Goal: Task Accomplishment & Management: Use online tool/utility

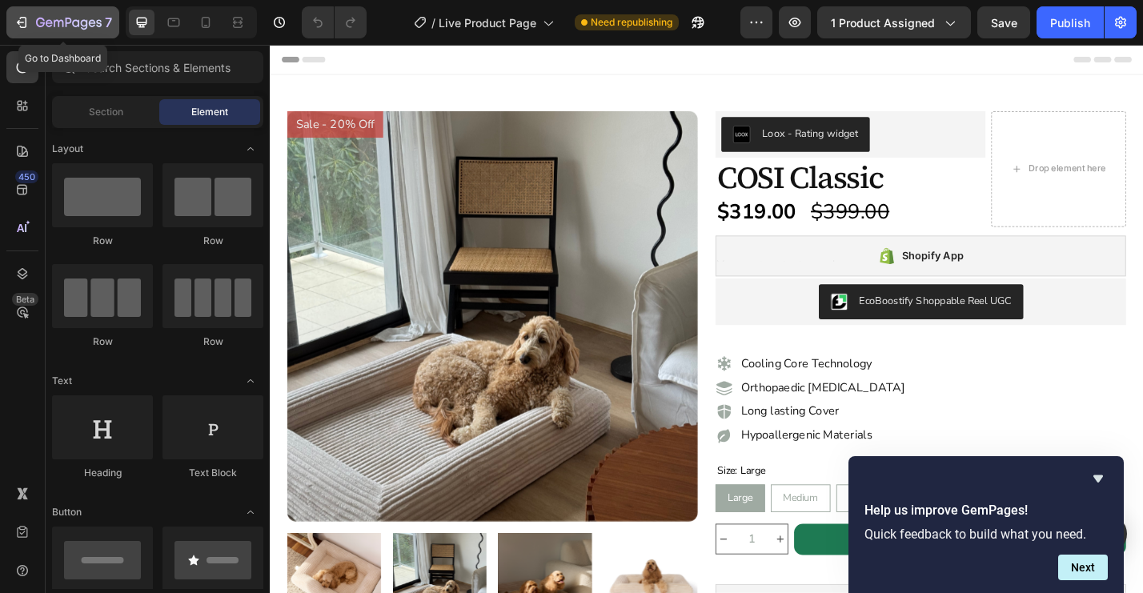
click at [74, 24] on icon "button" at bounding box center [69, 24] width 66 height 14
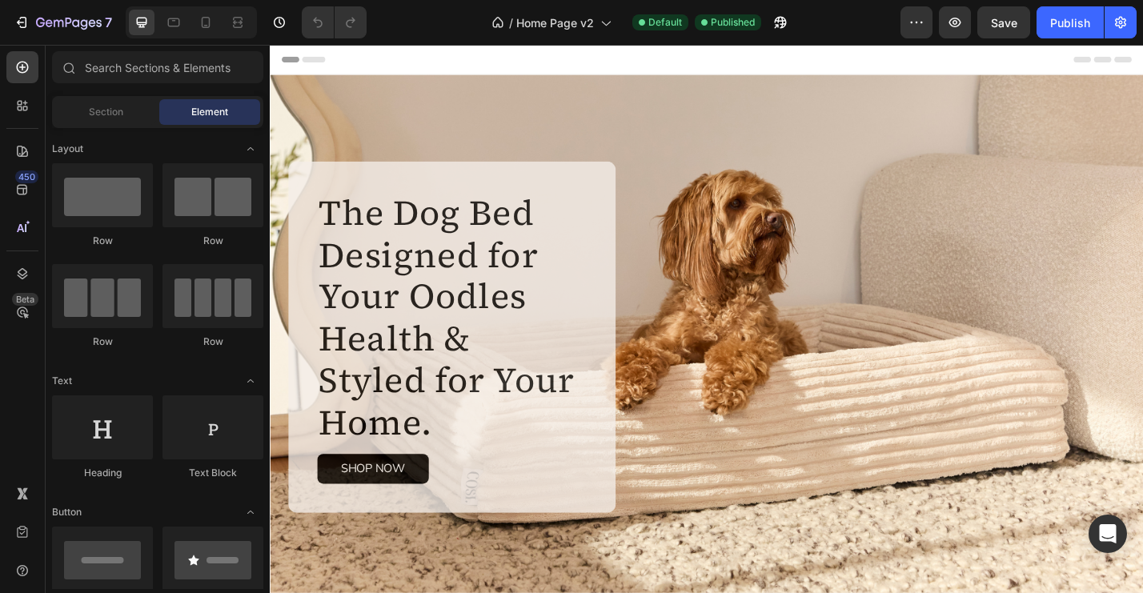
click at [315, 62] on span "Header" at bounding box center [317, 61] width 35 height 16
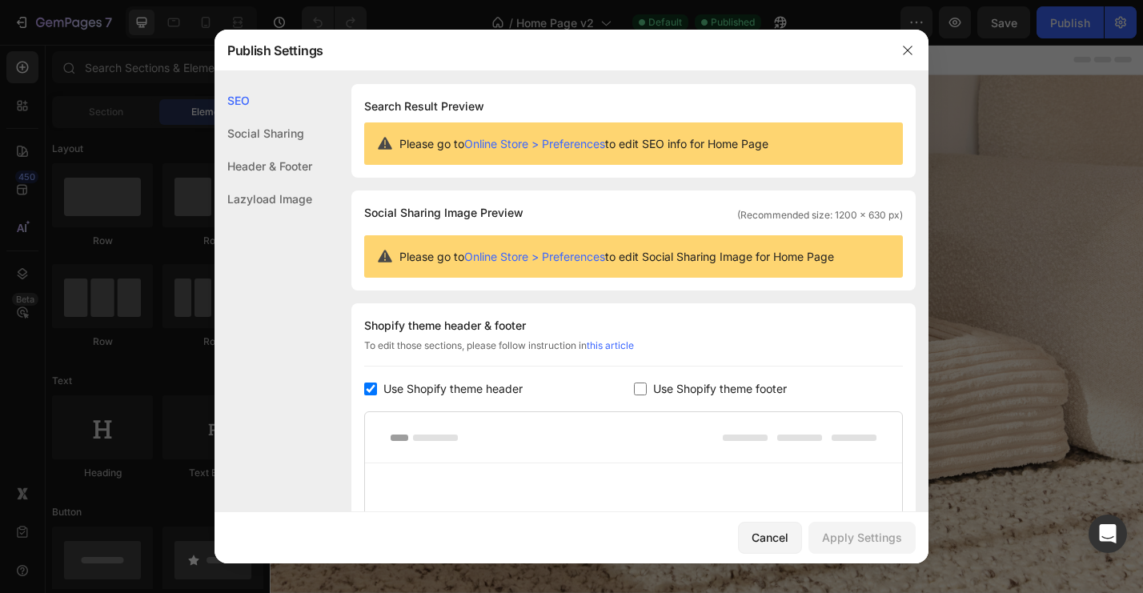
scroll to position [244, 0]
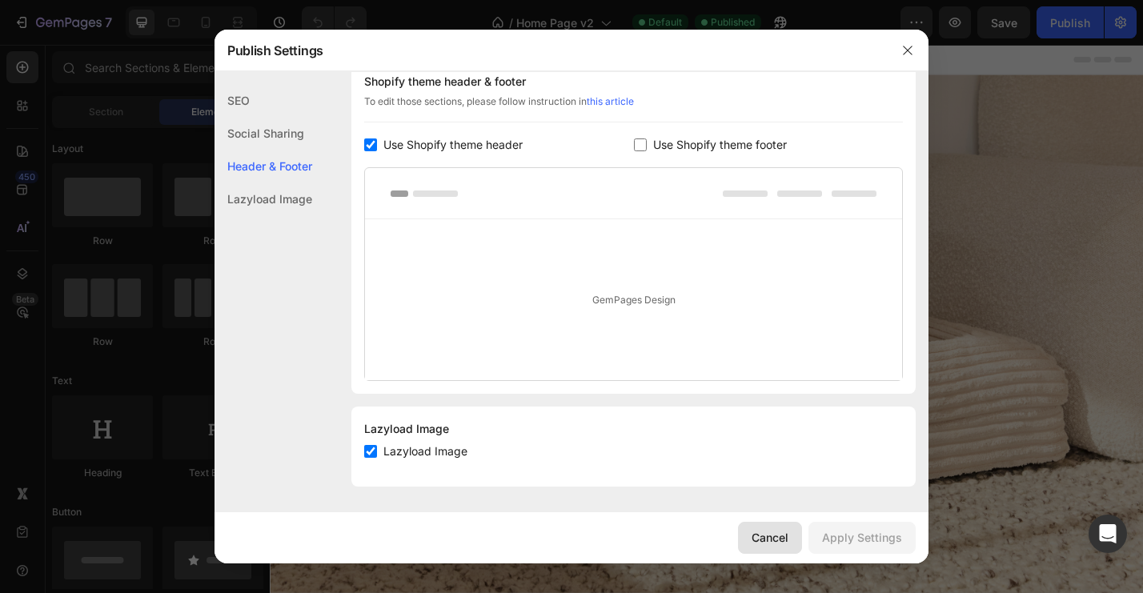
click at [779, 542] on div "Cancel" at bounding box center [770, 537] width 37 height 17
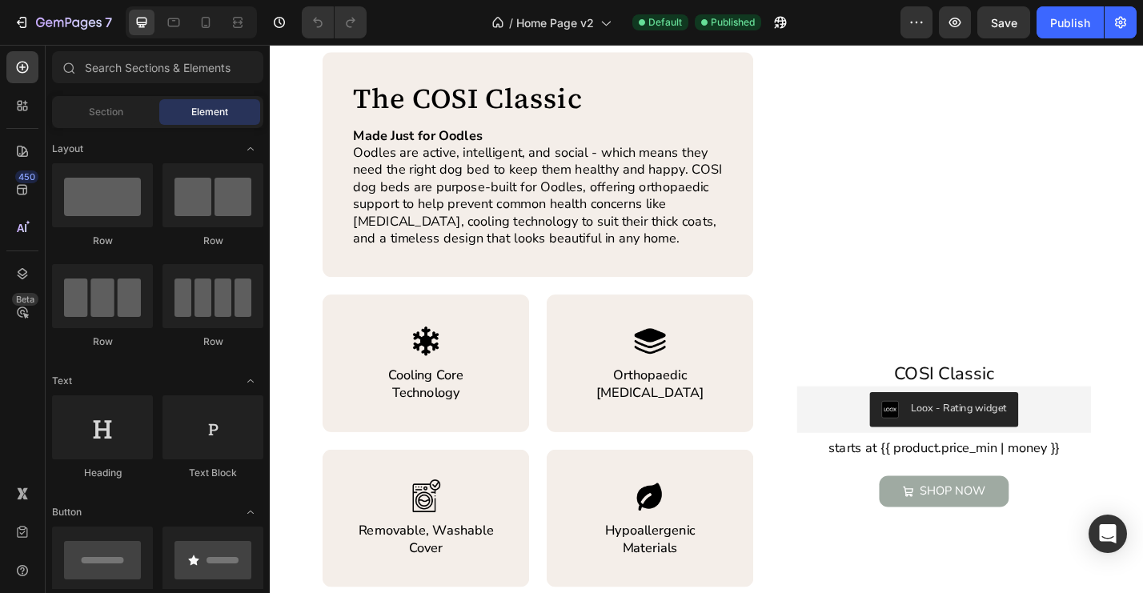
scroll to position [0, 0]
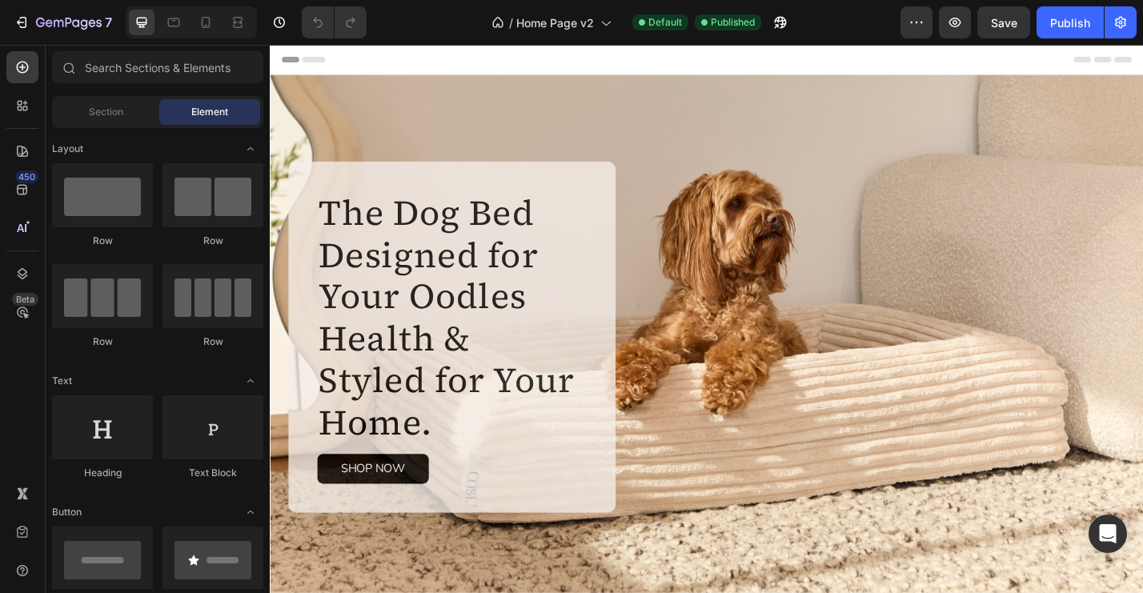
click at [148, 35] on div at bounding box center [191, 22] width 131 height 32
click at [200, 20] on icon at bounding box center [206, 22] width 16 height 16
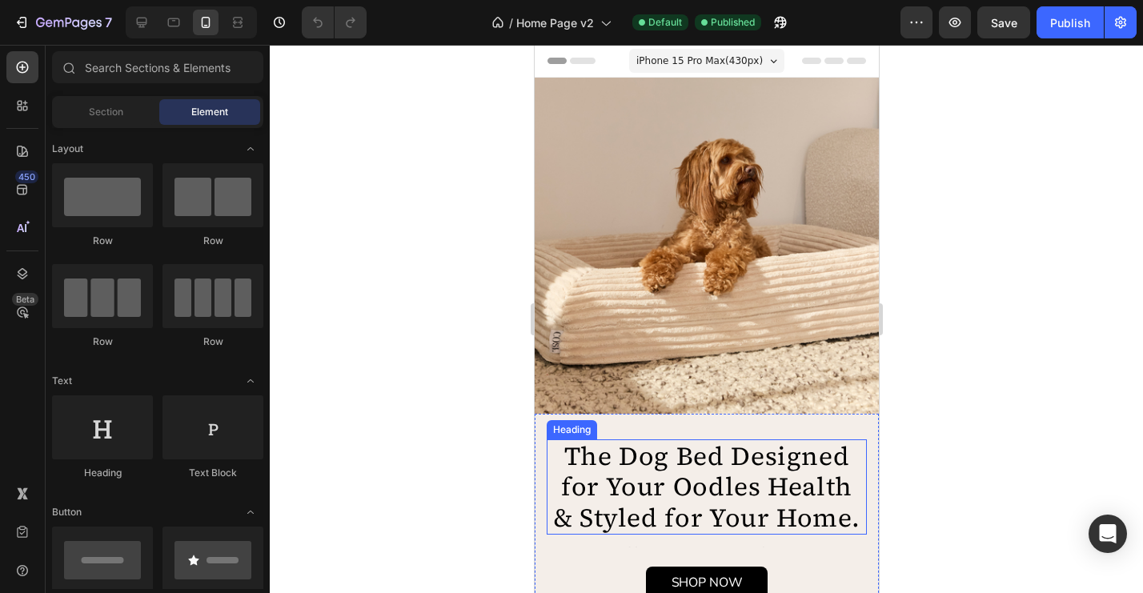
click at [586, 470] on h2 "The Dog Bed Designed for Your Oodles Health & Styled for Your Home." at bounding box center [706, 486] width 320 height 95
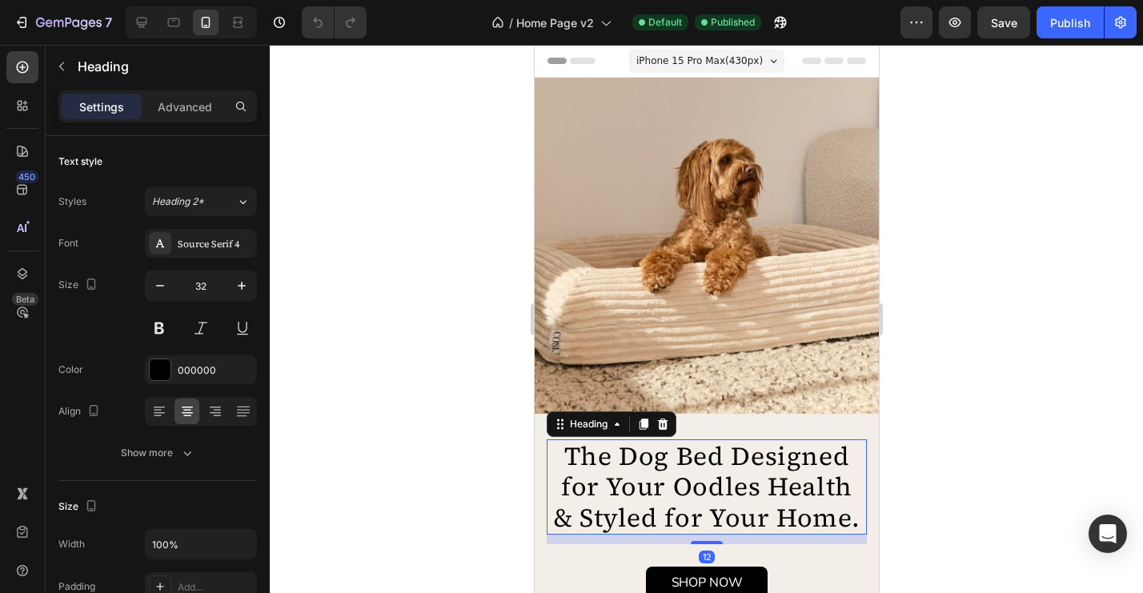
click at [584, 459] on h2 "The Dog Bed Designed for Your Oodles Health & Styled for Your Home." at bounding box center [706, 486] width 320 height 95
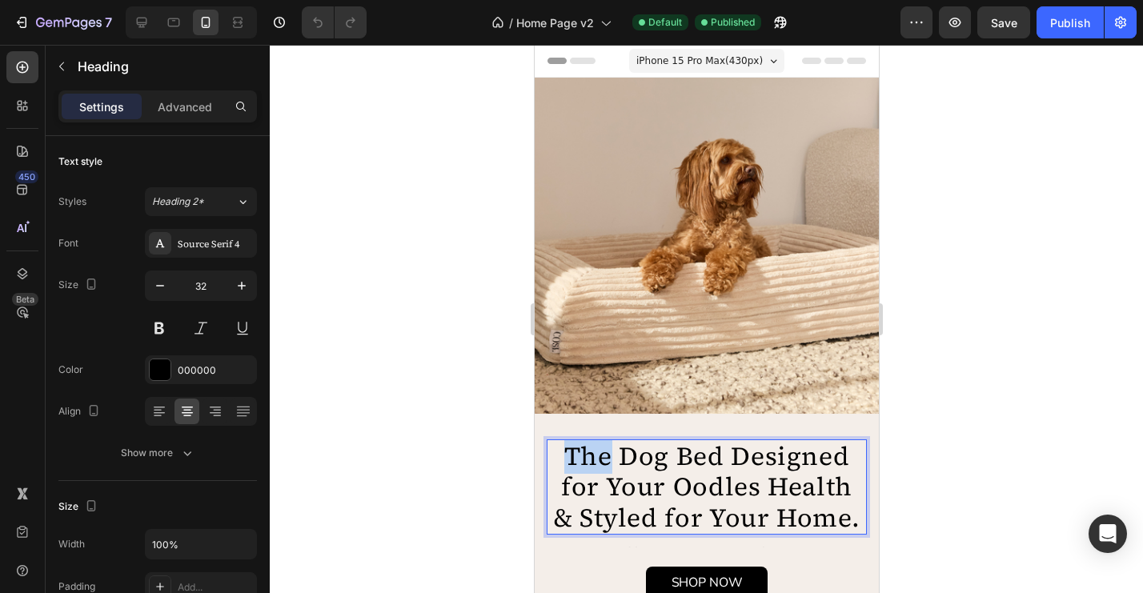
click at [584, 459] on p "The Dog Bed Designed for Your Oodles Health & Styled for Your Home." at bounding box center [705, 487] width 317 height 92
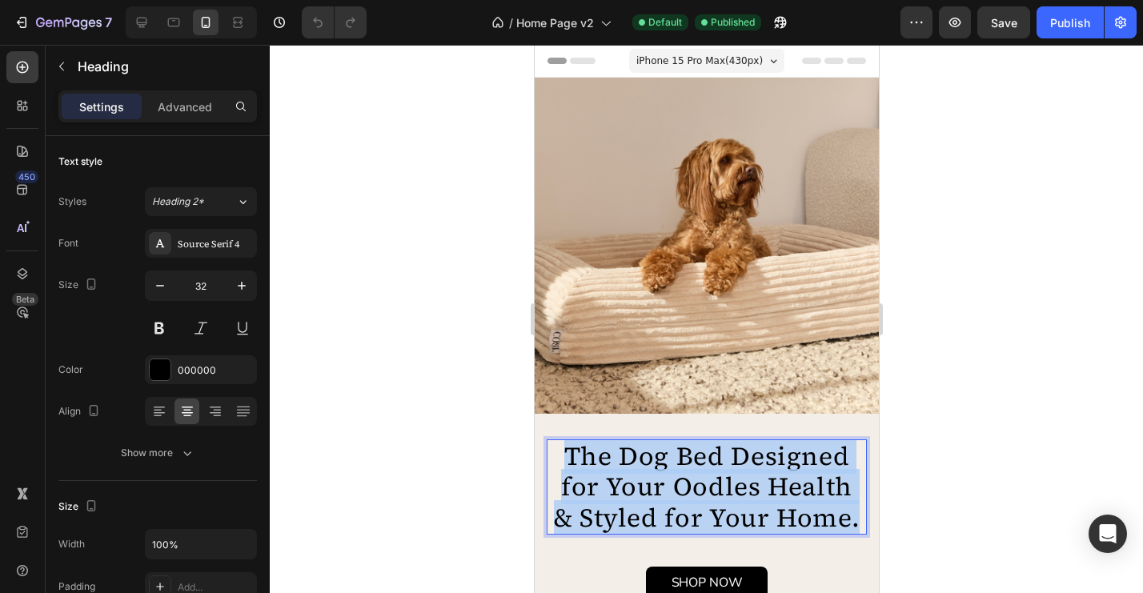
click at [584, 459] on p "The Dog Bed Designed for Your Oodles Health & Styled for Your Home." at bounding box center [705, 487] width 317 height 92
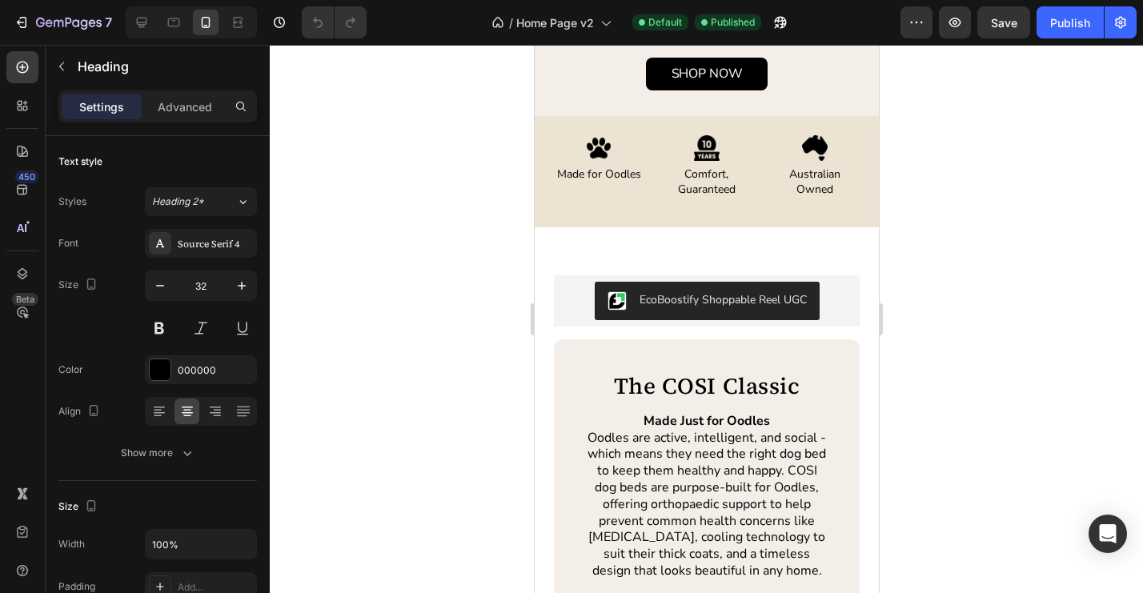
scroll to position [519, 0]
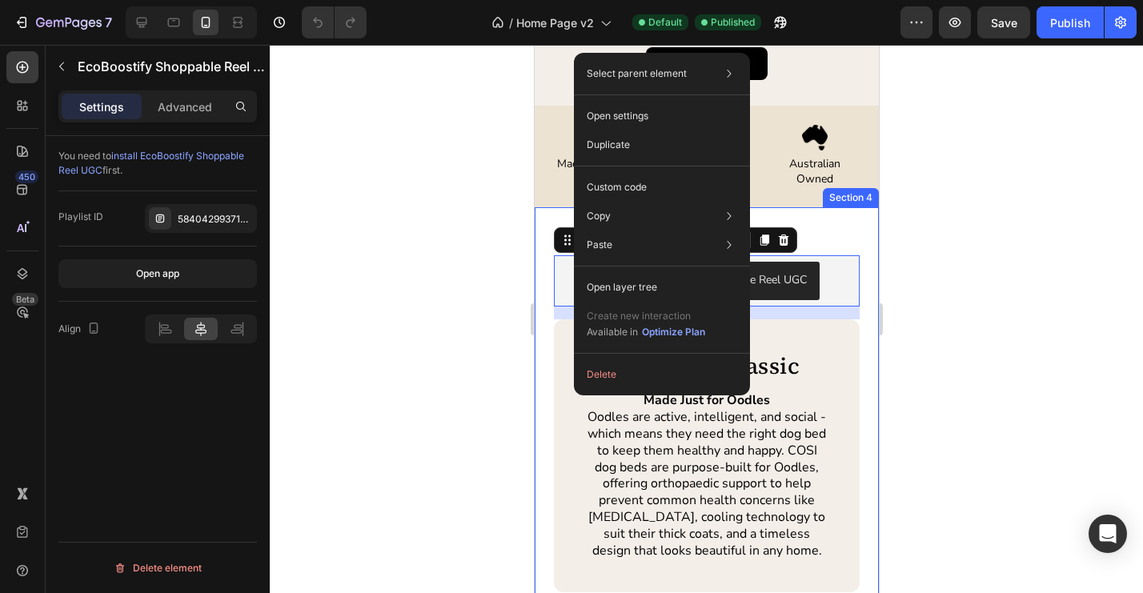
click at [463, 347] on div at bounding box center [706, 319] width 873 height 548
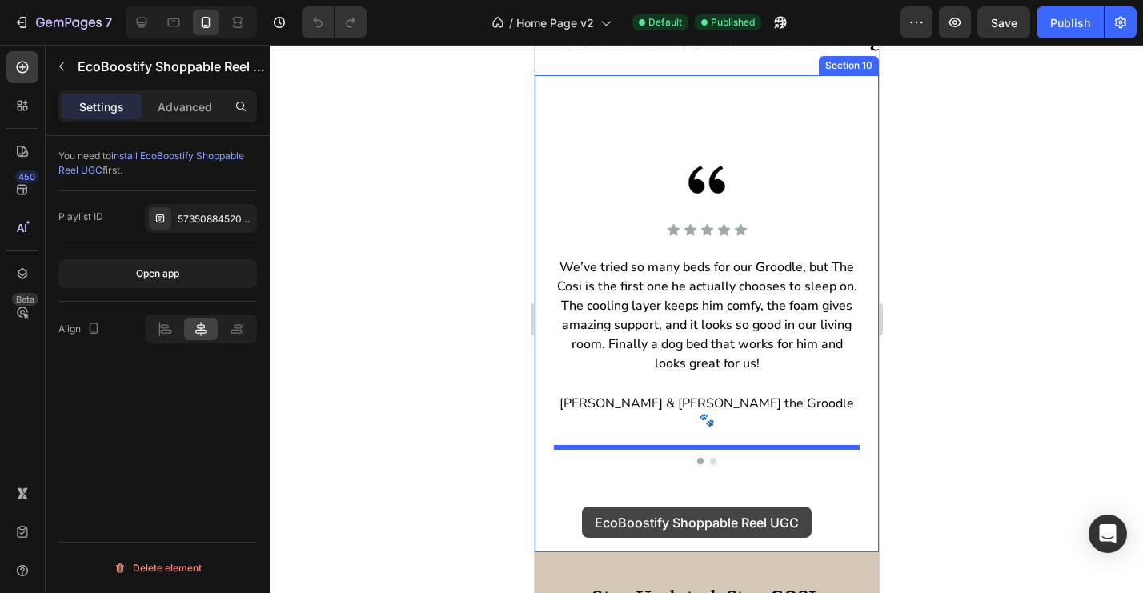
scroll to position [3427, 0]
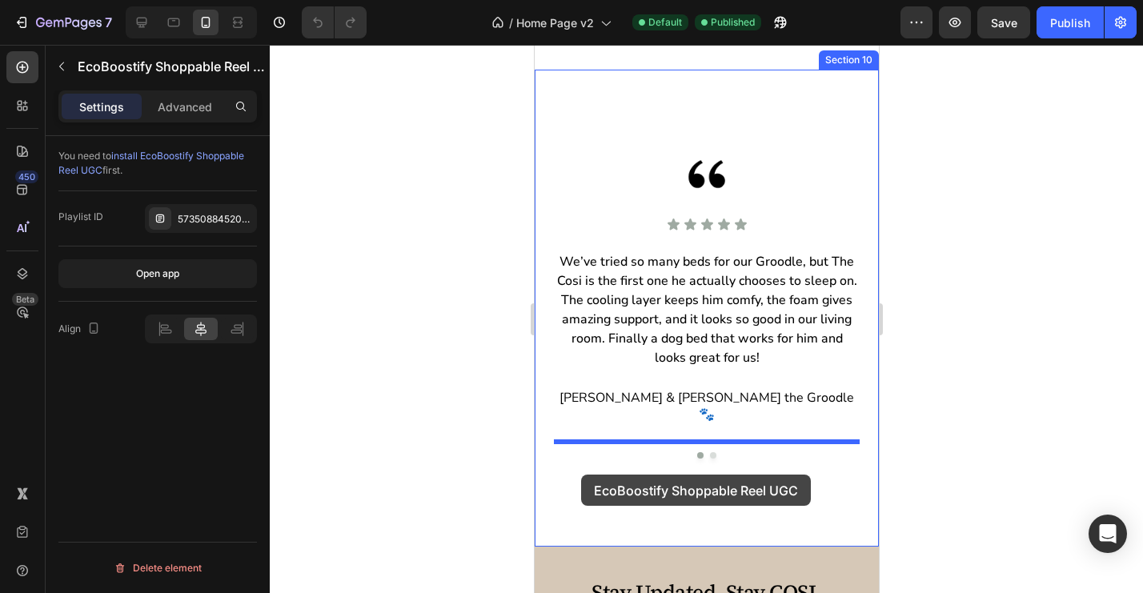
drag, startPoint x: 559, startPoint y: 98, endPoint x: 580, endPoint y: 475, distance: 376.8
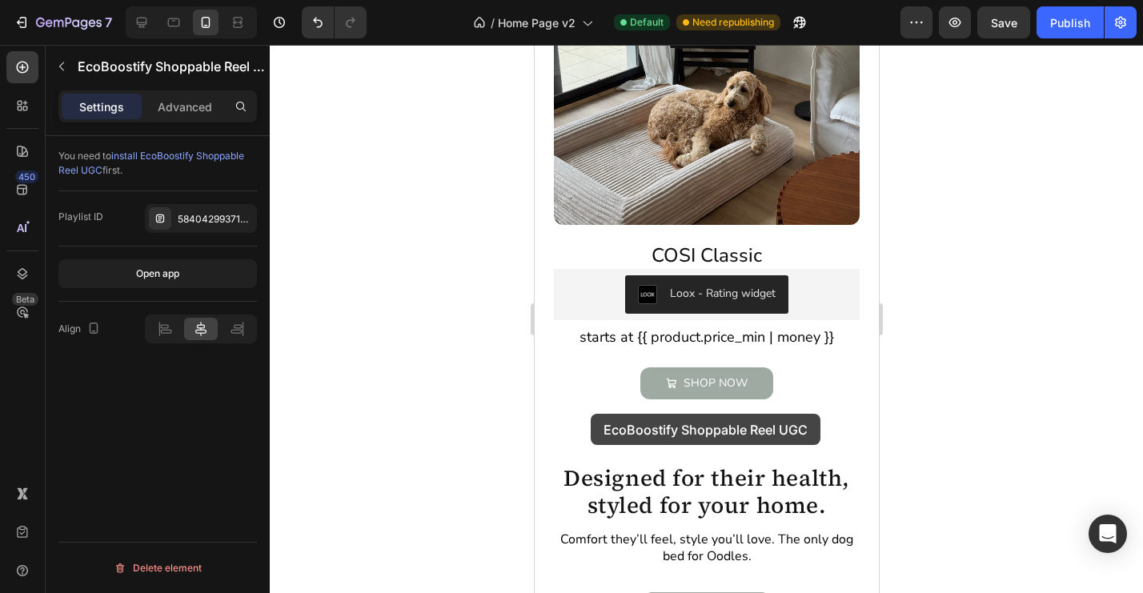
scroll to position [1459, 0]
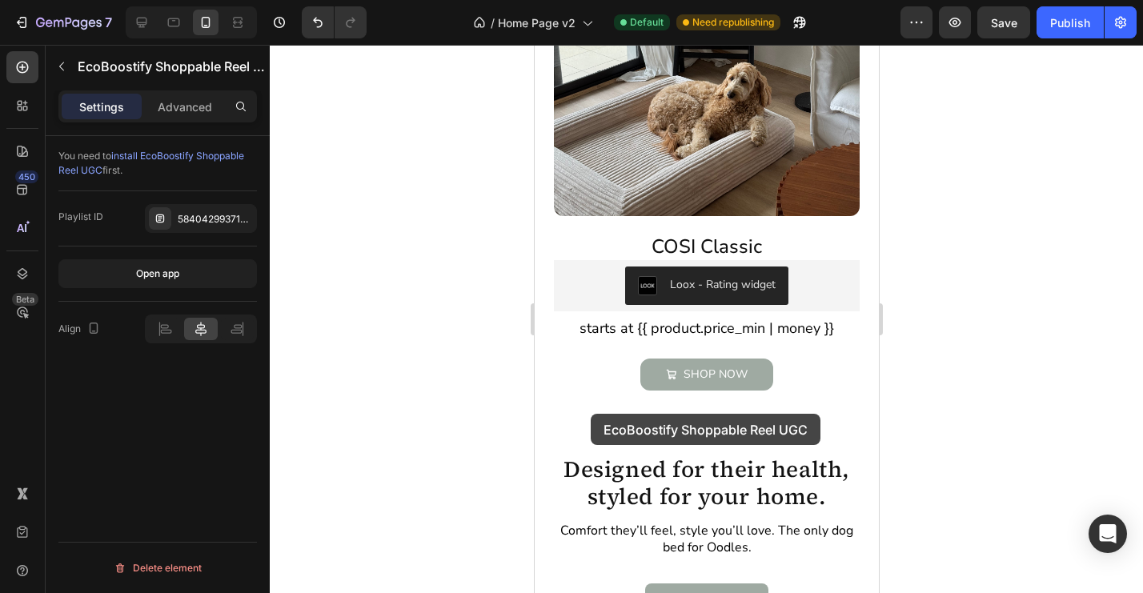
drag, startPoint x: 578, startPoint y: 251, endPoint x: 590, endPoint y: 414, distance: 163.7
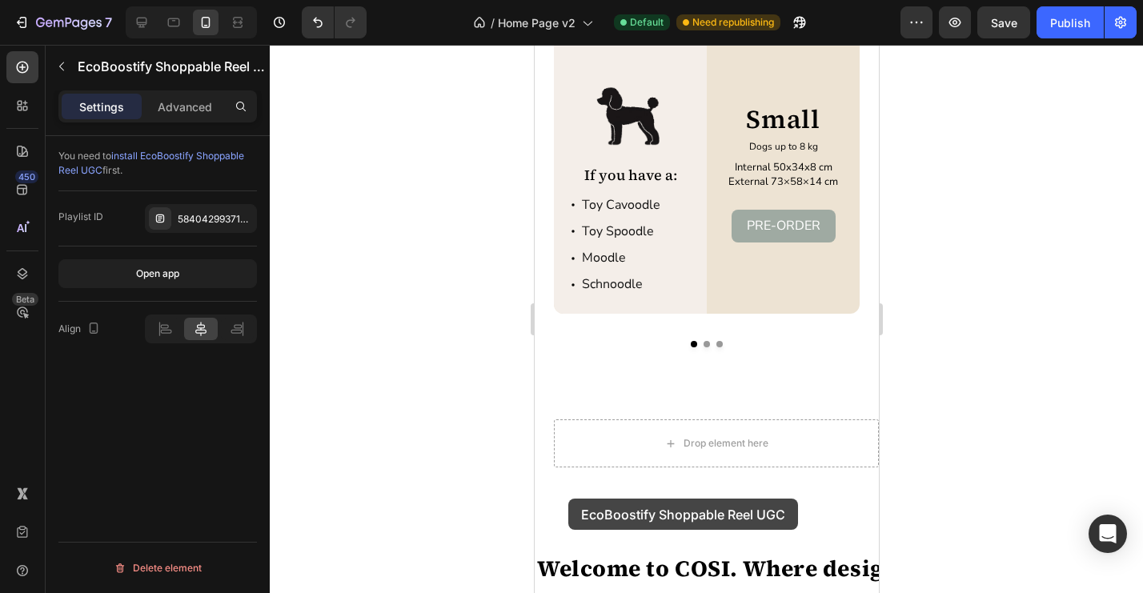
scroll to position [2903, 0]
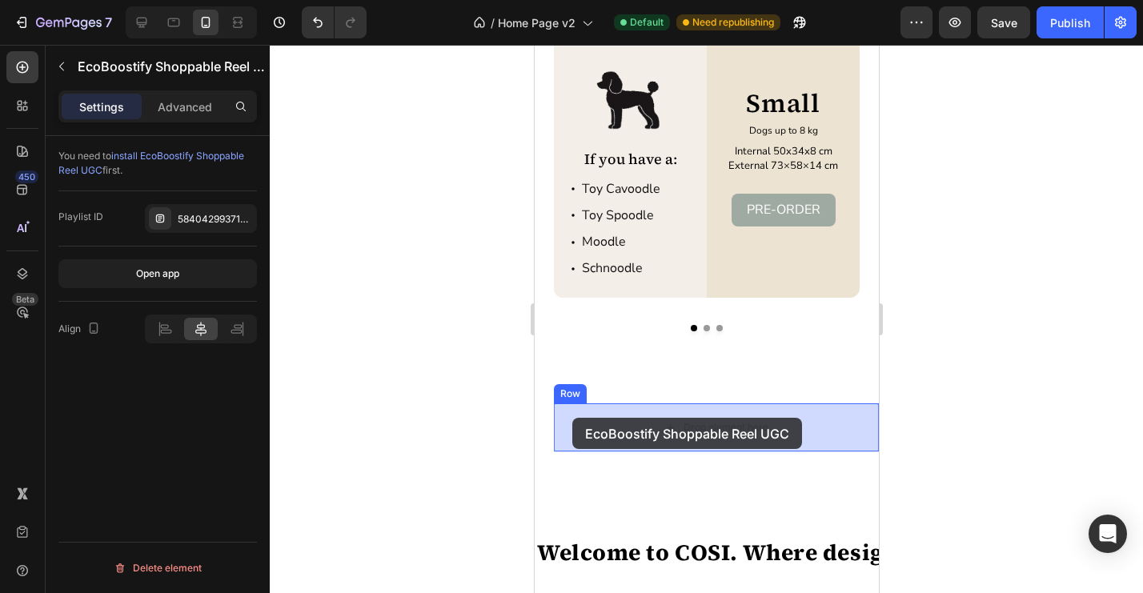
drag, startPoint x: 627, startPoint y: 399, endPoint x: 572, endPoint y: 418, distance: 58.5
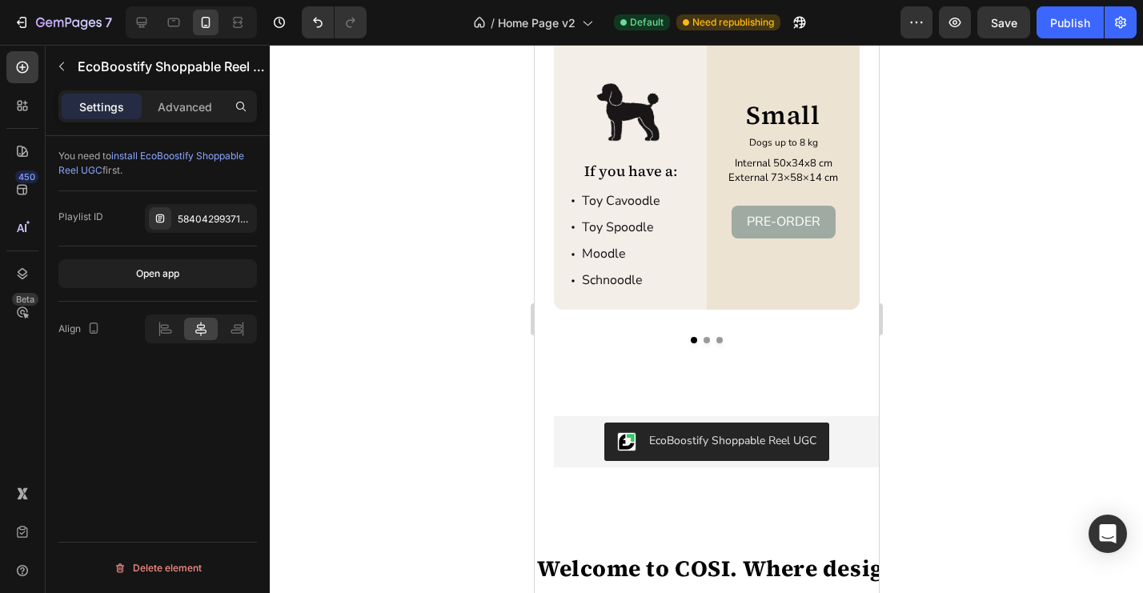
scroll to position [2858, 0]
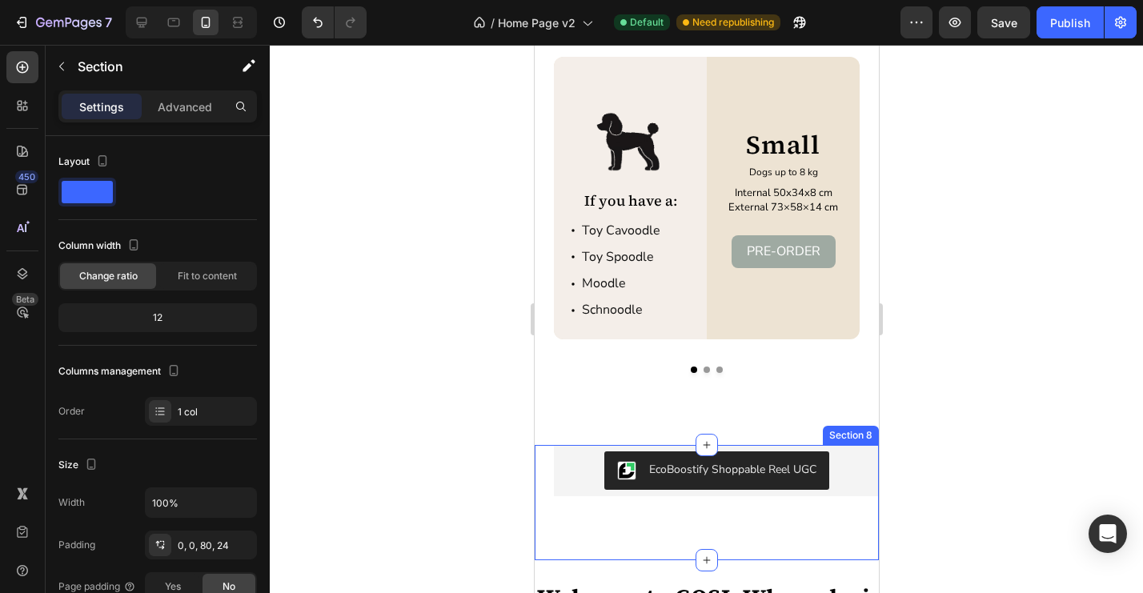
click at [793, 526] on div "EcoBoostify Shoppable Reel UGC EcoBoostify Shoppable Reel UGC Row Section 8" at bounding box center [706, 502] width 344 height 115
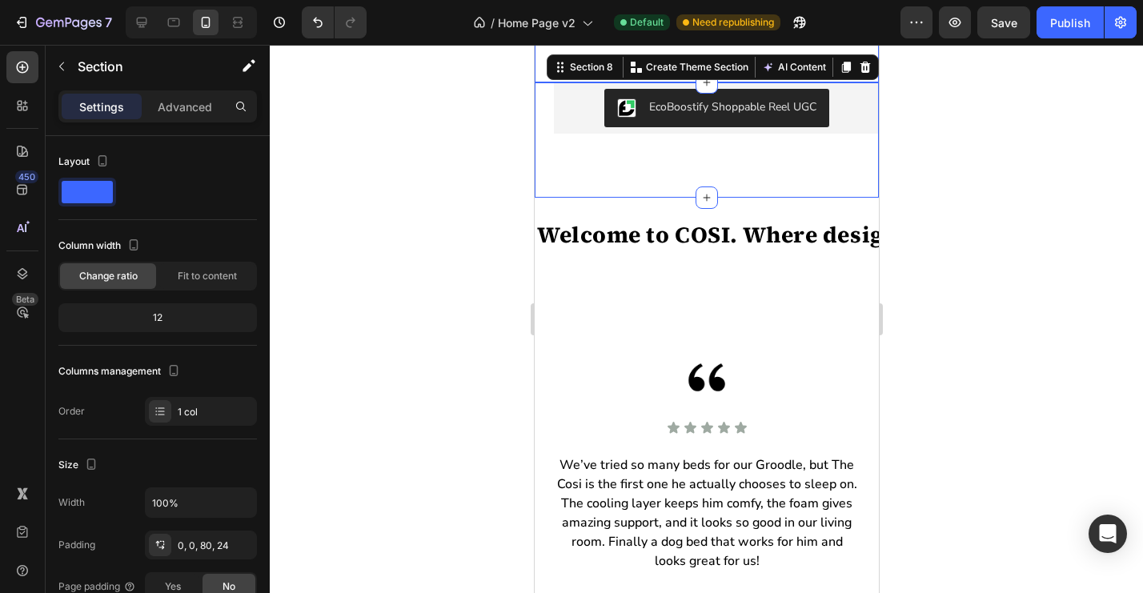
scroll to position [3226, 0]
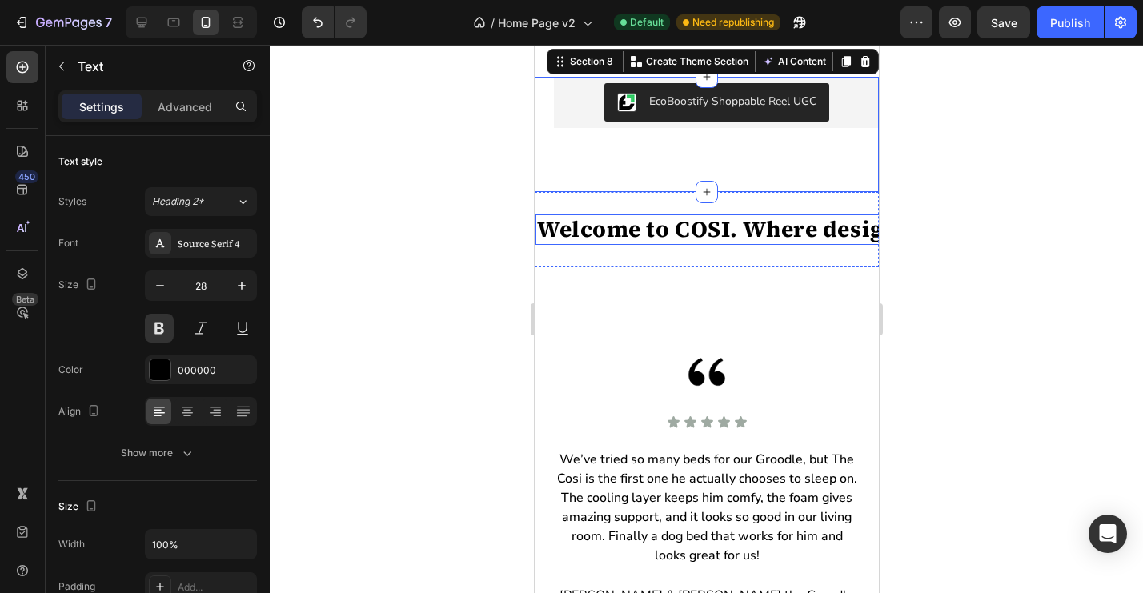
click at [784, 235] on p "Welcome to COSI. Where design meets dog." at bounding box center [781, 229] width 491 height 27
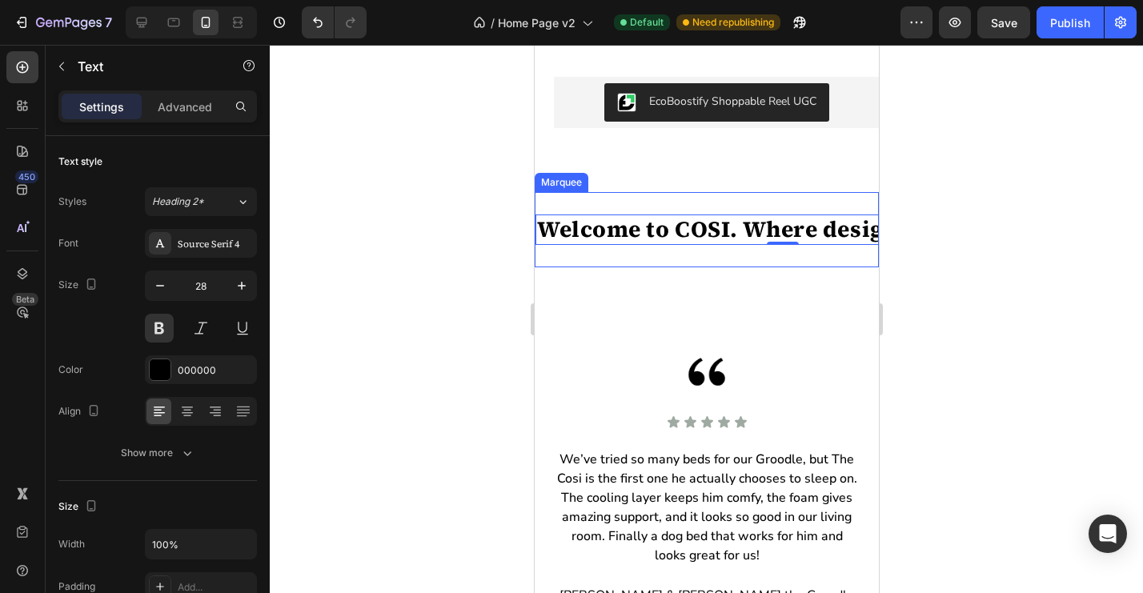
click at [543, 252] on div "Welcome to COSI. Where design meets dog. Text 0 Welcome to COSI. Where design m…" at bounding box center [706, 229] width 344 height 75
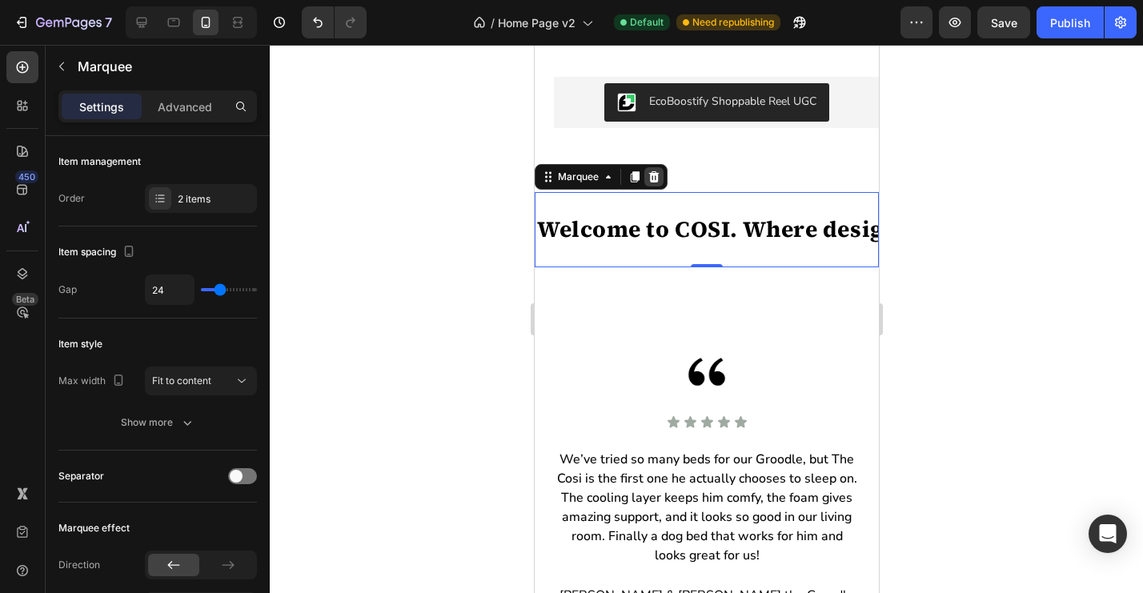
click at [655, 179] on icon at bounding box center [653, 176] width 13 height 13
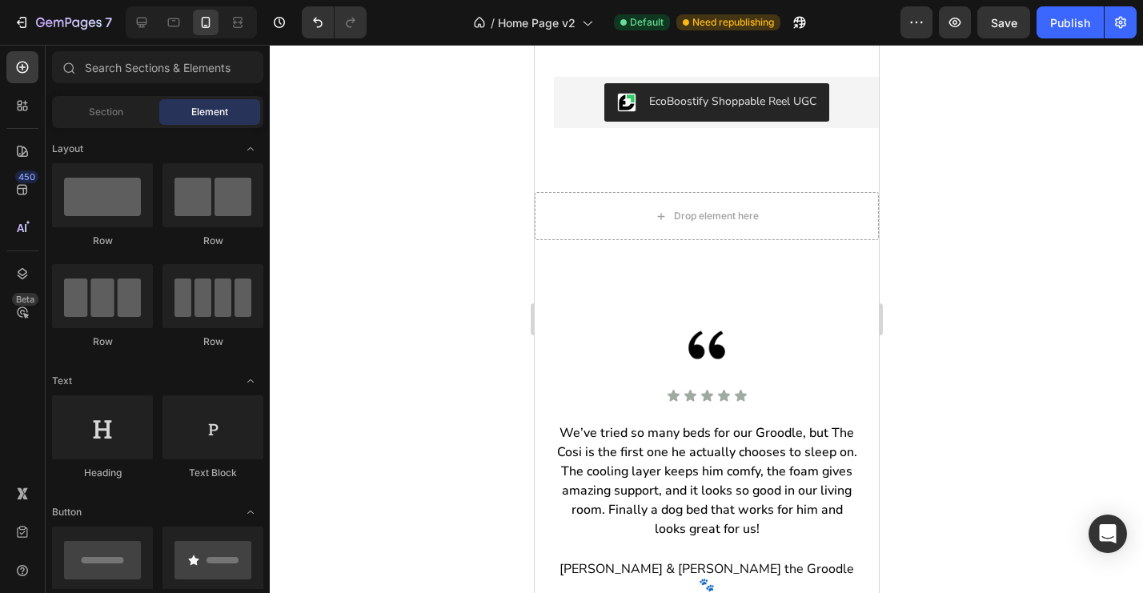
click at [938, 340] on div at bounding box center [706, 319] width 873 height 548
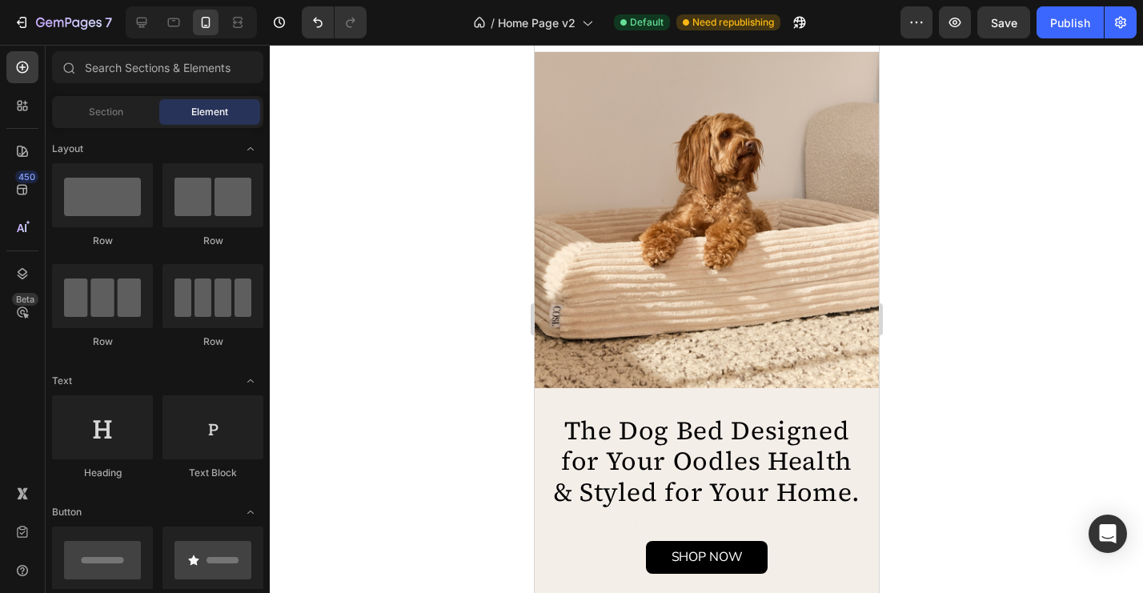
scroll to position [279, 0]
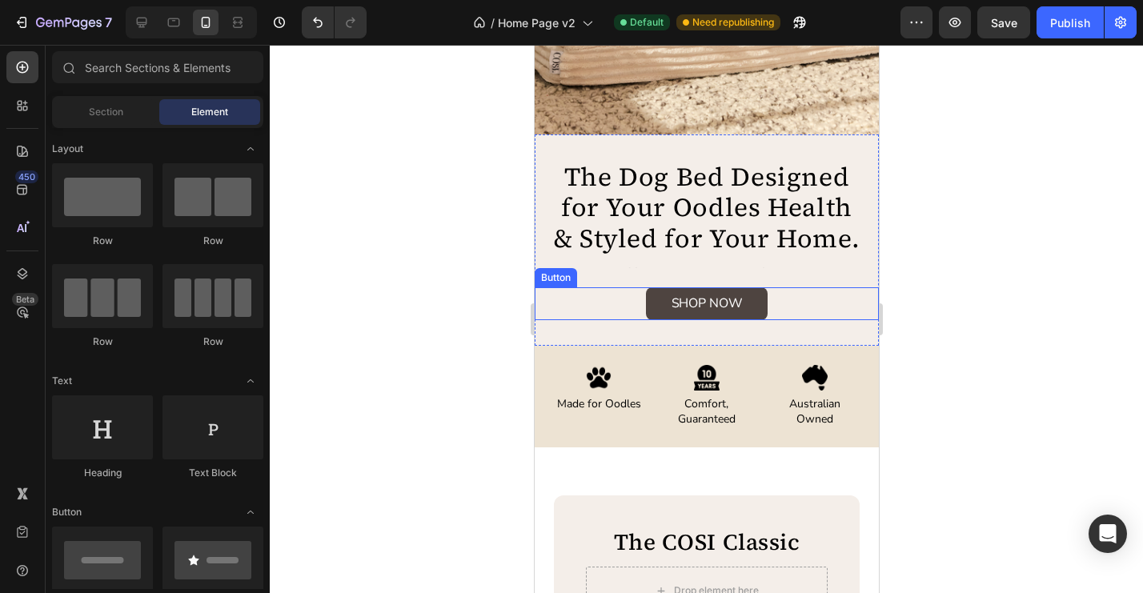
click at [760, 307] on link "SHOP NOW" at bounding box center [706, 303] width 122 height 33
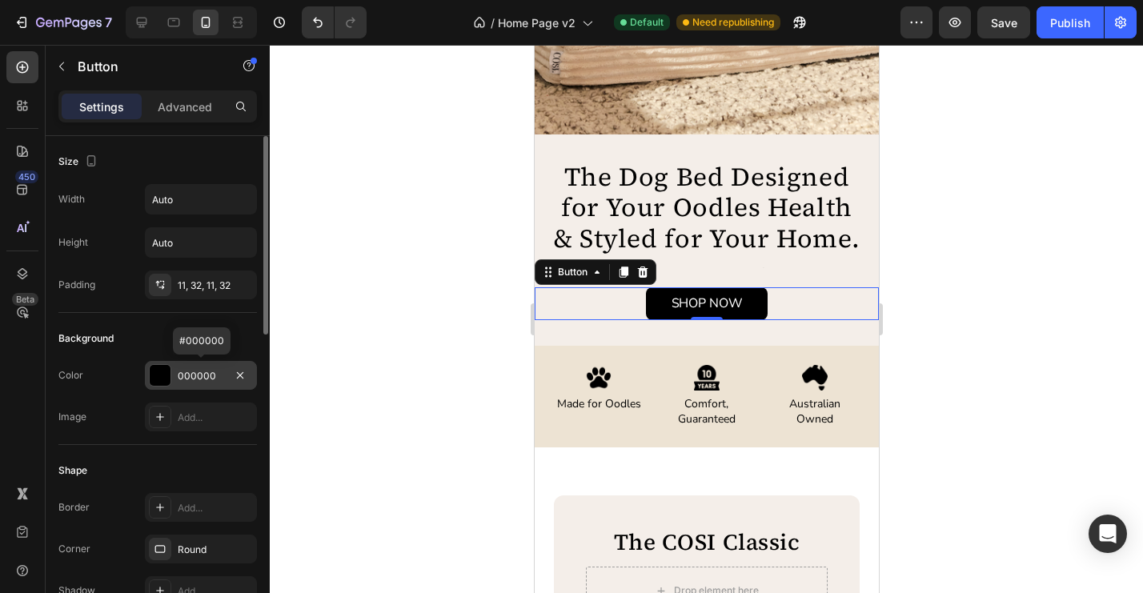
click at [210, 379] on div "000000" at bounding box center [201, 376] width 46 height 14
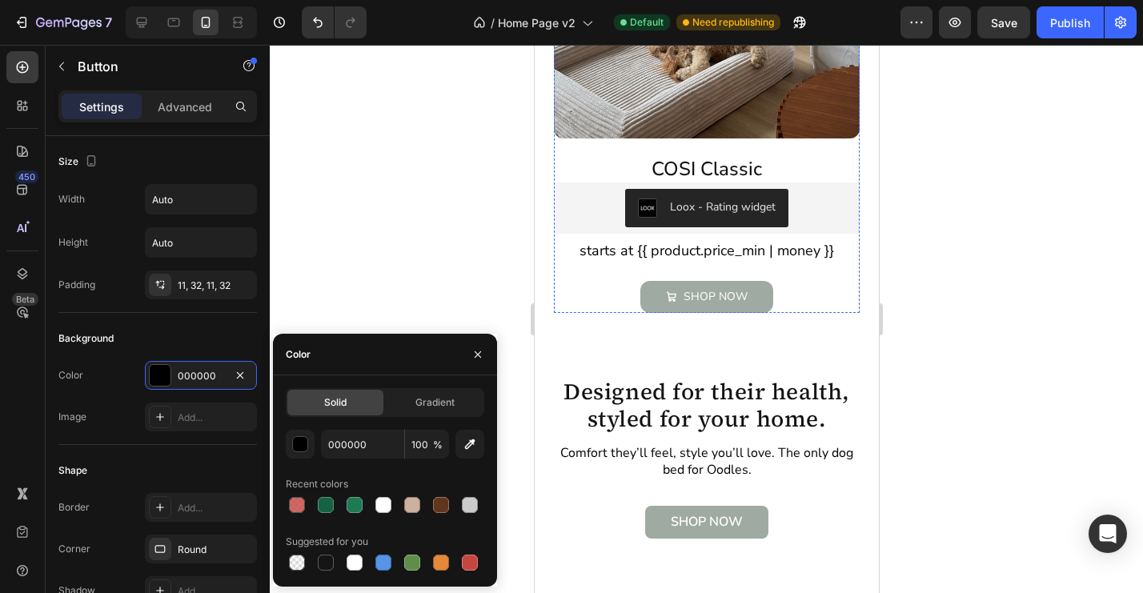
scroll to position [1547, 0]
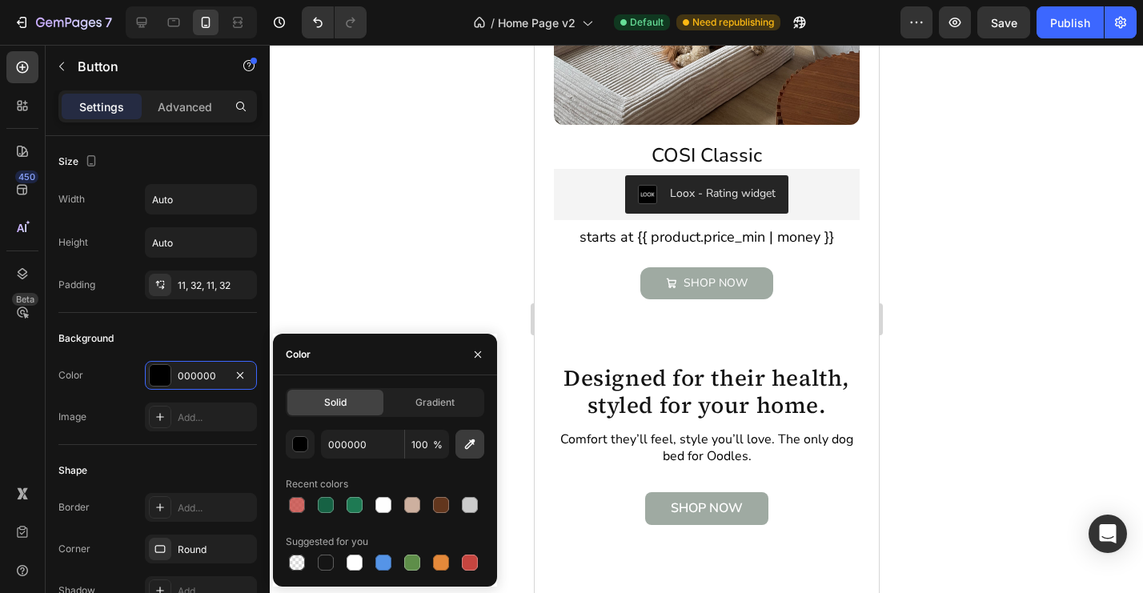
click at [471, 442] on icon "button" at bounding box center [470, 444] width 10 height 10
type input "9EA9A1"
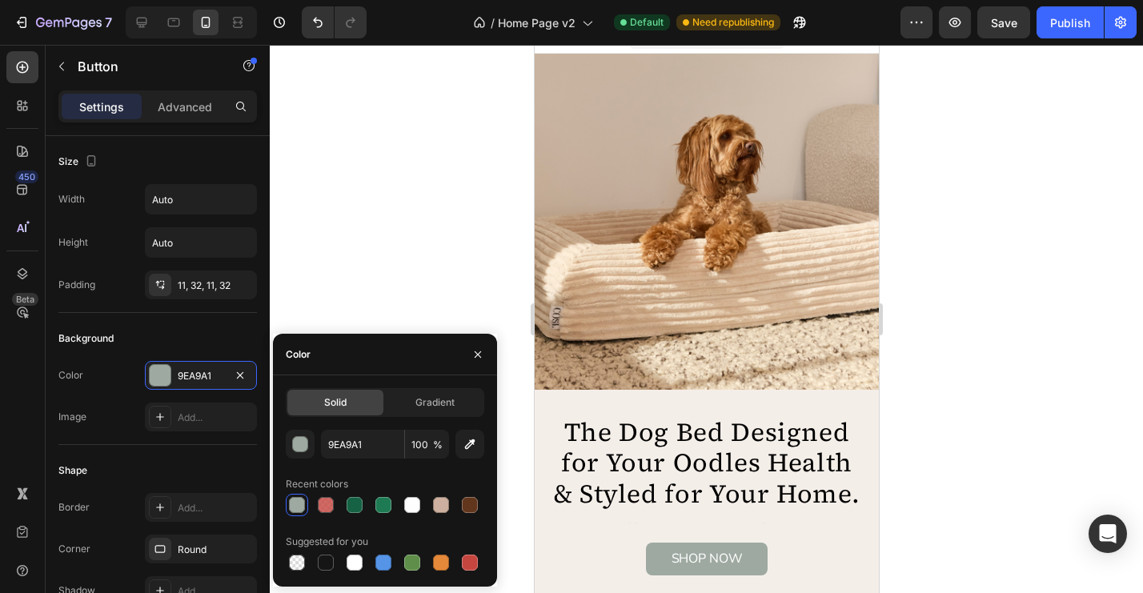
scroll to position [0, 0]
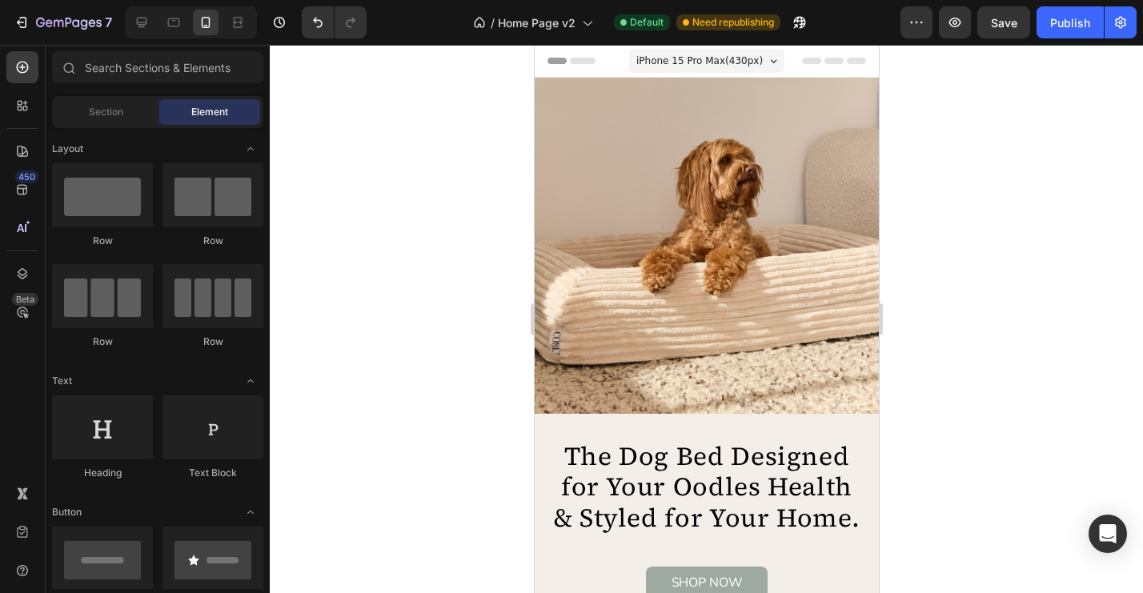
click at [587, 60] on span "Header" at bounding box center [581, 61] width 35 height 16
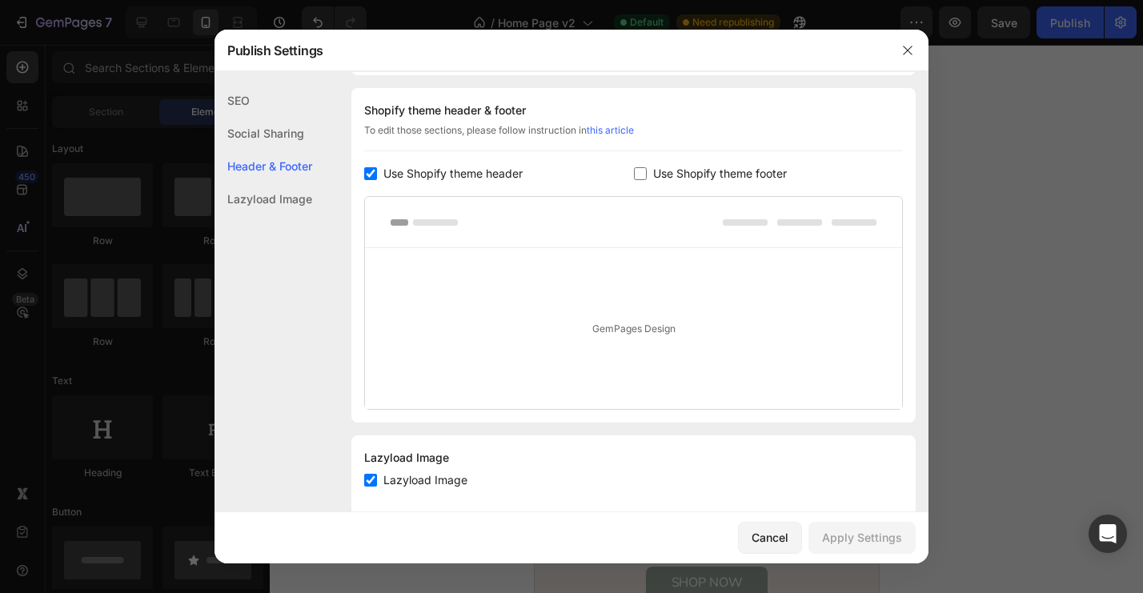
scroll to position [216, 0]
click at [903, 48] on icon "button" at bounding box center [907, 50] width 13 height 13
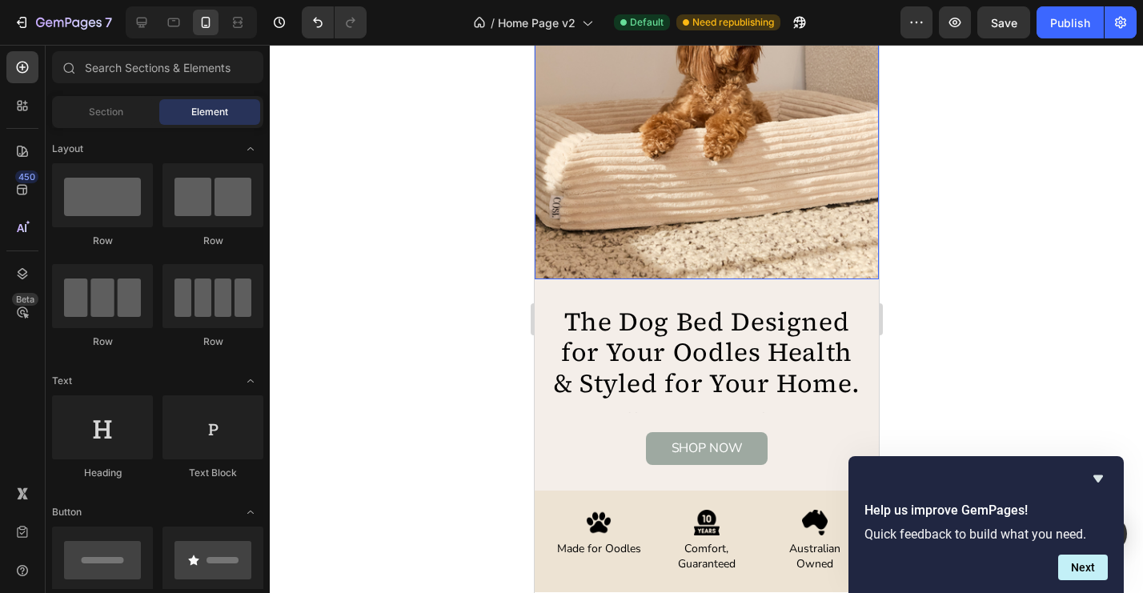
scroll to position [134, 0]
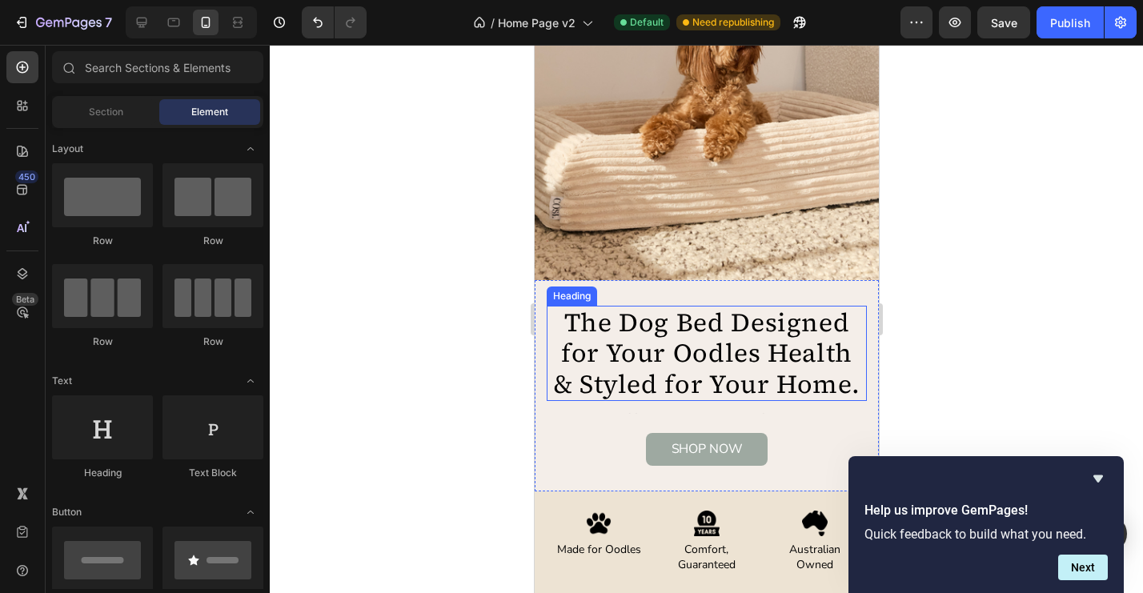
click at [622, 351] on h2 "The Dog Bed Designed for Your Oodles Health & Styled for Your Home." at bounding box center [706, 353] width 320 height 95
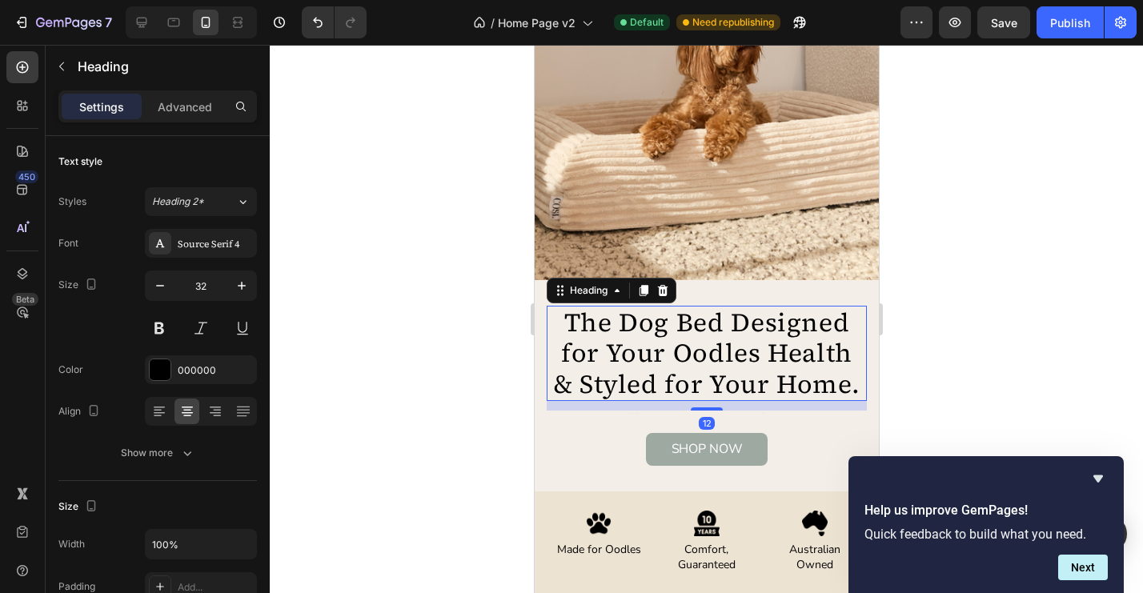
click at [608, 330] on h2 "The Dog Bed Designed for Your Oodles Health & Styled for Your Home." at bounding box center [706, 353] width 320 height 95
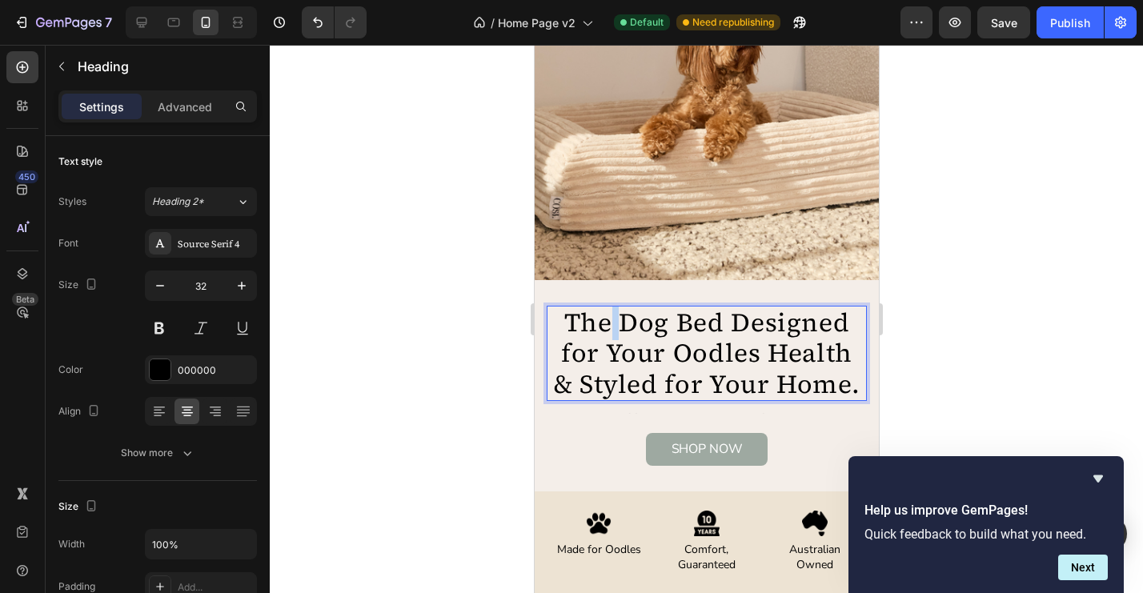
click at [608, 330] on p "The Dog Bed Designed for Your Oodles Health & Styled for Your Home." at bounding box center [705, 353] width 317 height 92
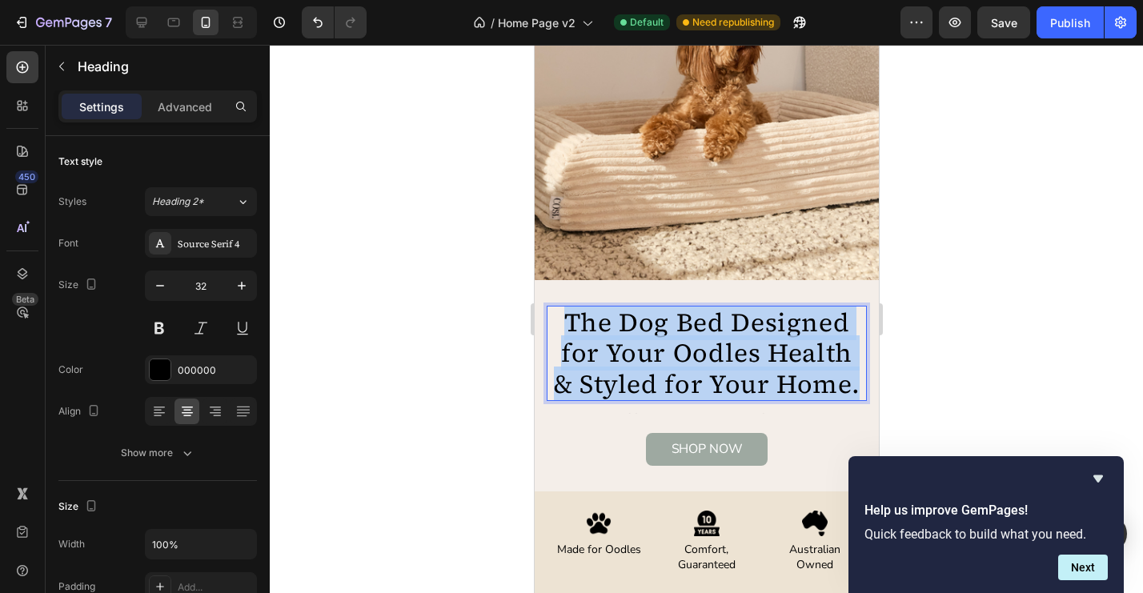
click at [608, 330] on p "The Dog Bed Designed for Your Oodles Health & Styled for Your Home." at bounding box center [705, 353] width 317 height 92
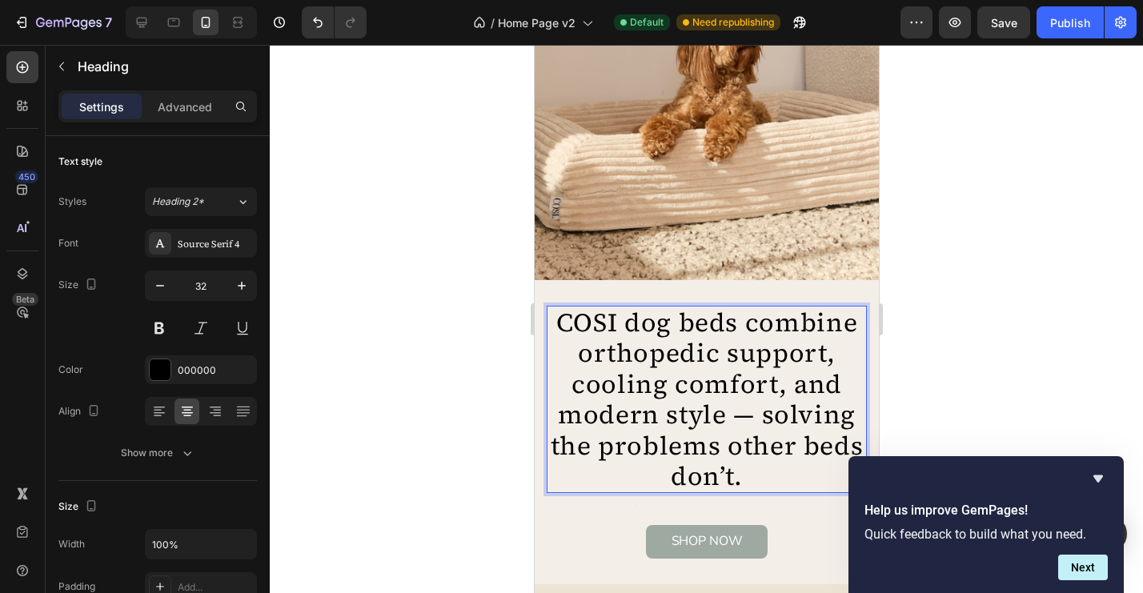
click at [667, 354] on p "COSI dog beds combine orthopedic support, cooling comfort, and modern style — s…" at bounding box center [705, 399] width 317 height 184
click at [603, 325] on p "COSI dog beds combine orthopaedic support, cooling comfort, and modern style — …" at bounding box center [705, 399] width 317 height 184
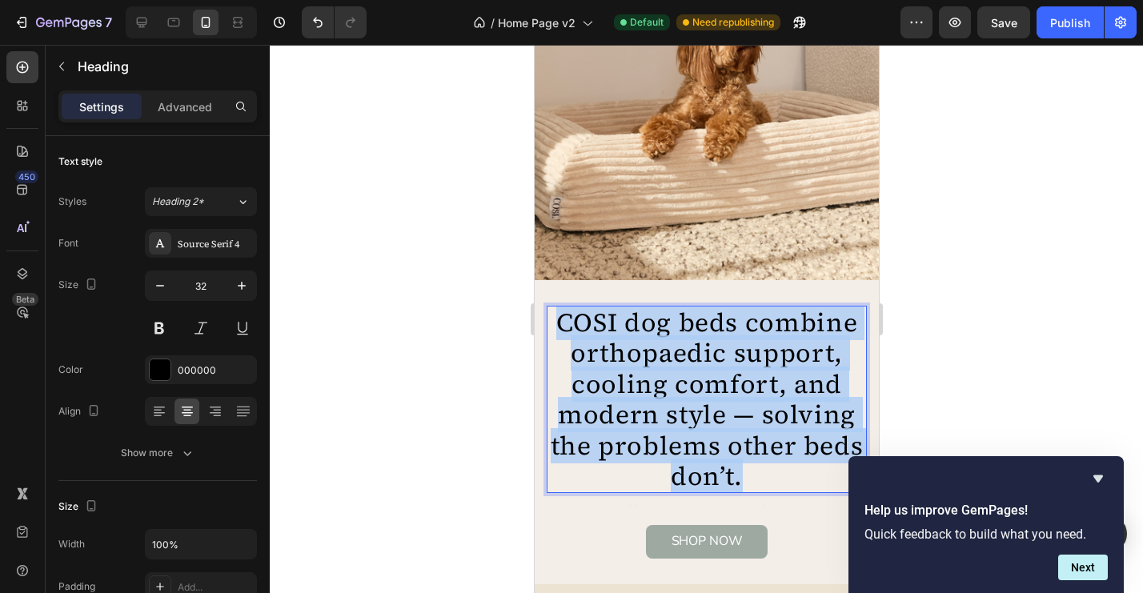
click at [603, 325] on p "COSI dog beds combine orthopaedic support, cooling comfort, and modern style — …" at bounding box center [705, 399] width 317 height 184
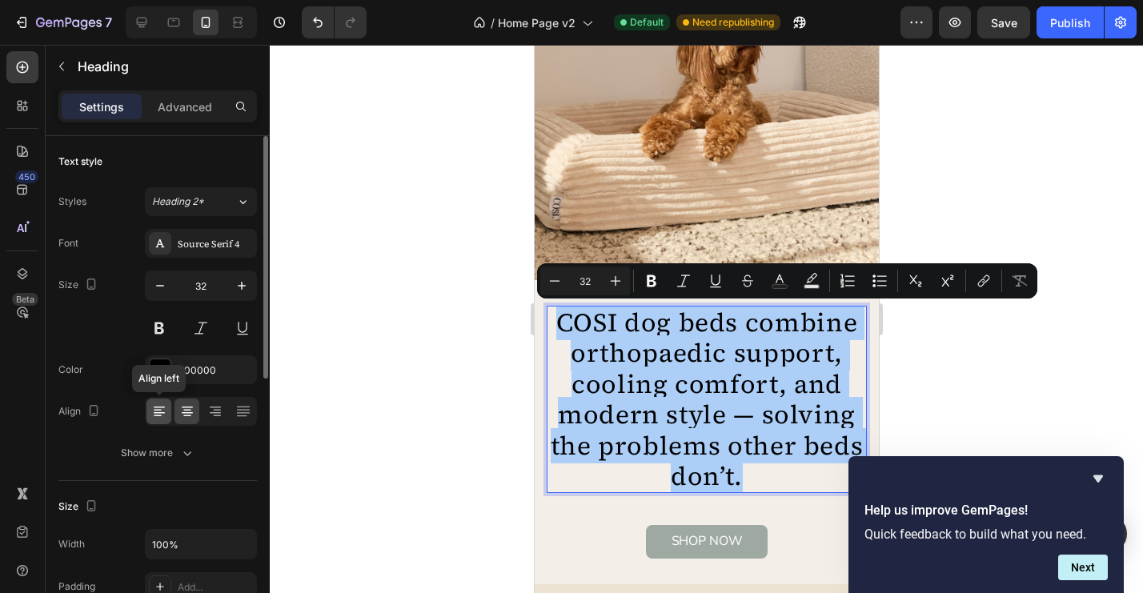
click at [160, 418] on icon at bounding box center [159, 411] width 16 height 16
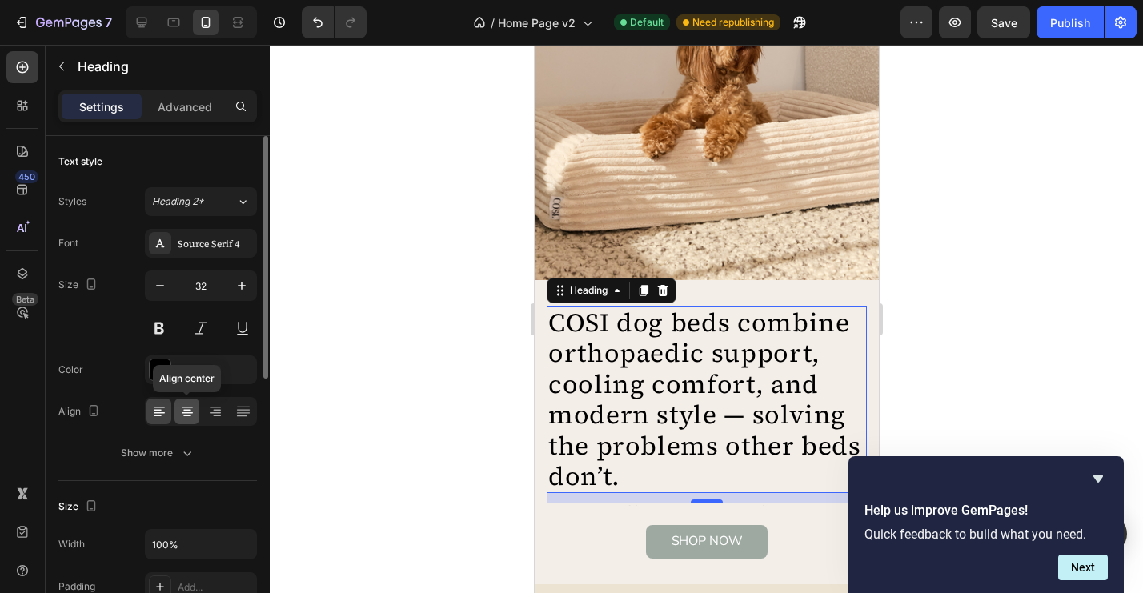
click at [187, 421] on div at bounding box center [186, 412] width 25 height 26
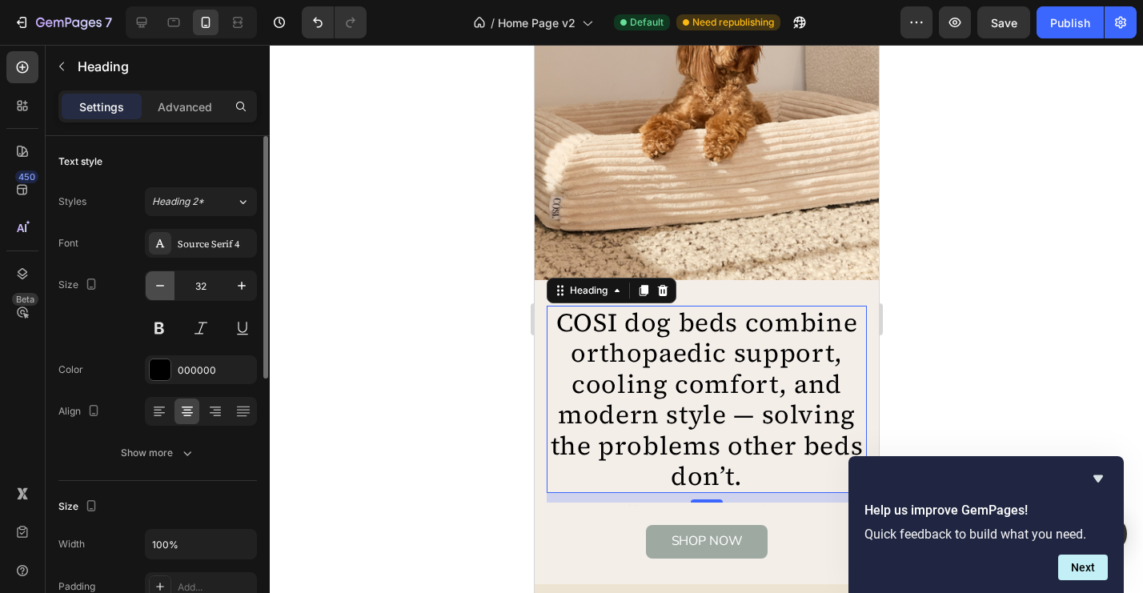
click at [163, 291] on icon "button" at bounding box center [160, 286] width 16 height 16
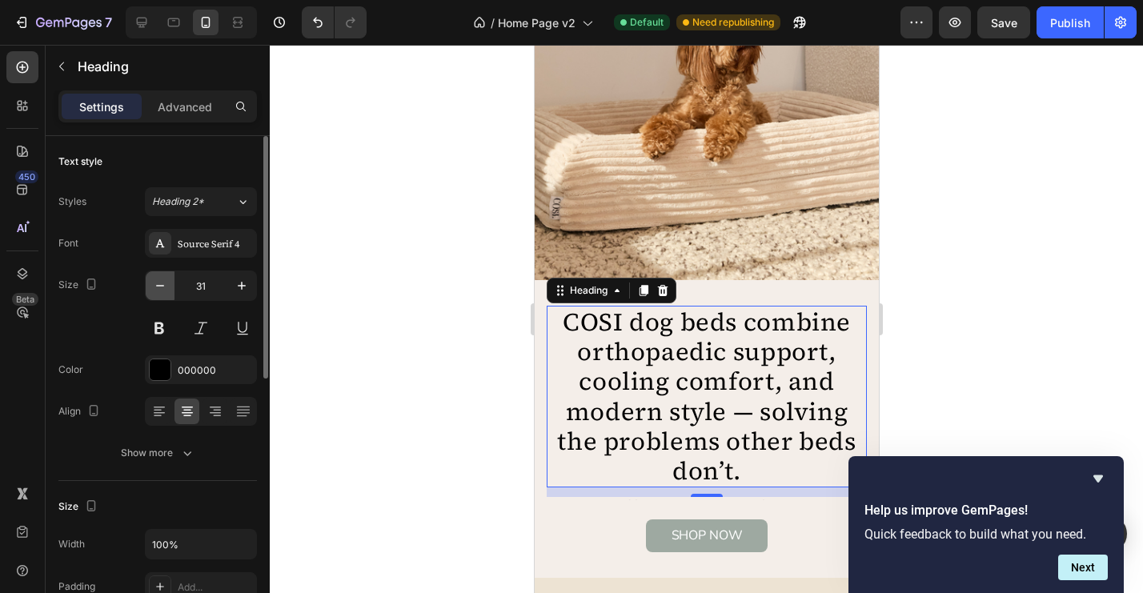
click at [163, 291] on icon "button" at bounding box center [160, 286] width 16 height 16
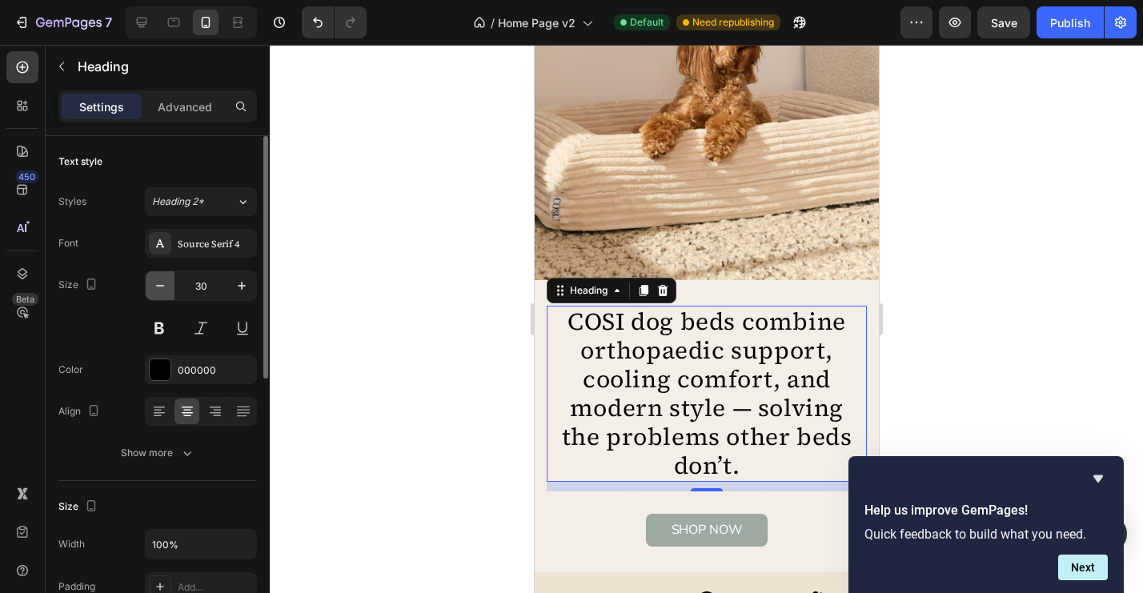
click at [163, 291] on icon "button" at bounding box center [160, 286] width 16 height 16
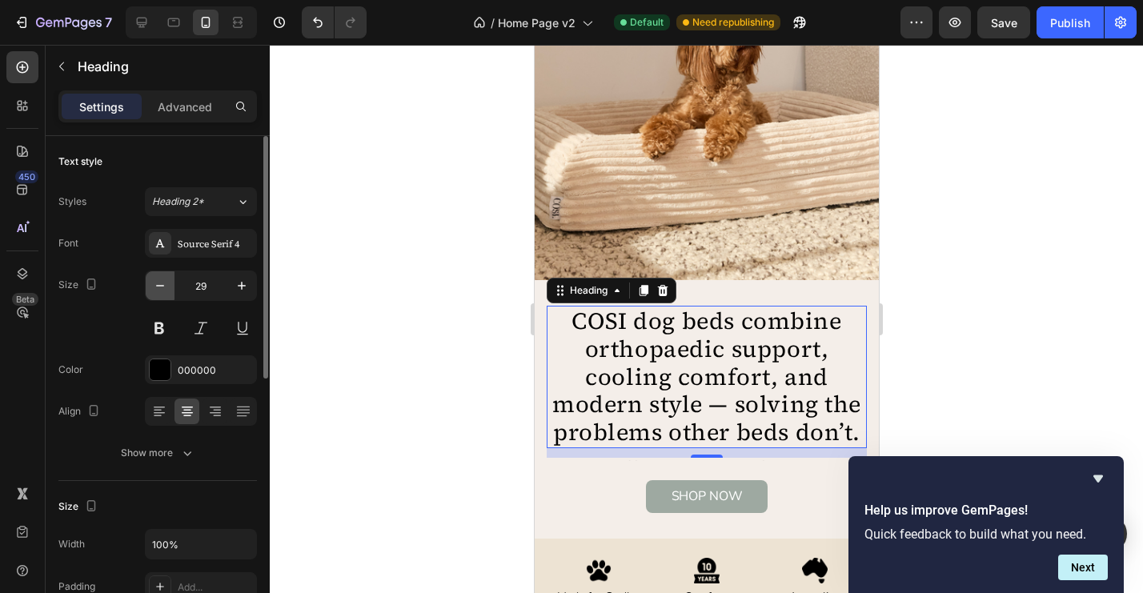
click at [163, 291] on icon "button" at bounding box center [160, 286] width 16 height 16
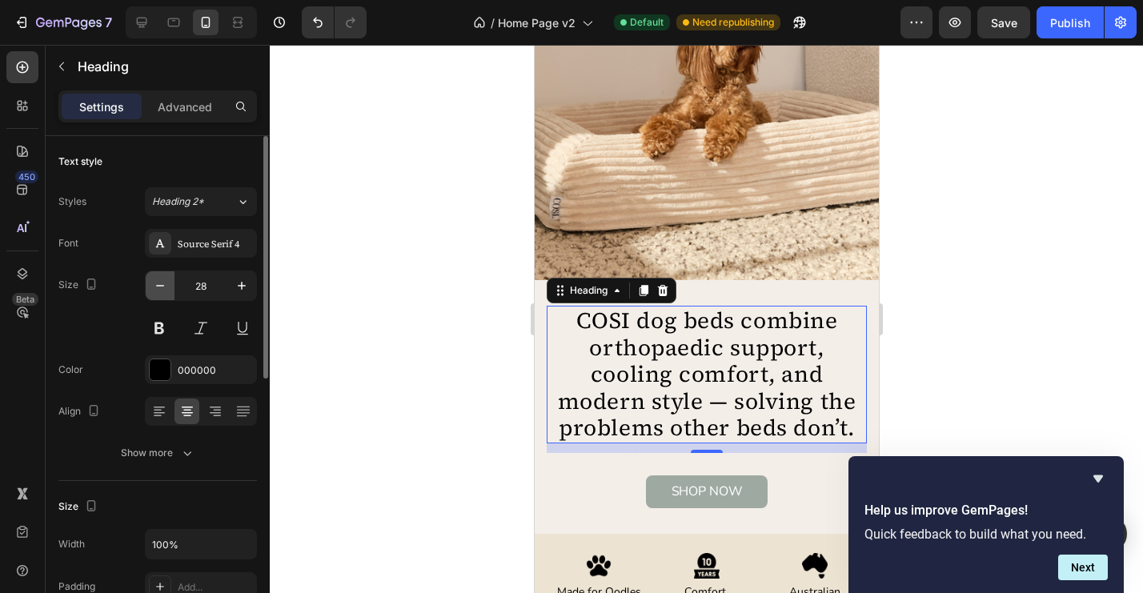
click at [163, 291] on icon "button" at bounding box center [160, 286] width 16 height 16
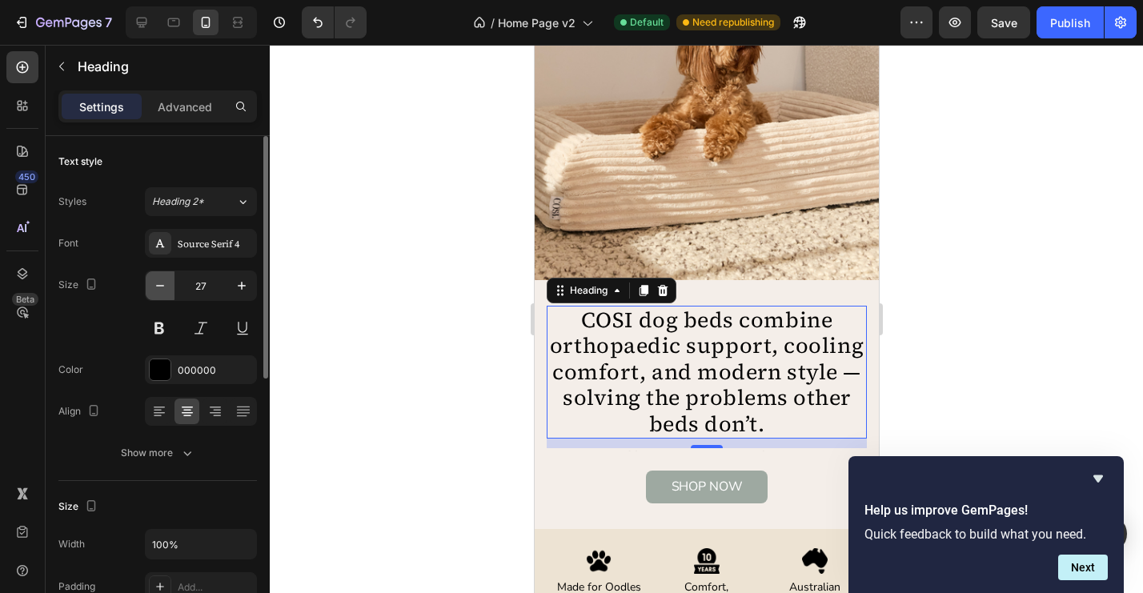
click at [163, 291] on icon "button" at bounding box center [160, 286] width 16 height 16
type input "26"
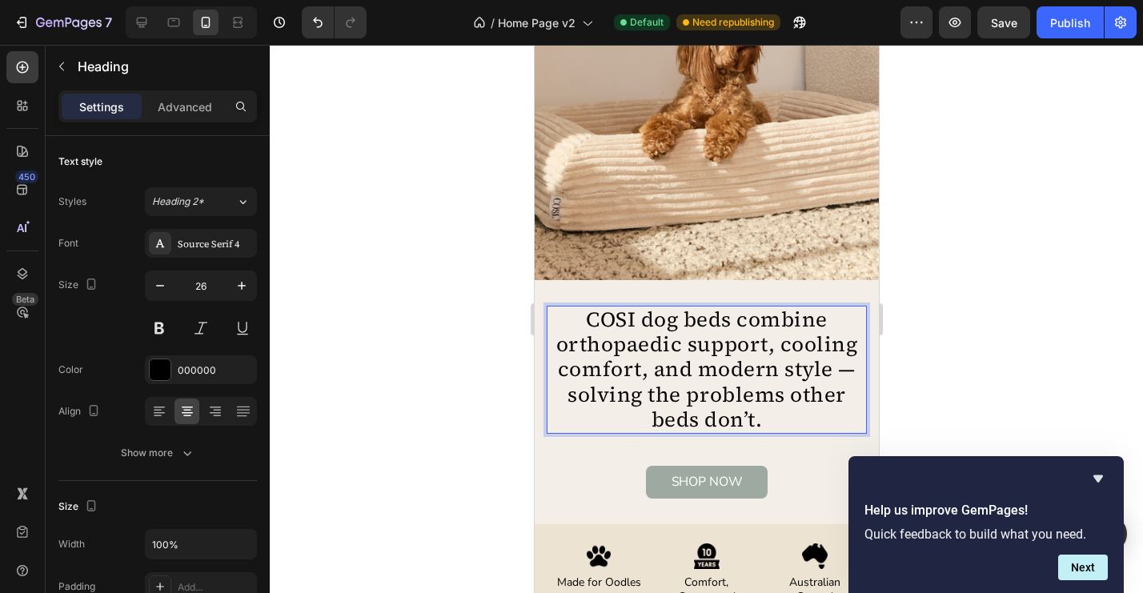
click at [584, 331] on p "COSI dog beds combine orthopaedic support, cooling comfort, and modern style — …" at bounding box center [705, 369] width 317 height 125
click at [588, 325] on p "COSI dog beds combine orthopaedic support, cooling comfort, and modern style — …" at bounding box center [705, 369] width 317 height 125
click at [621, 322] on p "COSI dog beds combine orthopaedic support, cooling comfort, and modern style — …" at bounding box center [705, 369] width 317 height 125
click at [723, 326] on p "The dog beds combine orthopaedic support, cooling comfort, and modern style — s…" at bounding box center [705, 369] width 317 height 125
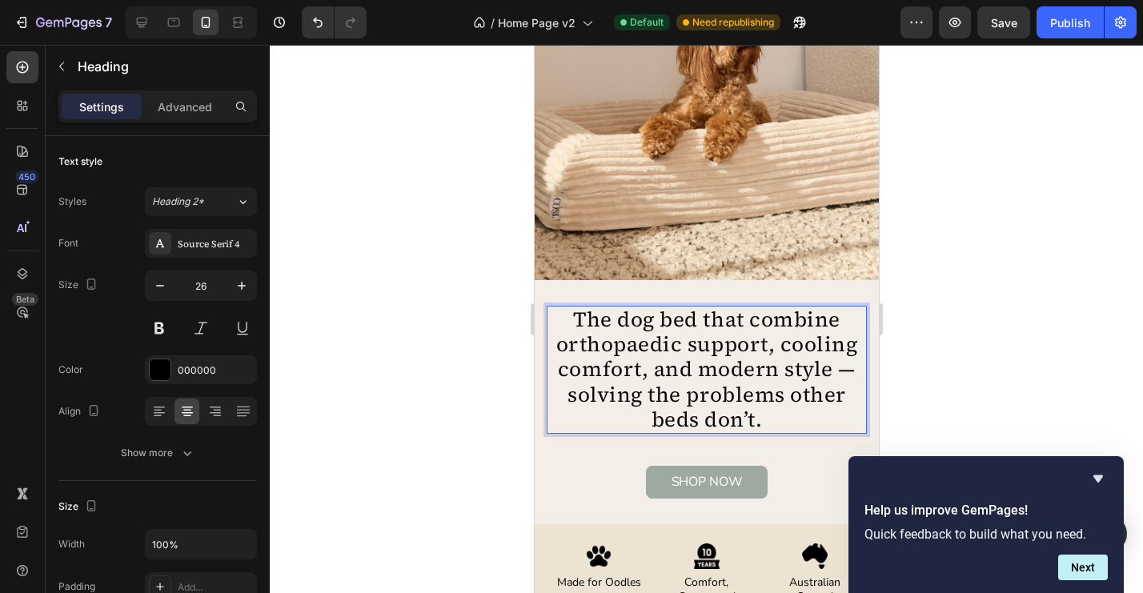
click at [837, 317] on p "The dog bed that combine orthopaedic support, cooling comfort, and modern style…" at bounding box center [705, 369] width 317 height 125
click at [844, 371] on p "The dog bed that combines orthopaedic support, cooling comfort, and modern styl…" at bounding box center [705, 369] width 317 height 125
click at [932, 347] on div at bounding box center [706, 319] width 873 height 548
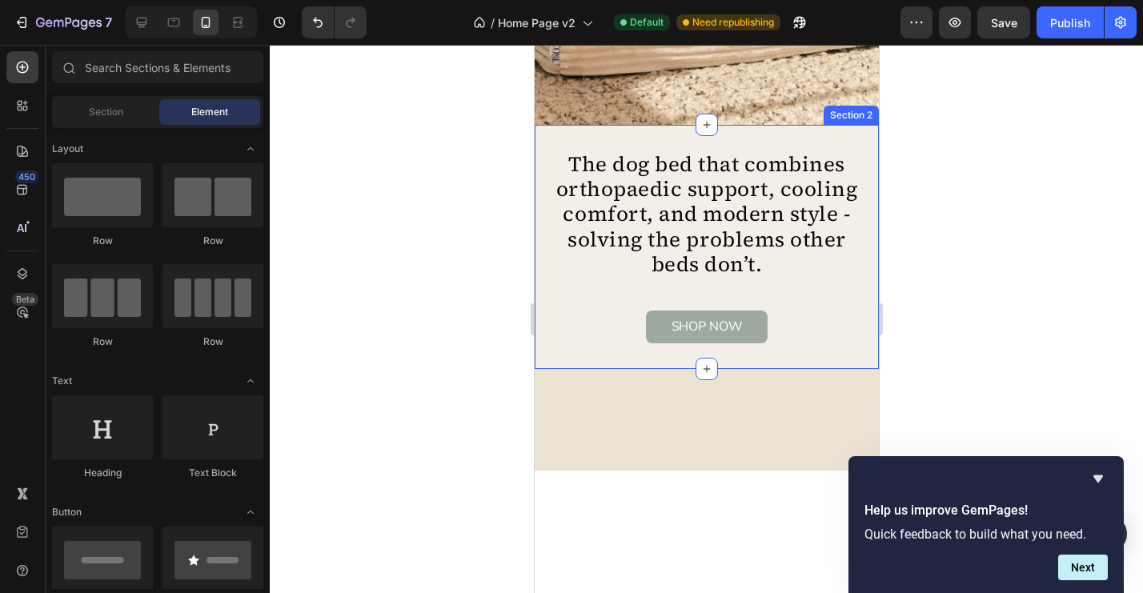
scroll to position [0, 0]
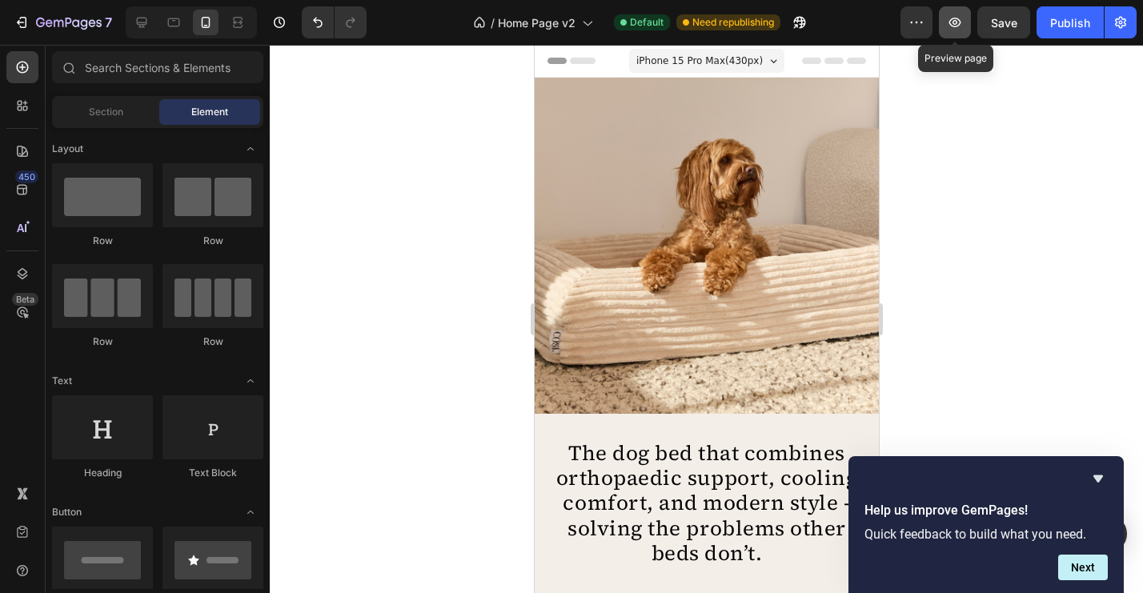
click at [956, 10] on button "button" at bounding box center [955, 22] width 32 height 32
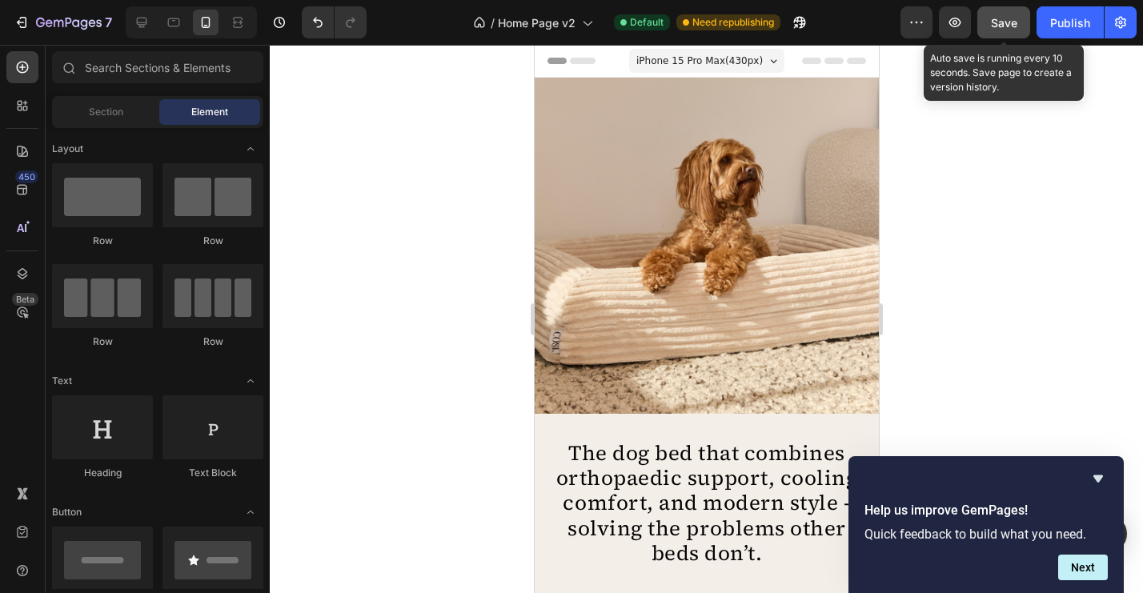
click at [1015, 34] on button "Save" at bounding box center [1003, 22] width 53 height 32
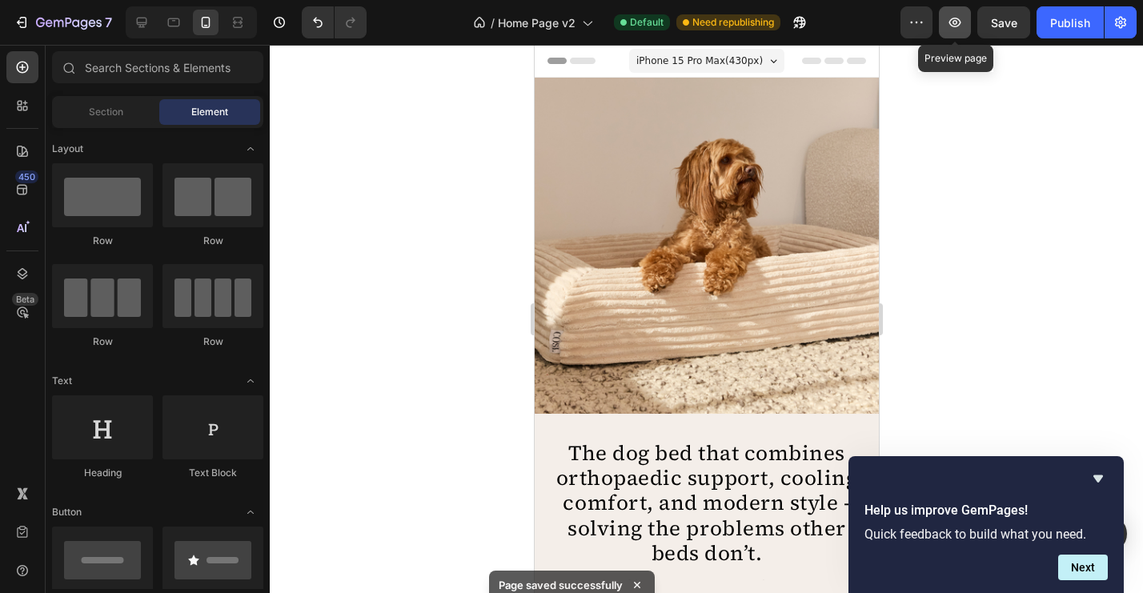
click at [953, 26] on icon "button" at bounding box center [955, 23] width 12 height 10
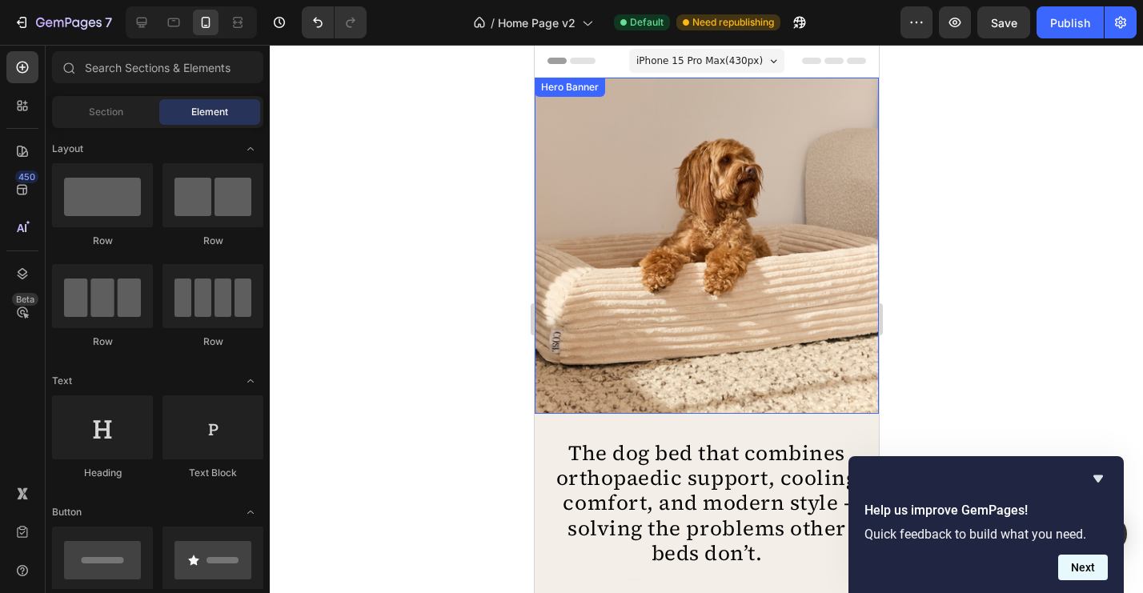
click at [1078, 572] on button "Next" at bounding box center [1083, 568] width 50 height 26
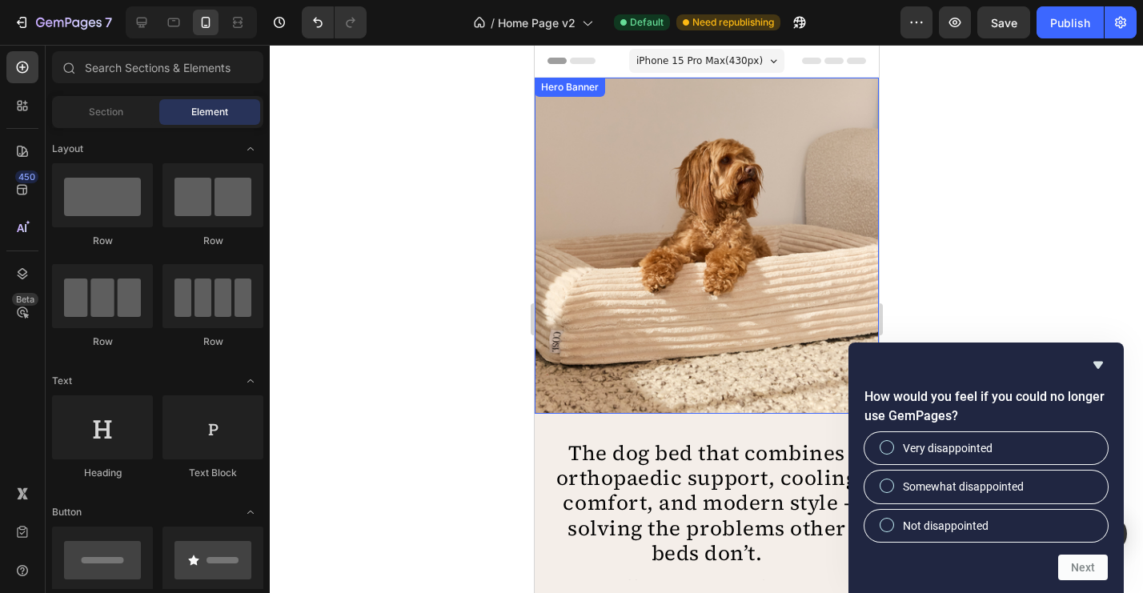
click at [1050, 291] on div at bounding box center [706, 319] width 873 height 548
click at [1097, 365] on icon "Hide survey" at bounding box center [1098, 365] width 10 height 7
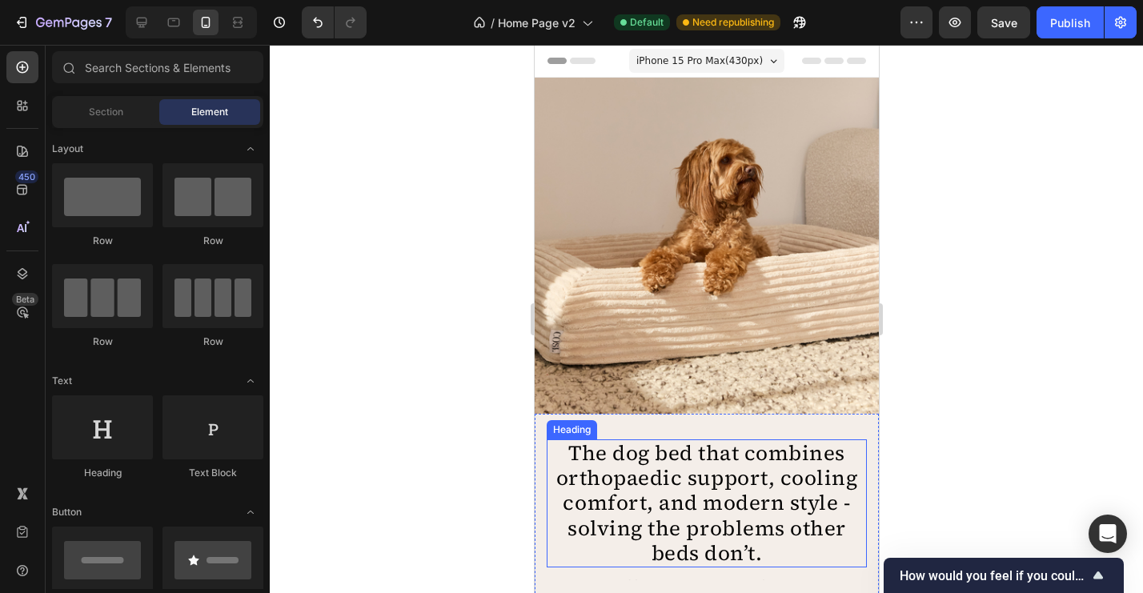
click at [643, 455] on p "The dog bed that combines orthopaedic support, cooling comfort, and modern styl…" at bounding box center [705, 503] width 317 height 125
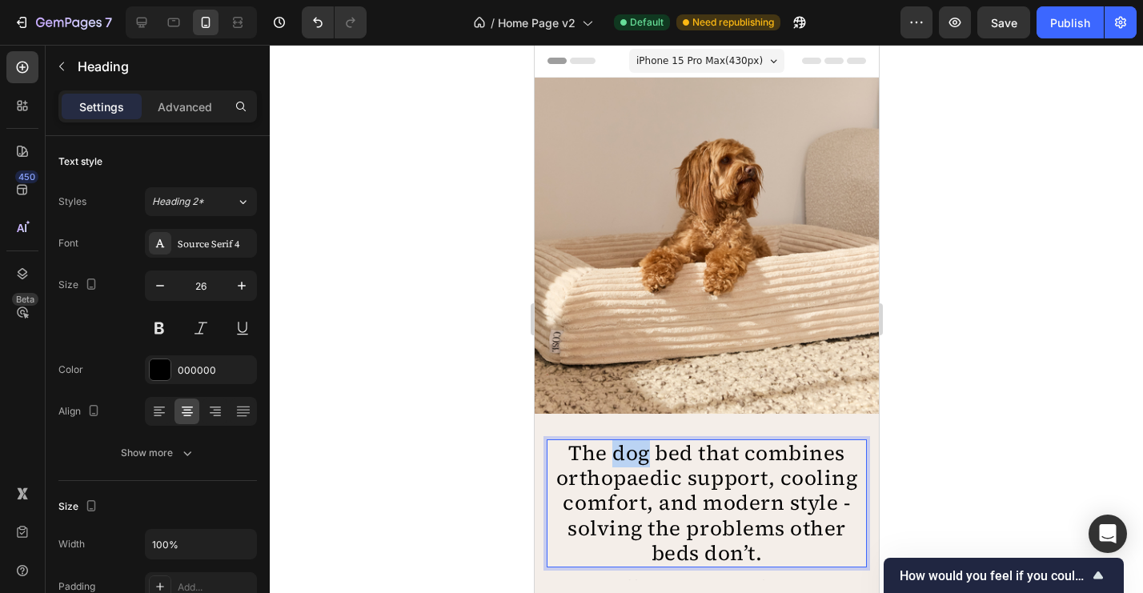
click at [621, 459] on p "The dog bed that combines orthopaedic support, cooling comfort, and modern styl…" at bounding box center [705, 503] width 317 height 125
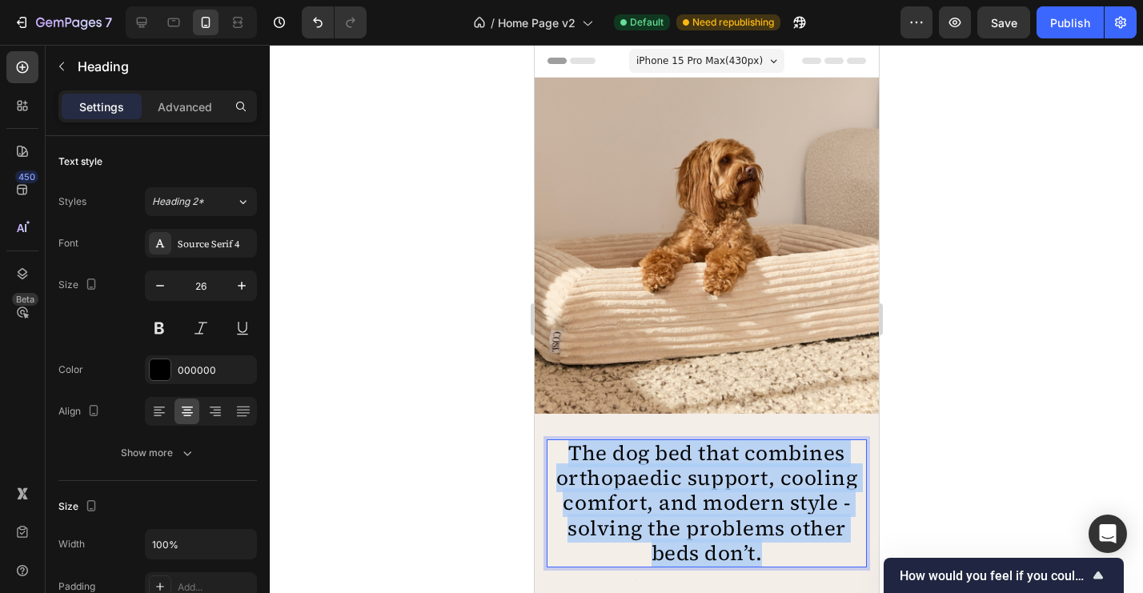
click at [621, 459] on p "The dog bed that combines orthopaedic support, cooling comfort, and modern styl…" at bounding box center [705, 503] width 317 height 125
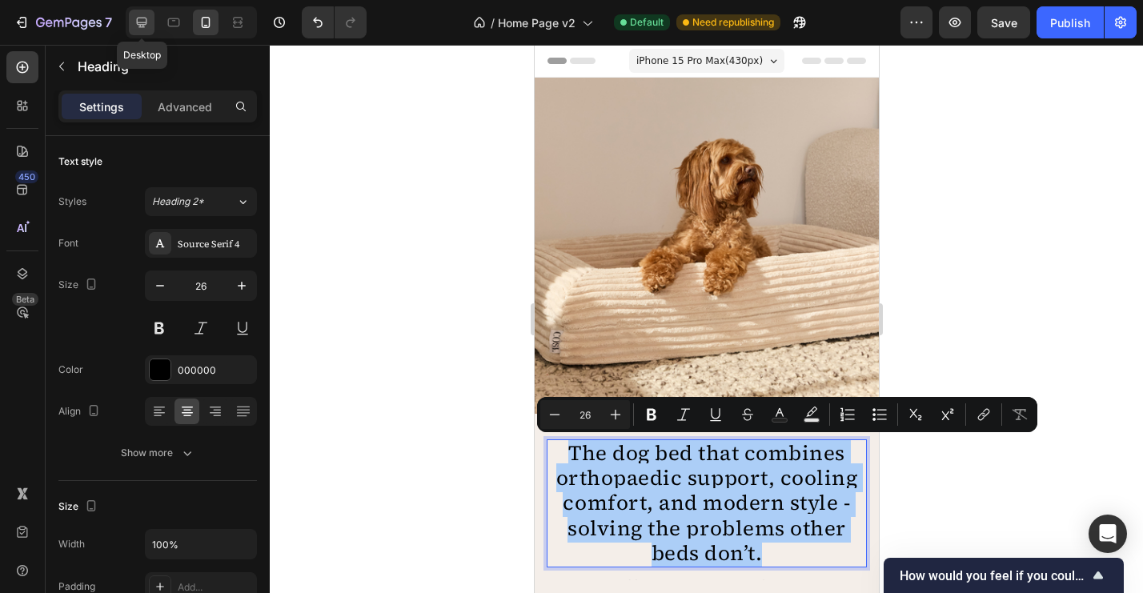
click at [139, 19] on icon at bounding box center [142, 22] width 16 height 16
type input "48"
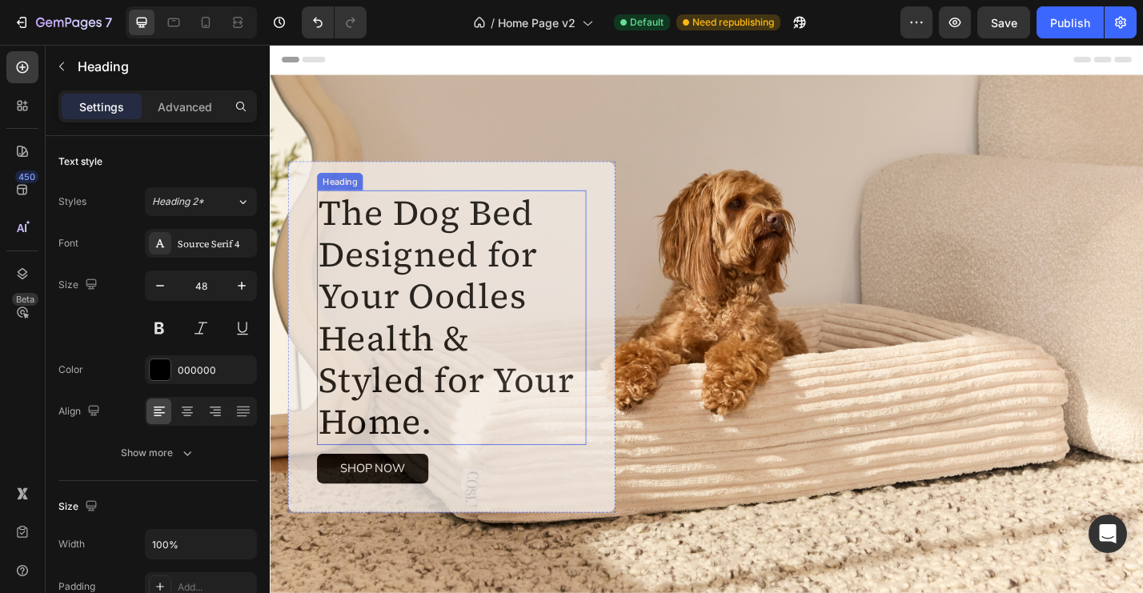
click at [474, 247] on h2 "The Dog Bed Designed for Your Oodles Health & Styled for Your Home." at bounding box center [470, 345] width 296 height 280
click at [450, 236] on h2 "The Dog Bed Designed for Your Oodles Health & Styled for Your Home." at bounding box center [470, 345] width 296 height 280
click at [450, 236] on p "The Dog Bed Designed for Your Oodles Health & Styled for Your Home." at bounding box center [469, 345] width 293 height 277
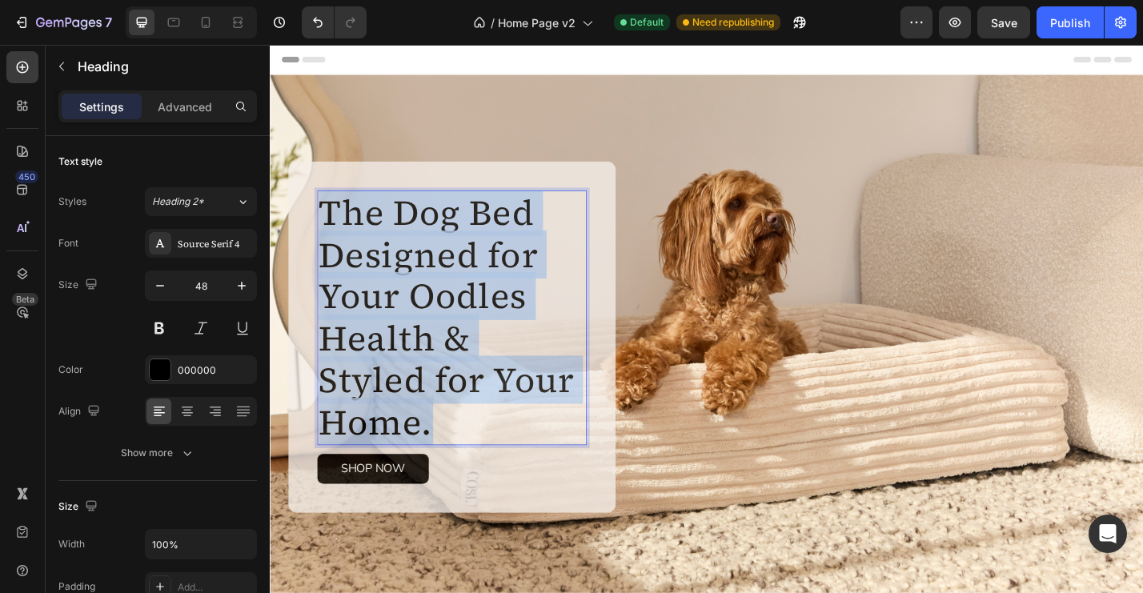
click at [450, 236] on p "The Dog Bed Designed for Your Oodles Health & Styled for Your Home." at bounding box center [469, 345] width 293 height 277
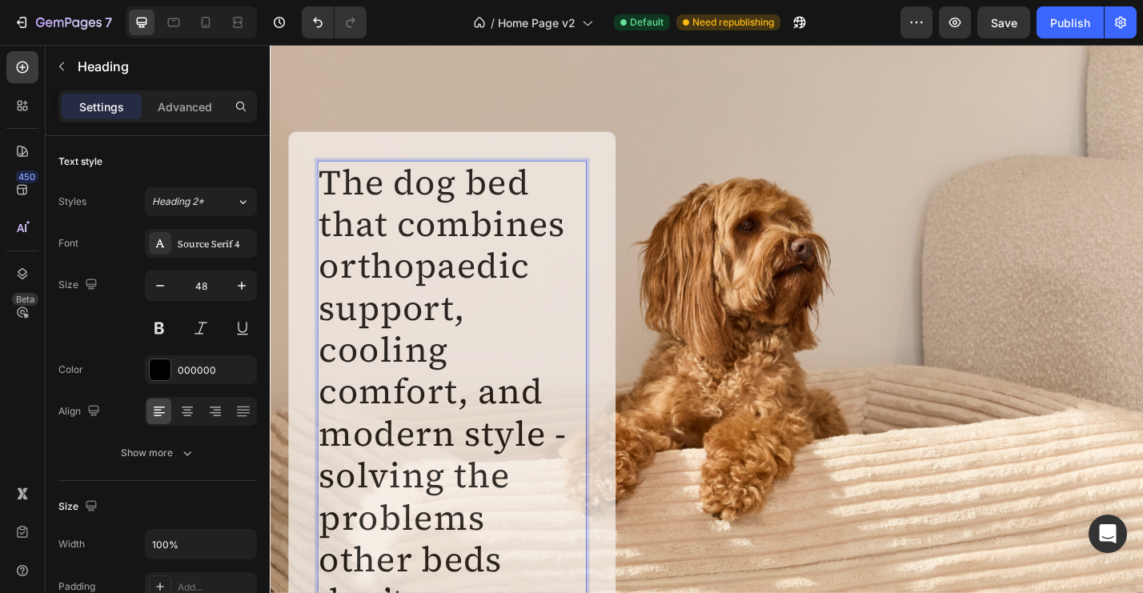
scroll to position [38, 0]
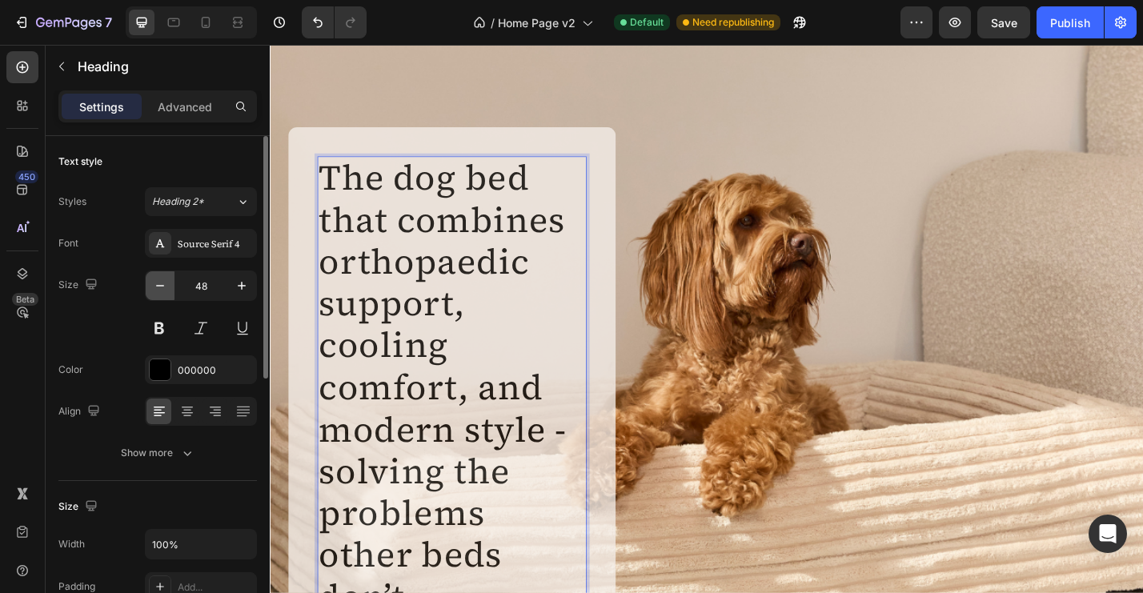
click at [158, 289] on icon "button" at bounding box center [160, 286] width 16 height 16
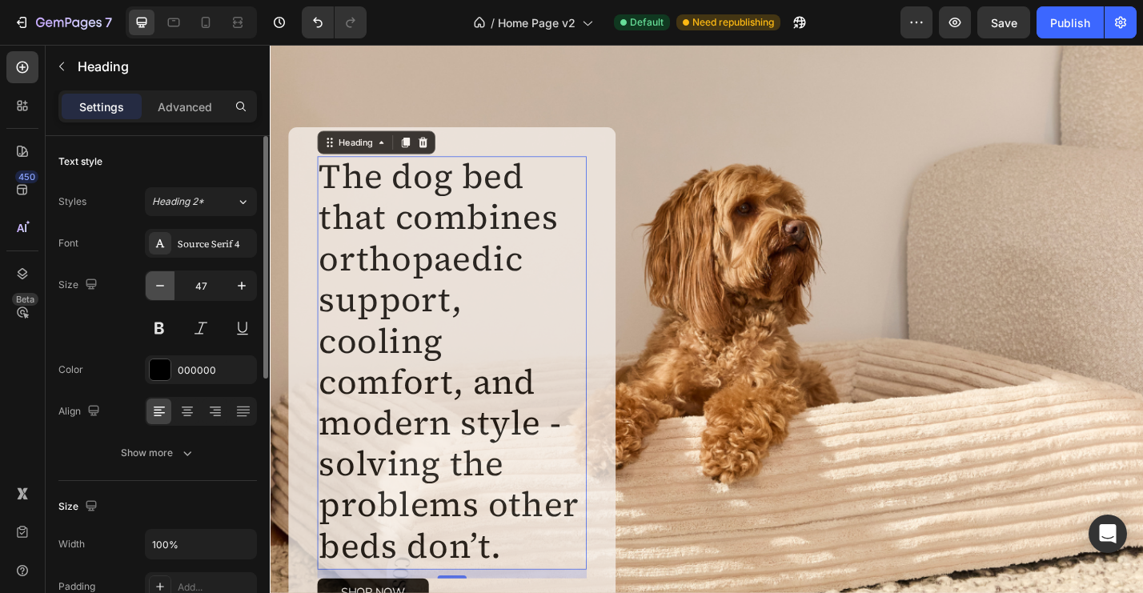
scroll to position [1, 0]
click at [158, 289] on icon "button" at bounding box center [160, 286] width 16 height 16
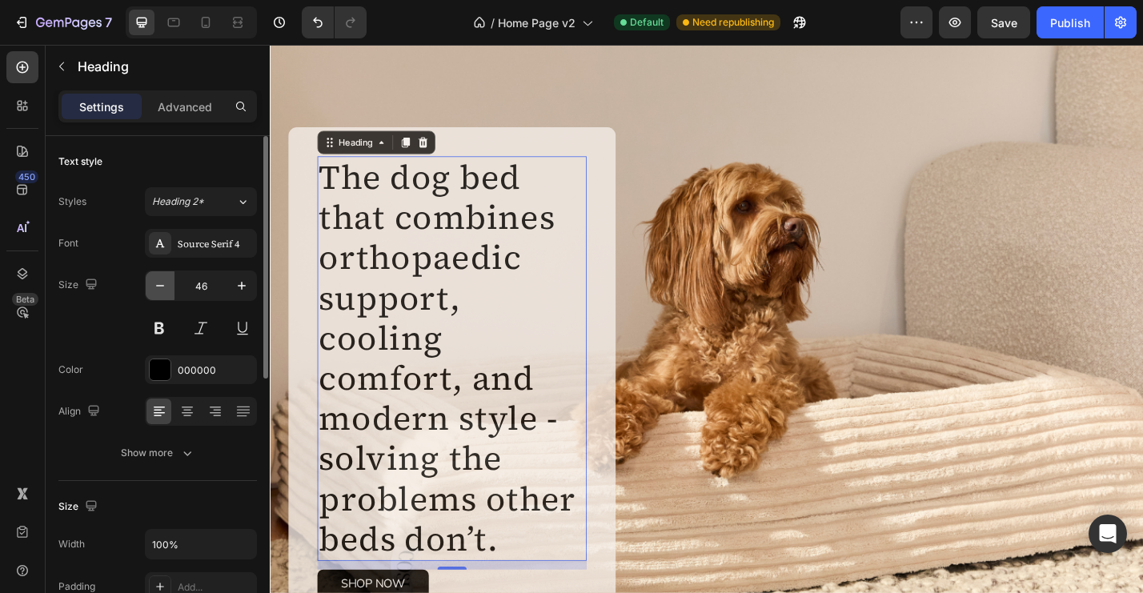
click at [158, 289] on icon "button" at bounding box center [160, 286] width 16 height 16
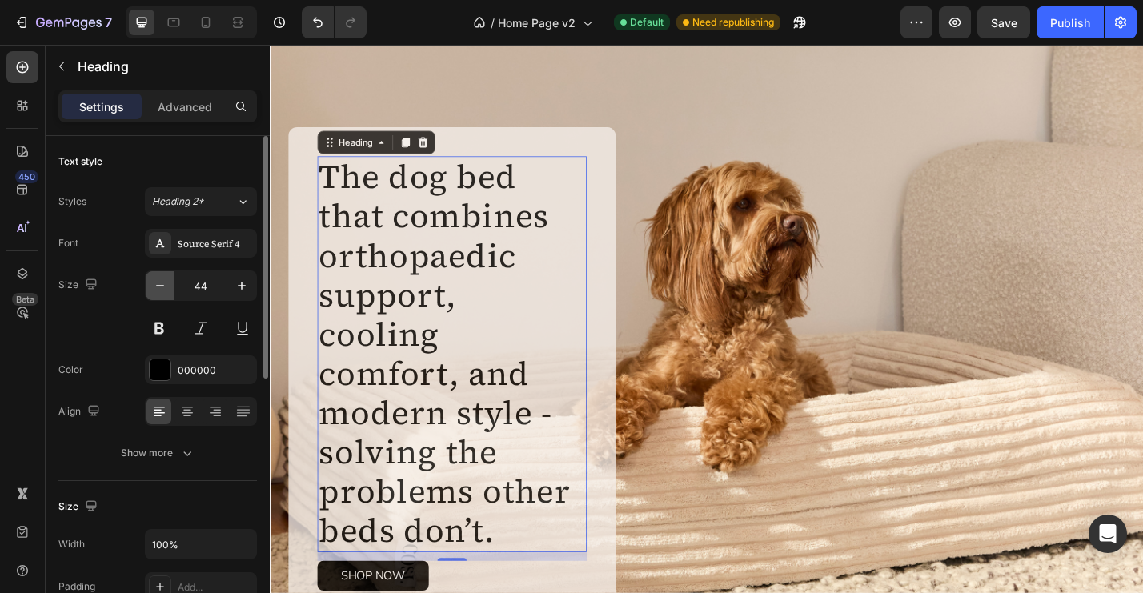
click at [158, 289] on icon "button" at bounding box center [160, 286] width 16 height 16
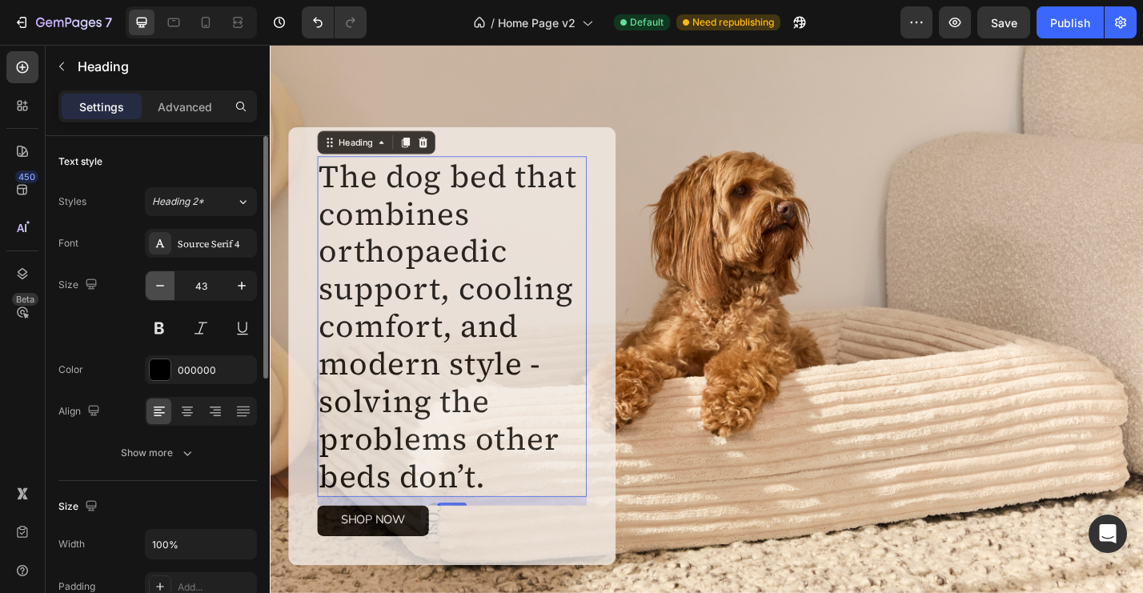
click at [158, 289] on icon "button" at bounding box center [160, 286] width 16 height 16
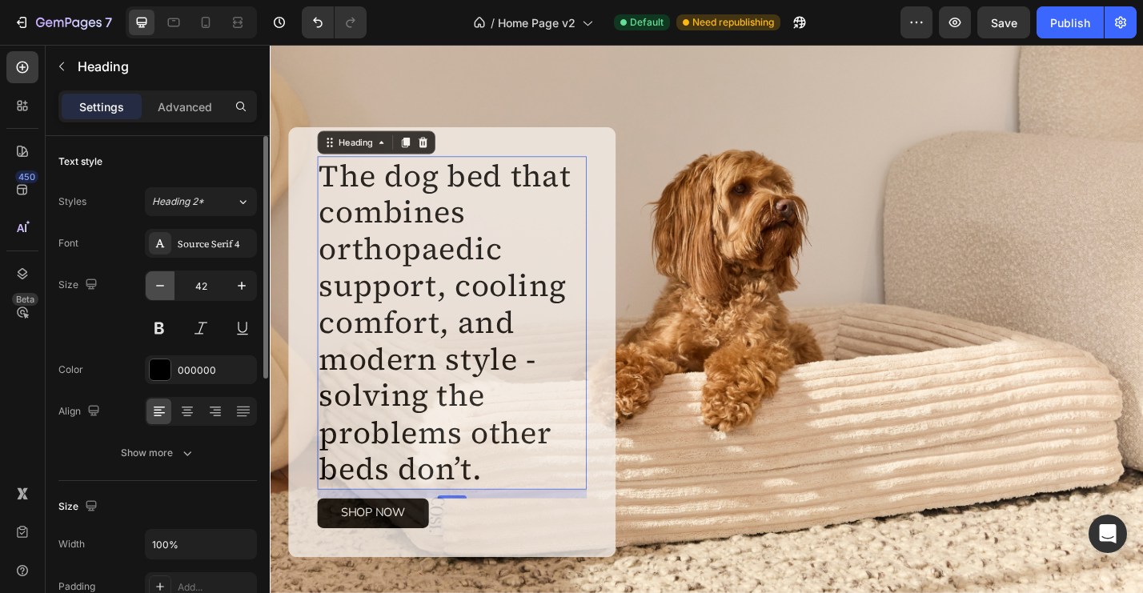
click at [158, 289] on icon "button" at bounding box center [160, 286] width 16 height 16
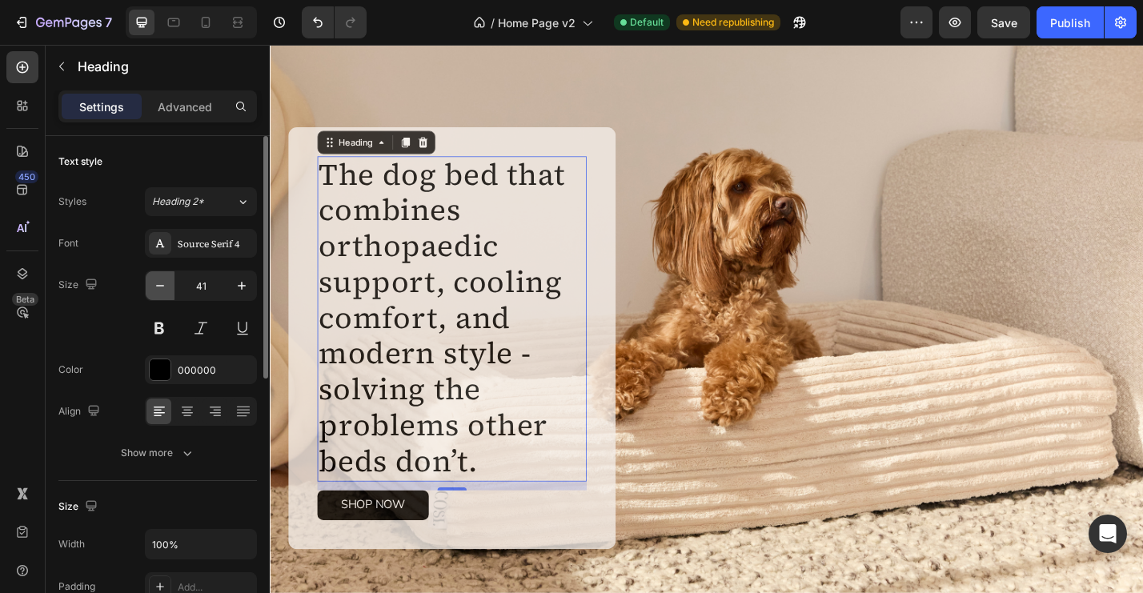
click at [158, 289] on icon "button" at bounding box center [160, 286] width 16 height 16
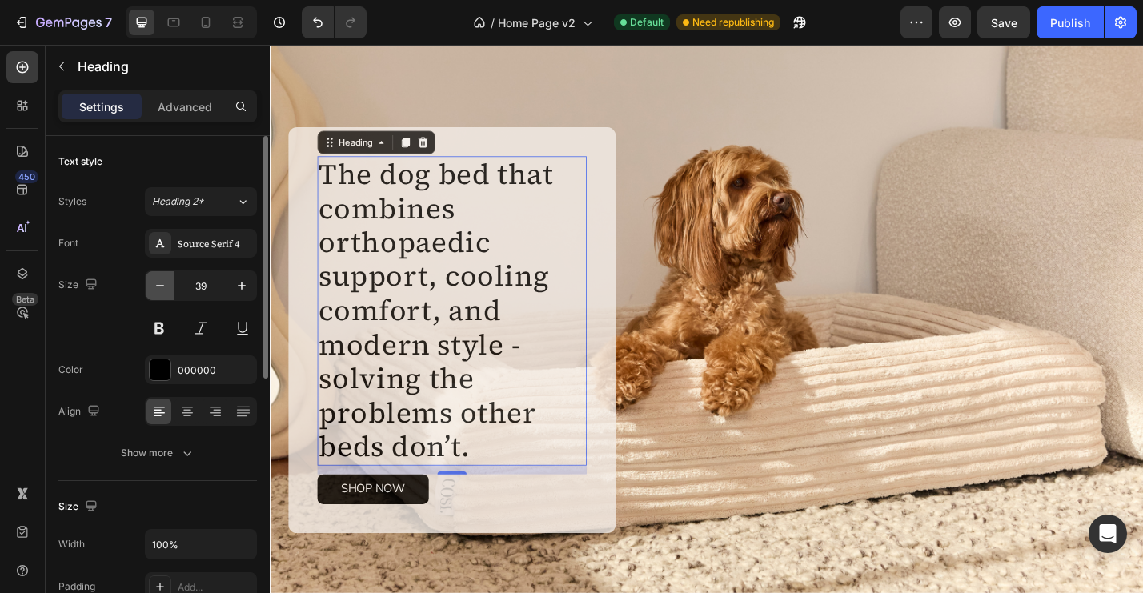
click at [158, 289] on icon "button" at bounding box center [160, 286] width 16 height 16
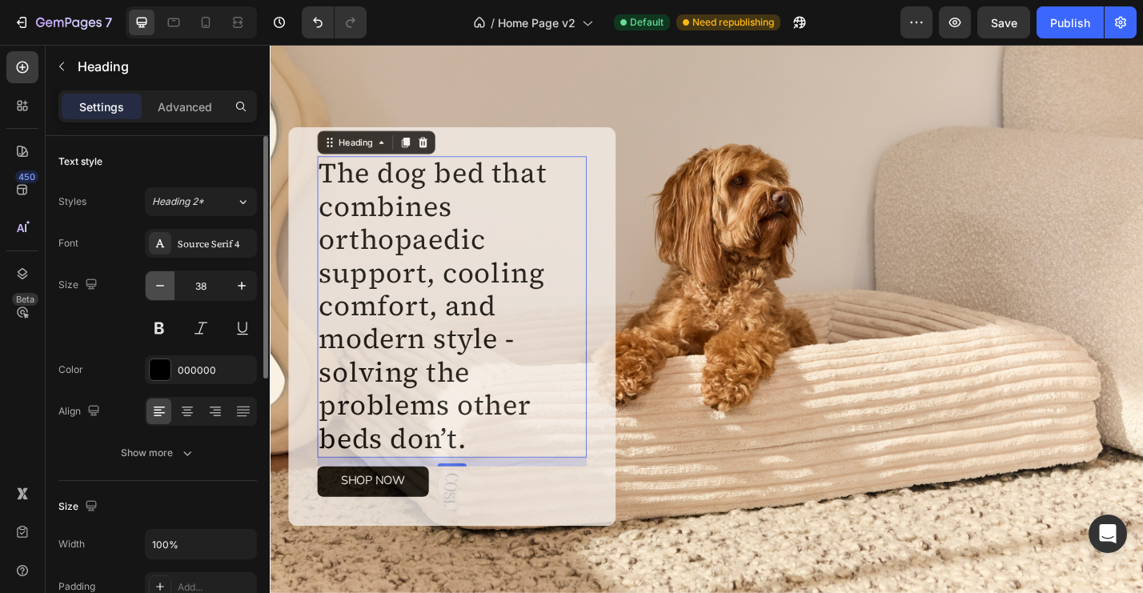
click at [158, 289] on icon "button" at bounding box center [160, 286] width 16 height 16
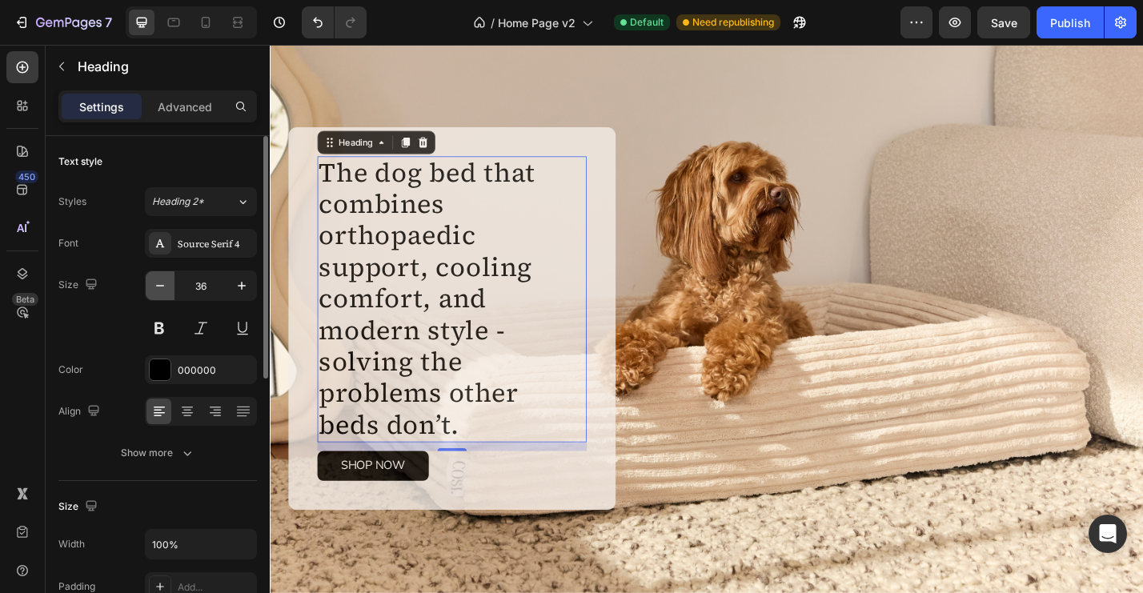
click at [158, 289] on icon "button" at bounding box center [160, 286] width 16 height 16
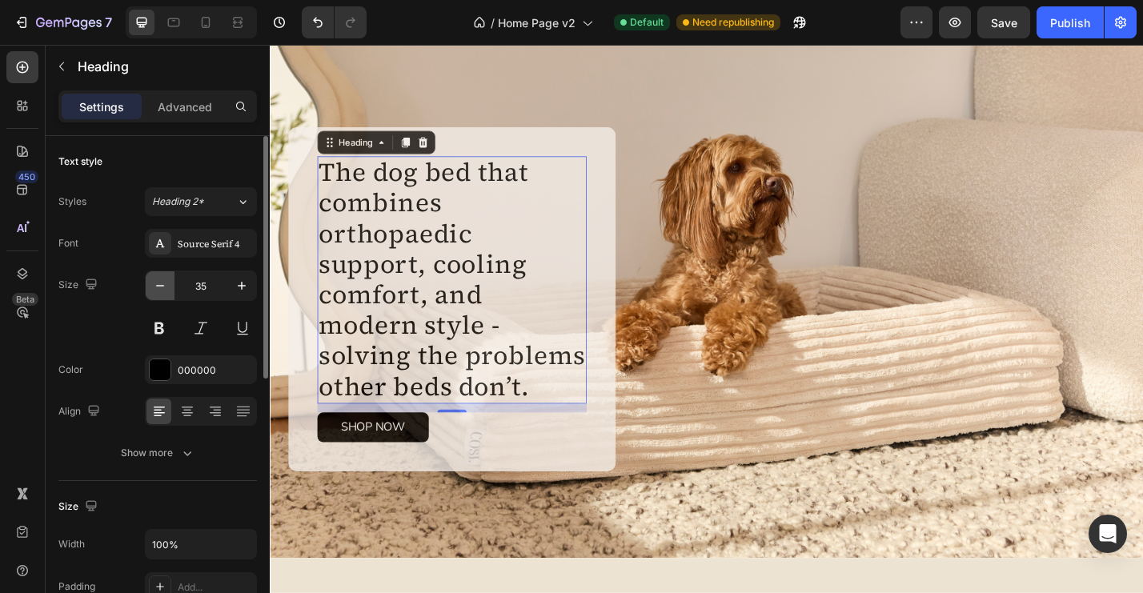
click at [158, 289] on icon "button" at bounding box center [160, 286] width 16 height 16
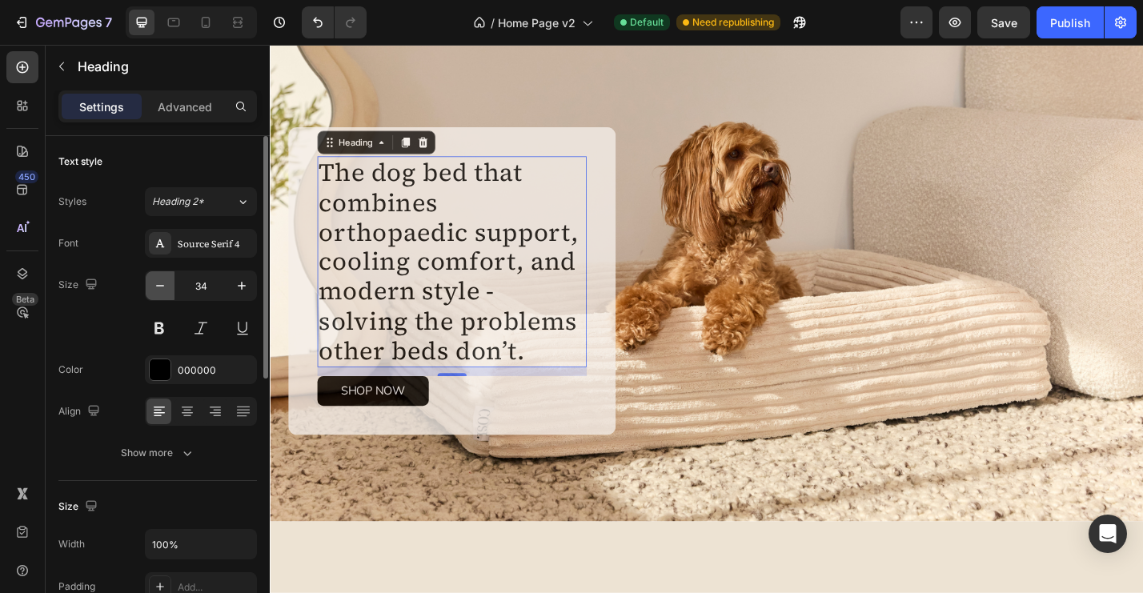
click at [158, 289] on icon "button" at bounding box center [160, 286] width 16 height 16
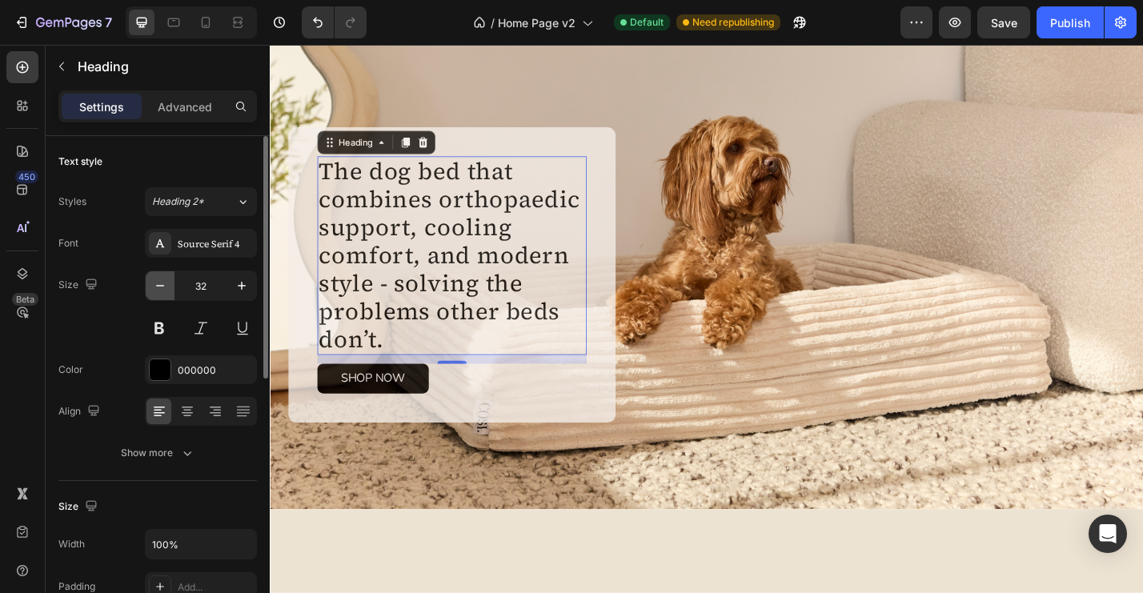
scroll to position [0, 0]
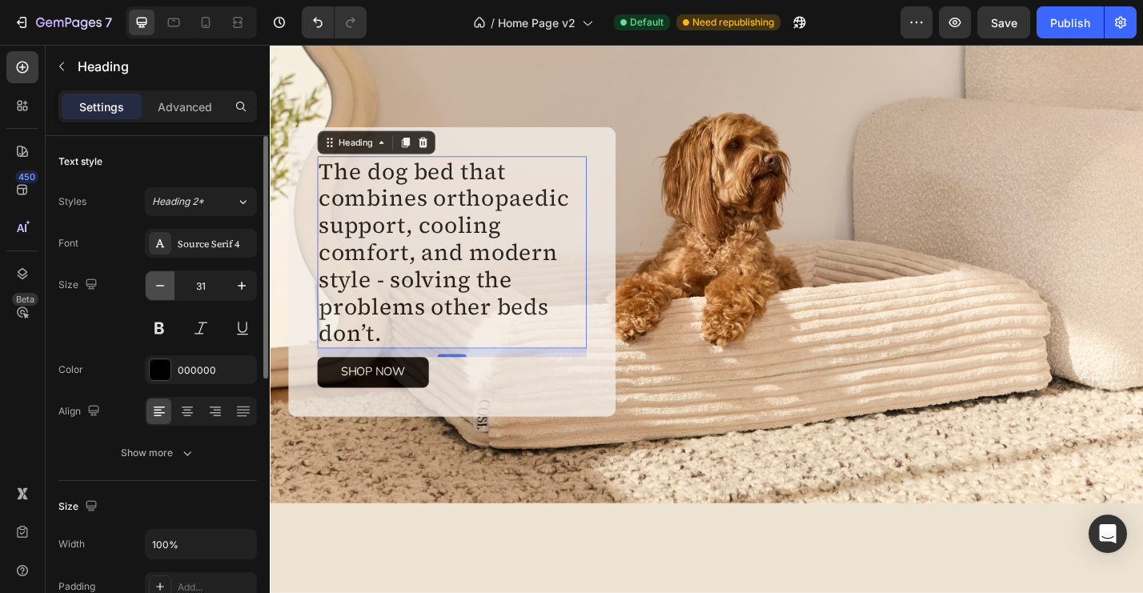
click at [158, 289] on icon "button" at bounding box center [160, 286] width 16 height 16
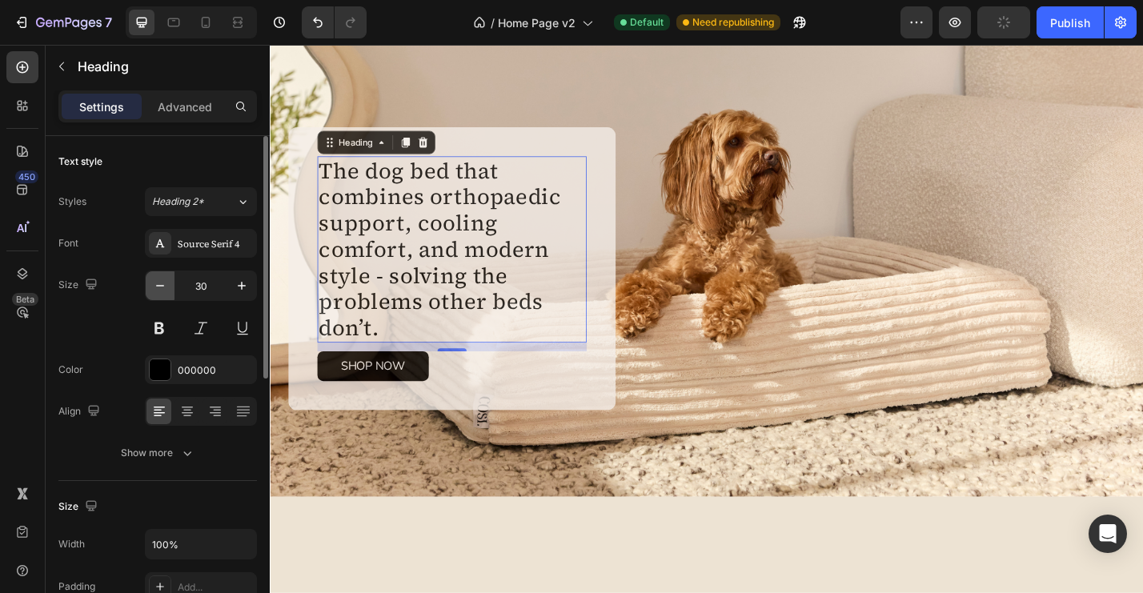
click at [158, 289] on icon "button" at bounding box center [160, 286] width 16 height 16
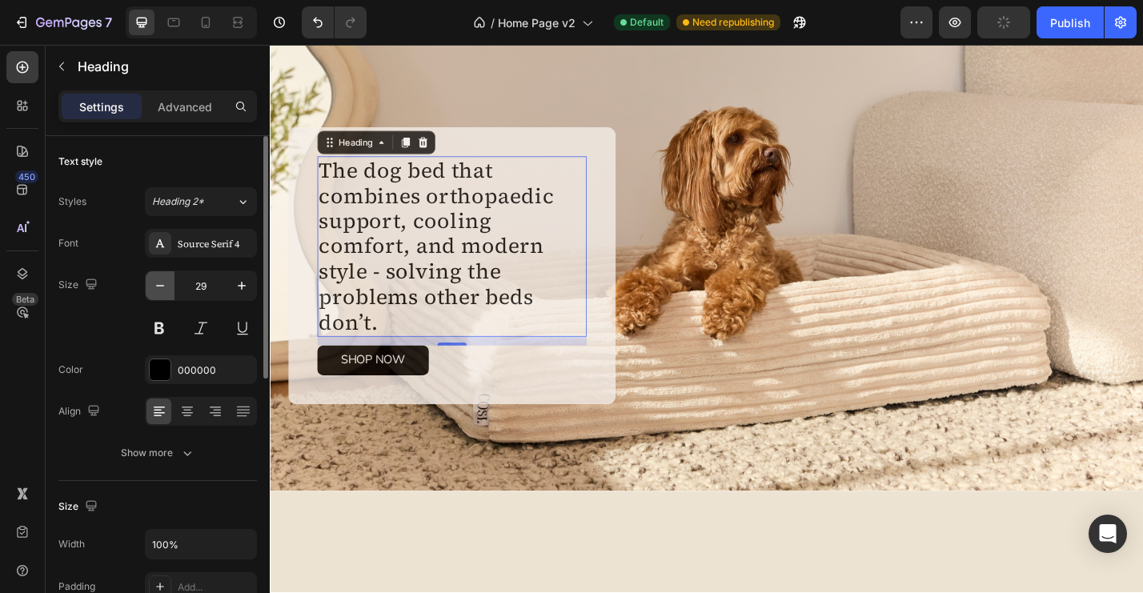
click at [158, 289] on icon "button" at bounding box center [160, 286] width 16 height 16
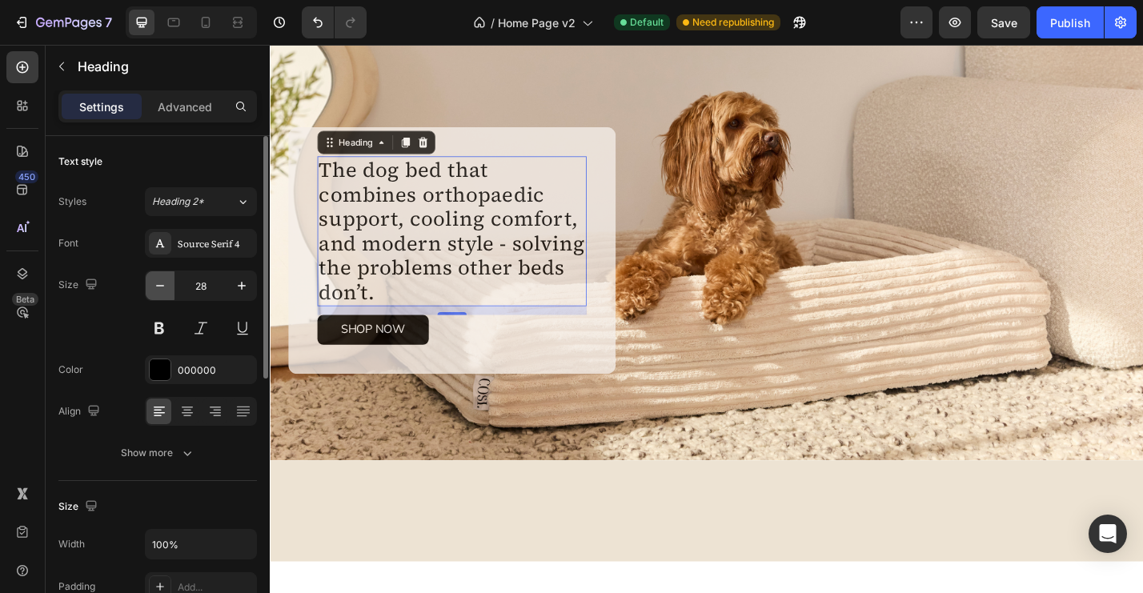
click at [158, 289] on icon "button" at bounding box center [160, 286] width 16 height 16
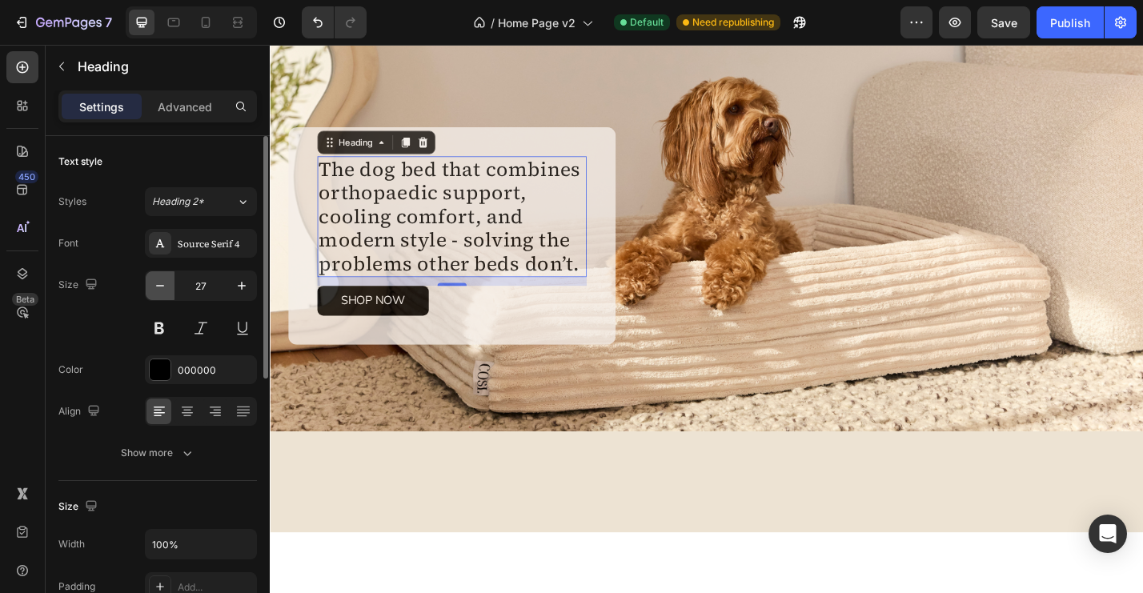
click at [158, 289] on icon "button" at bounding box center [160, 286] width 16 height 16
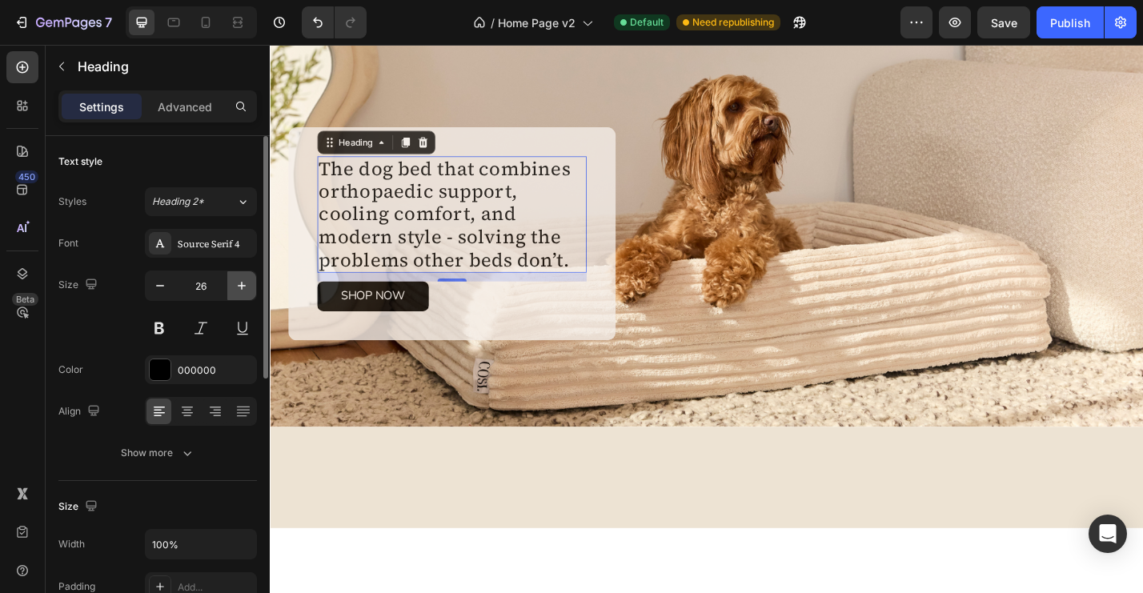
click at [239, 288] on icon "button" at bounding box center [242, 286] width 16 height 16
type input "27"
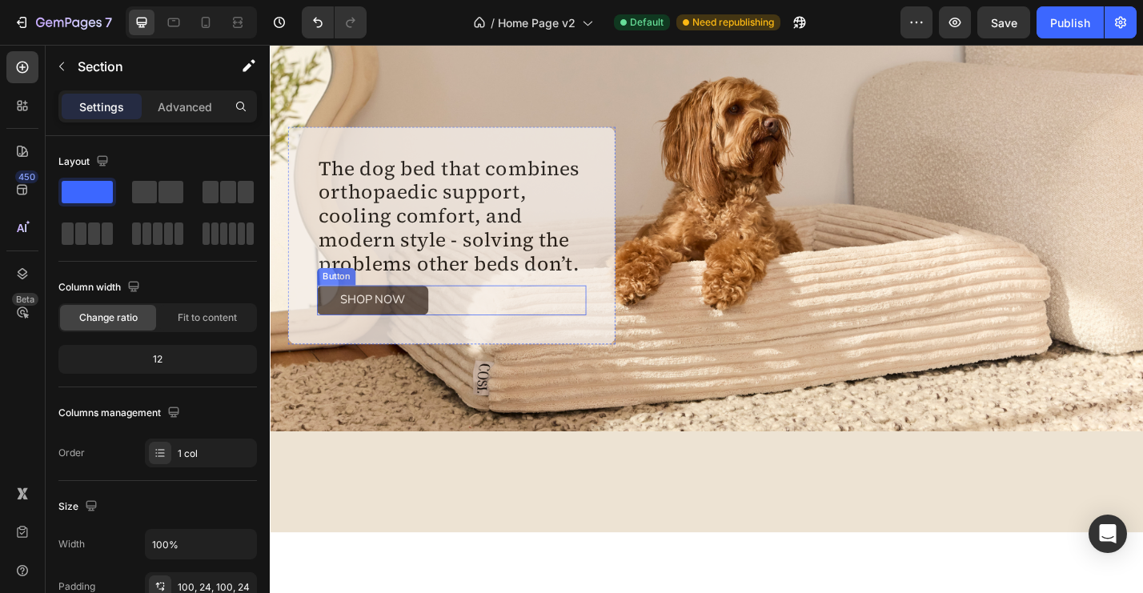
click at [438, 331] on link "SHOP NOW" at bounding box center [383, 326] width 122 height 33
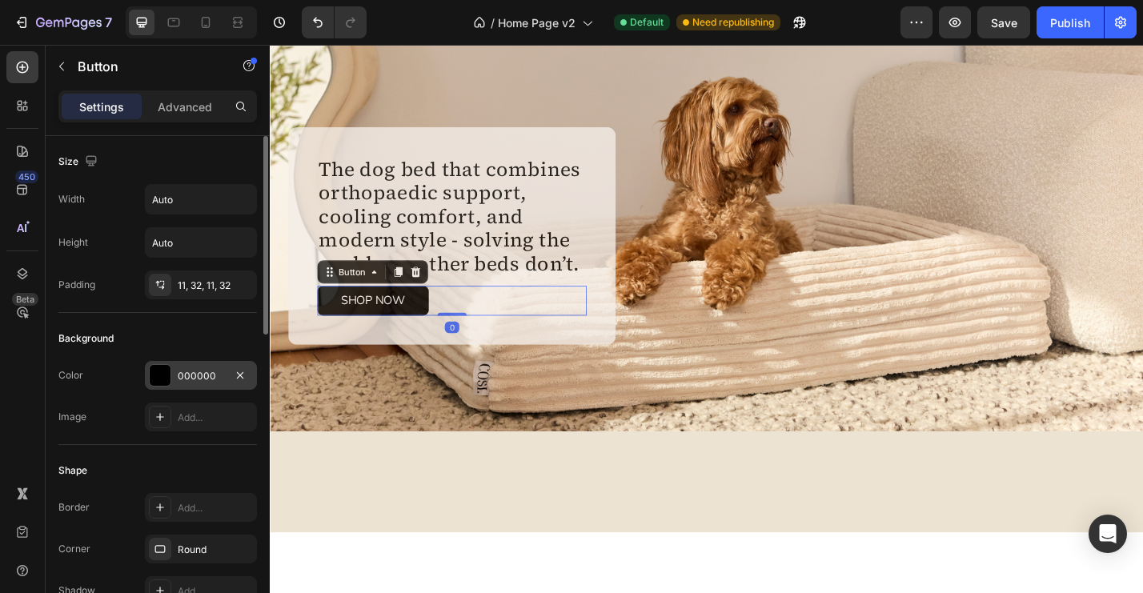
click at [195, 371] on div "000000" at bounding box center [201, 376] width 46 height 14
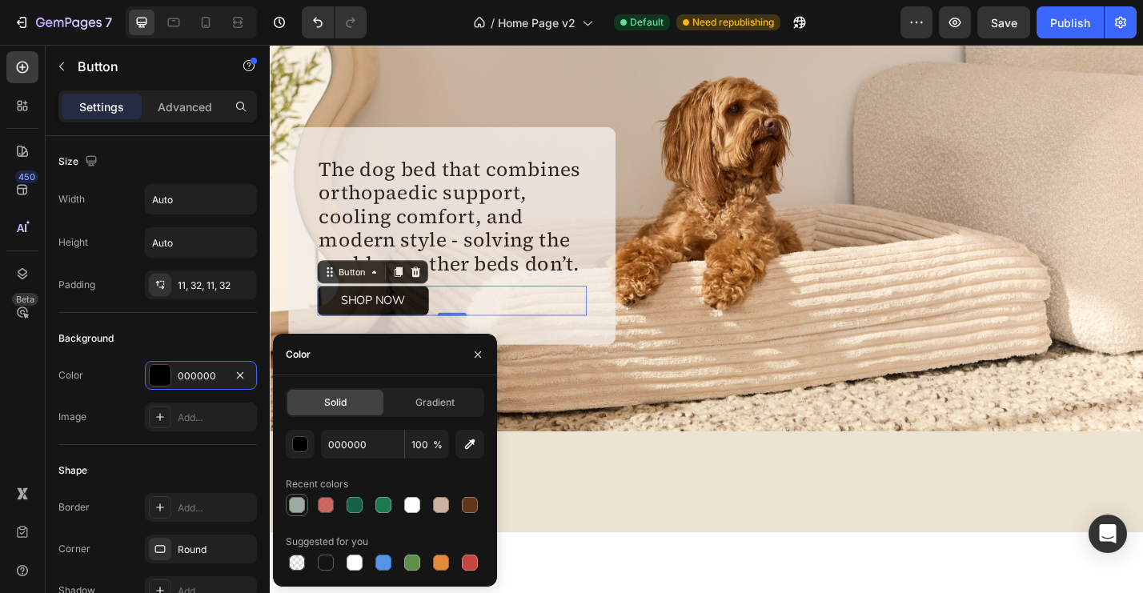
click at [295, 511] on div at bounding box center [297, 505] width 16 height 16
type input "9EA9A1"
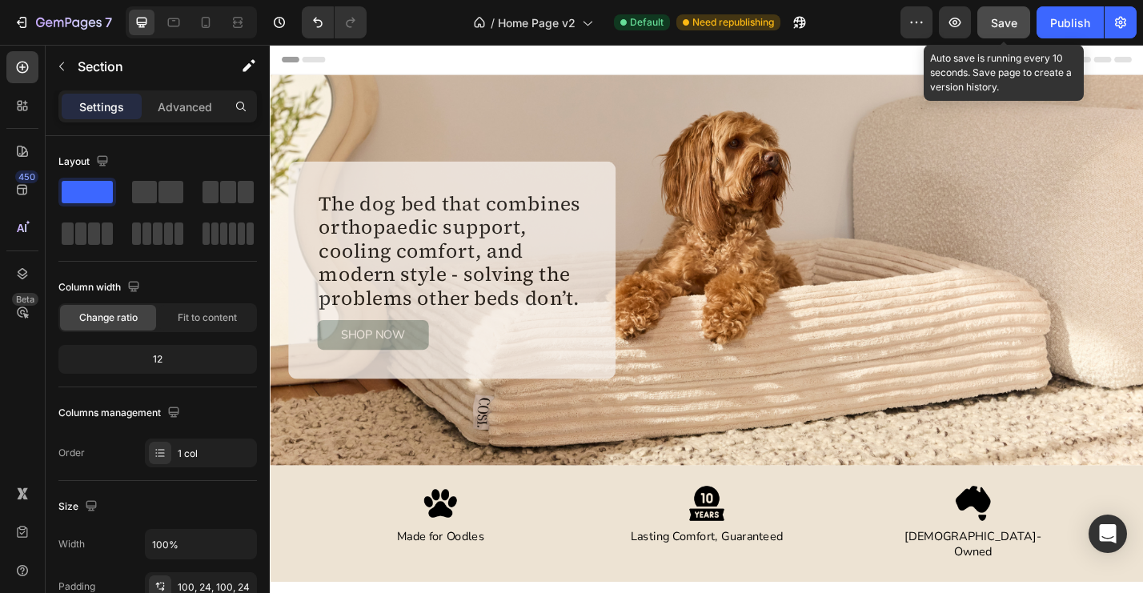
click at [1002, 26] on span "Save" at bounding box center [1004, 23] width 26 height 14
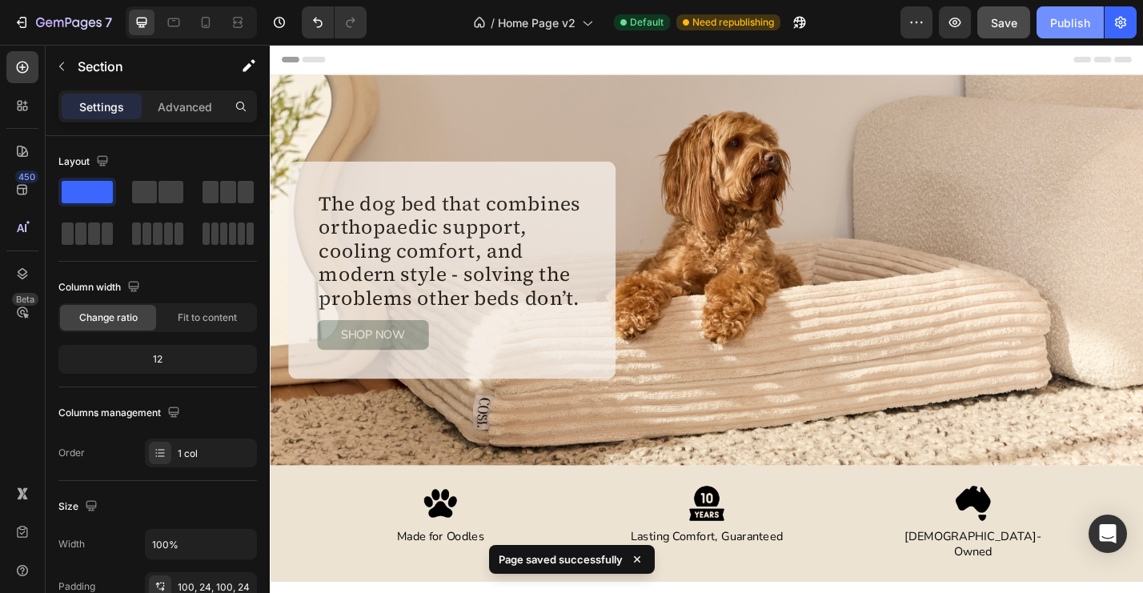
click at [1069, 25] on div "Publish" at bounding box center [1070, 22] width 40 height 17
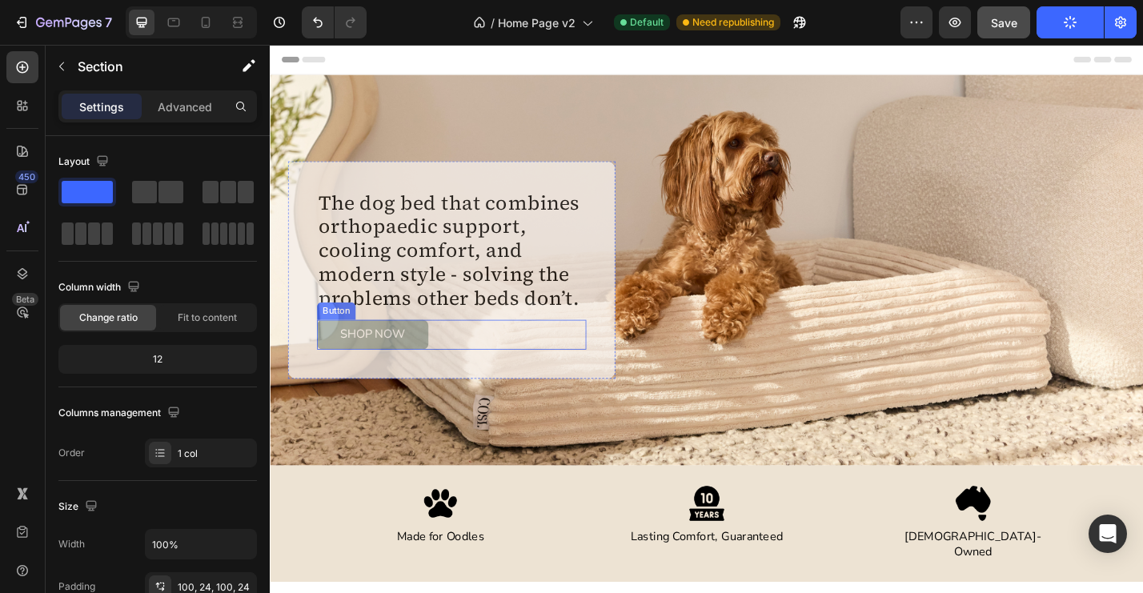
click at [452, 369] on div "SHOP NOW Button" at bounding box center [470, 363] width 296 height 33
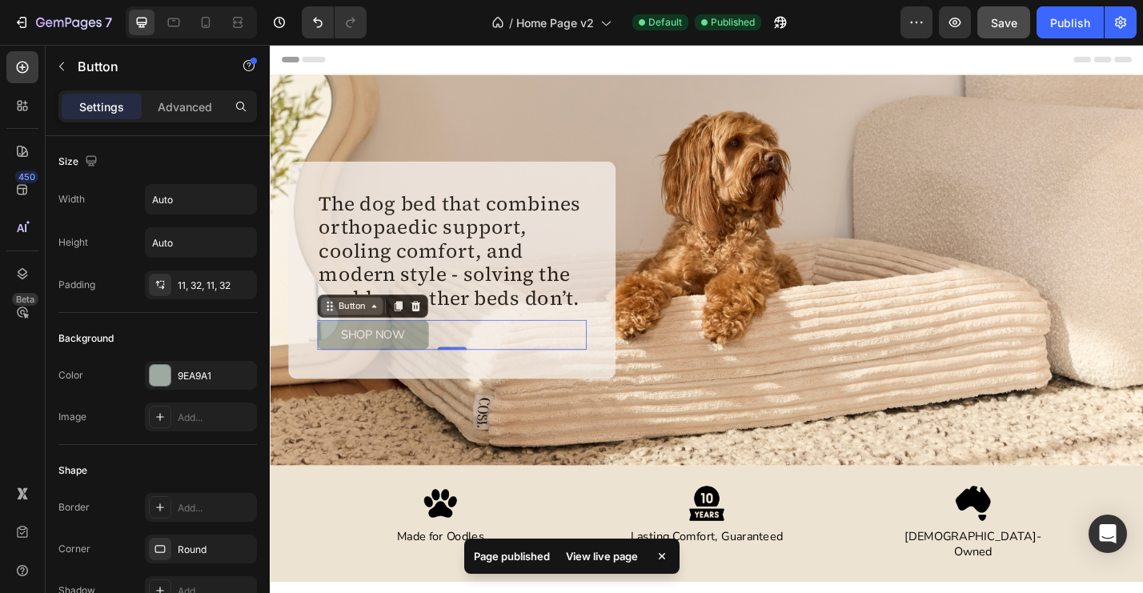
click at [383, 338] on icon at bounding box center [384, 332] width 13 height 13
click at [462, 392] on div "0" at bounding box center [470, 393] width 16 height 13
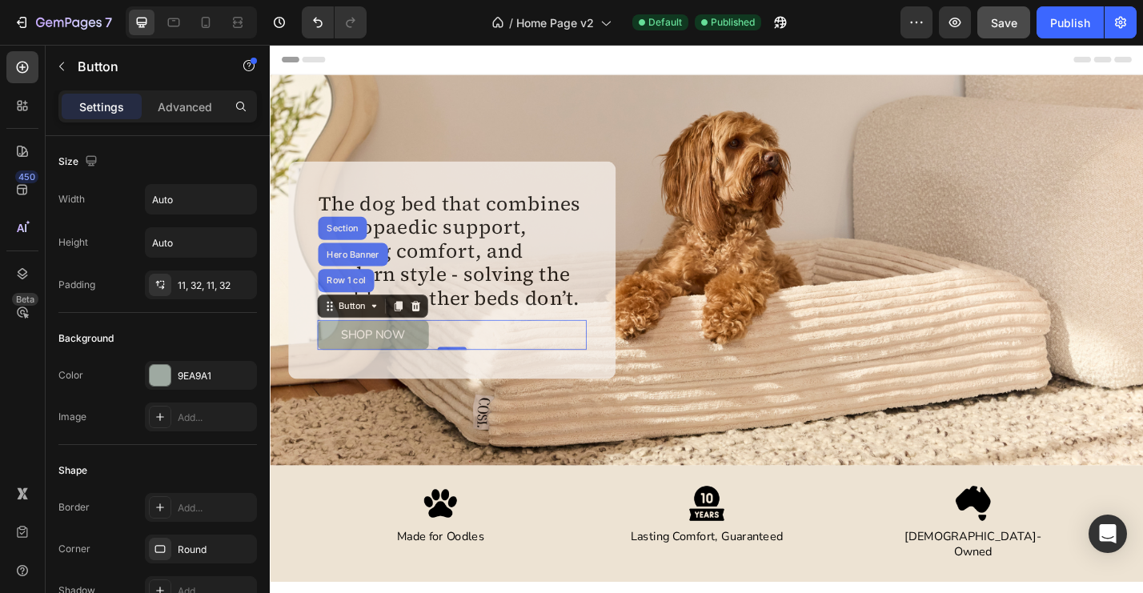
click at [469, 363] on div "SHOP NOW Button Row 1 col Hero Banner Section 0" at bounding box center [470, 363] width 296 height 33
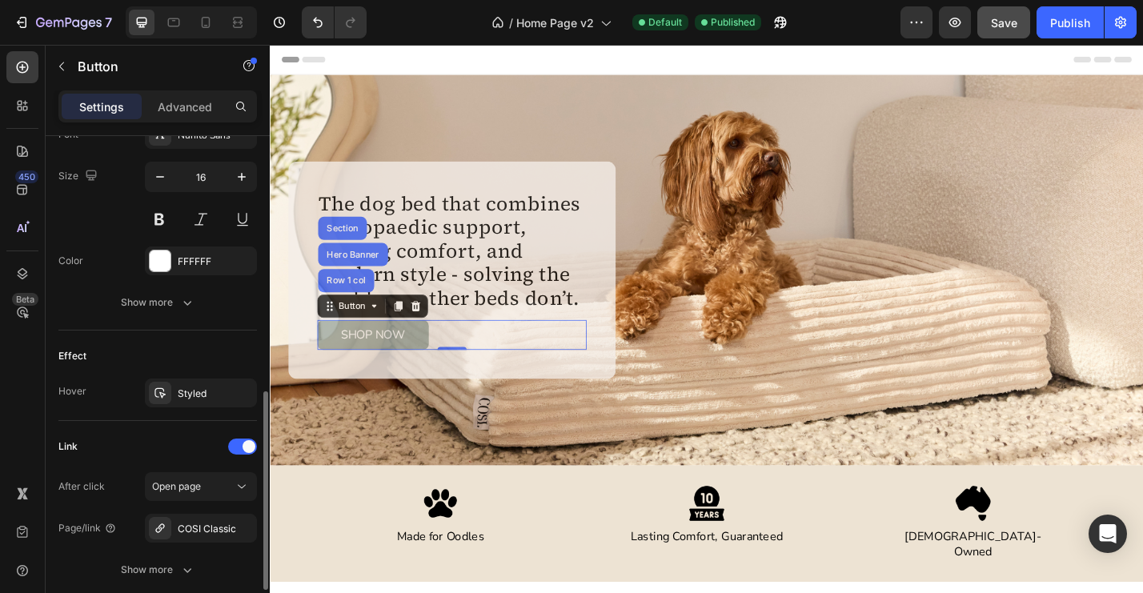
scroll to position [770, 0]
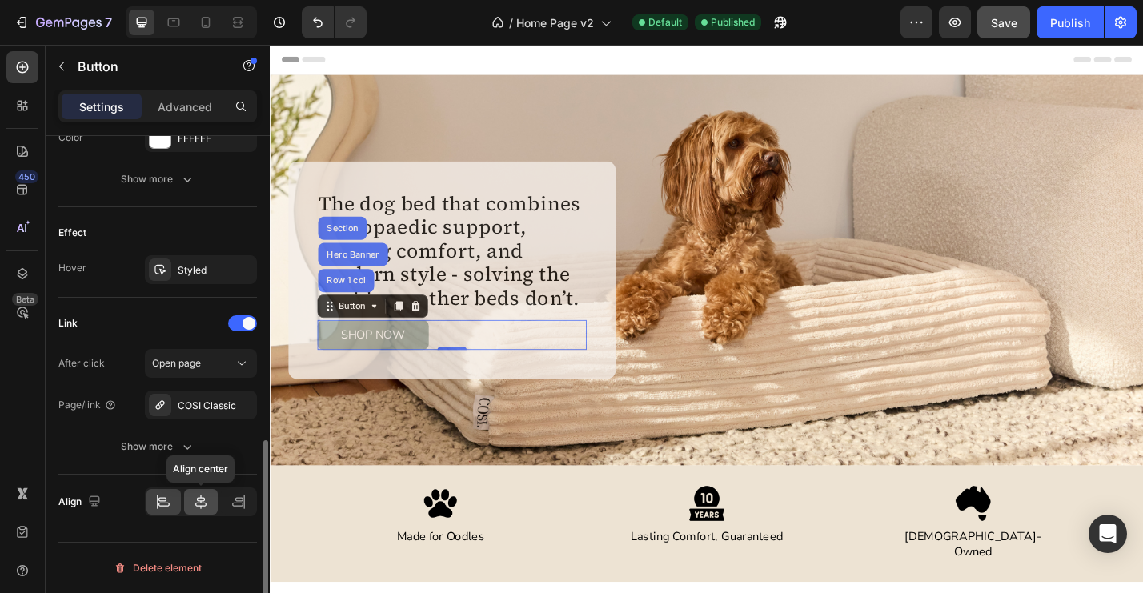
click at [203, 506] on icon at bounding box center [200, 502] width 11 height 14
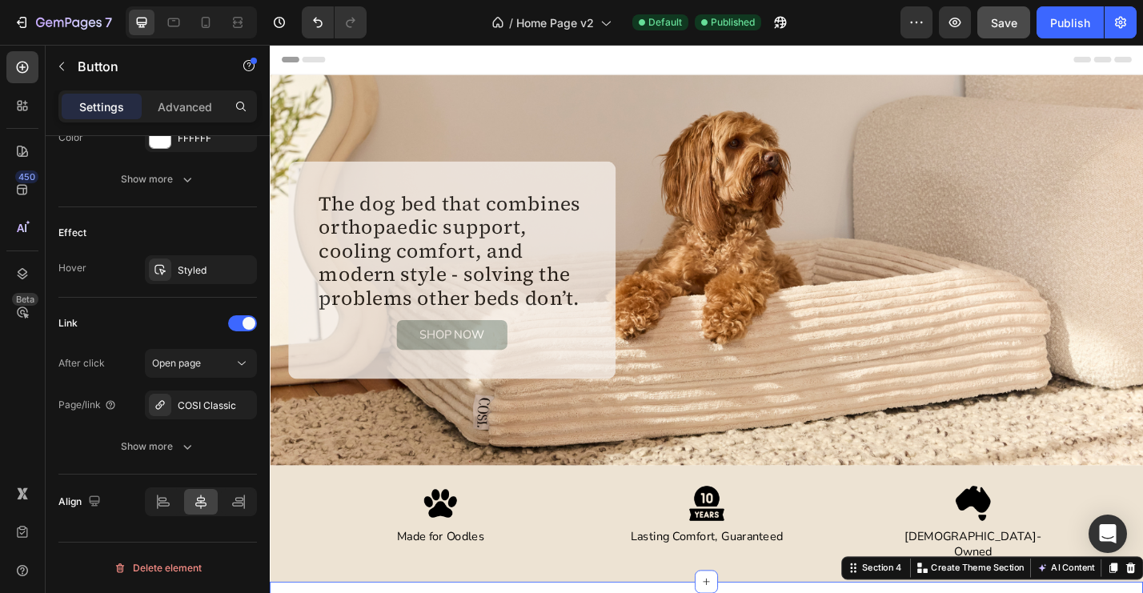
scroll to position [0, 0]
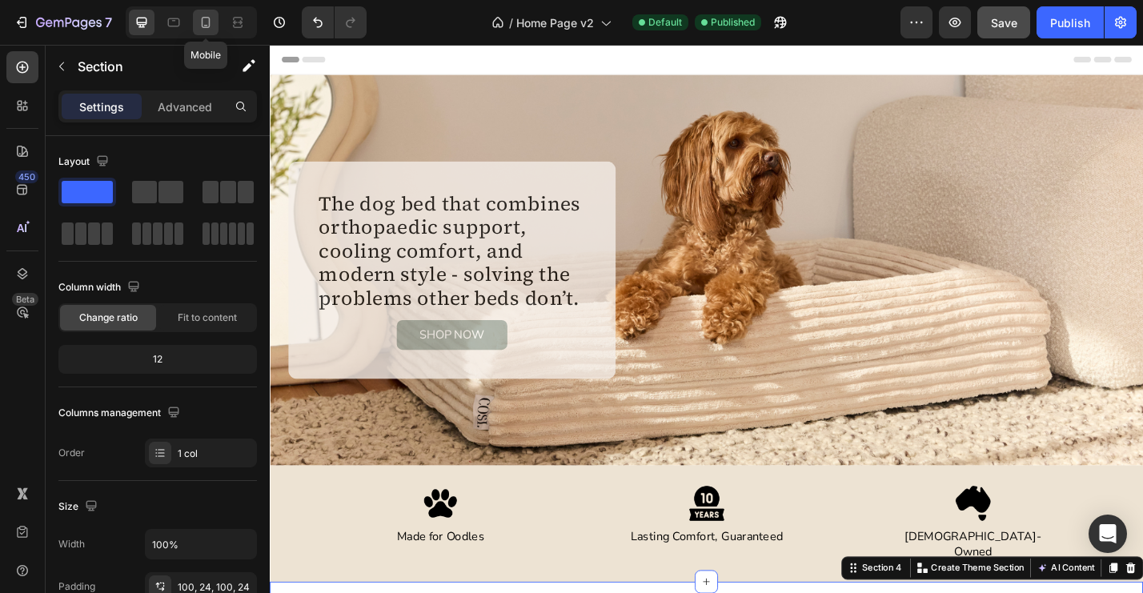
click at [211, 34] on div at bounding box center [206, 23] width 26 height 26
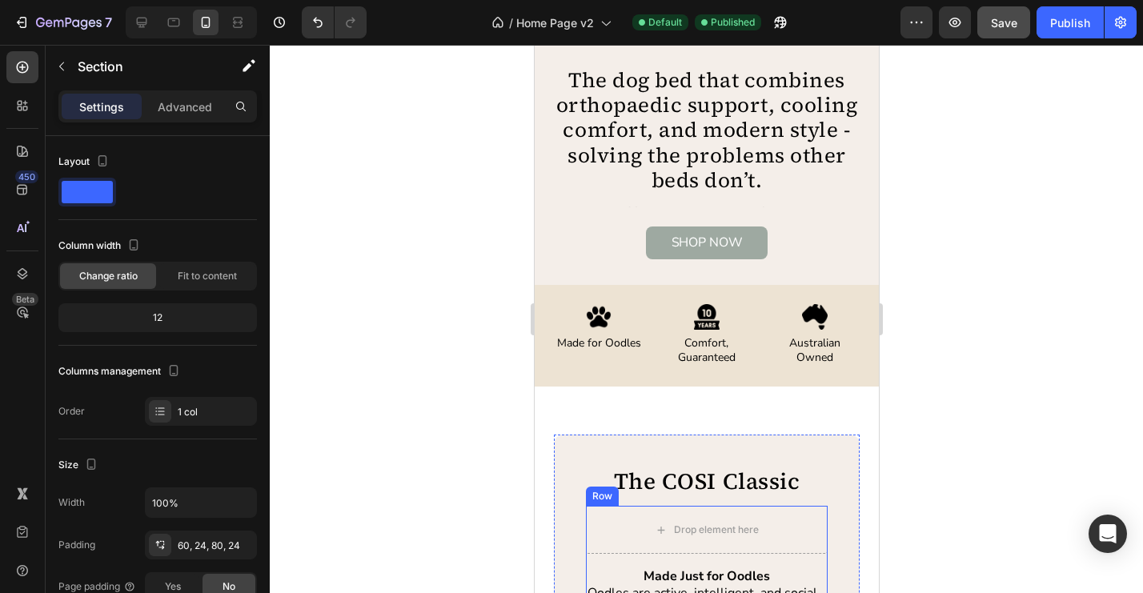
scroll to position [386, 0]
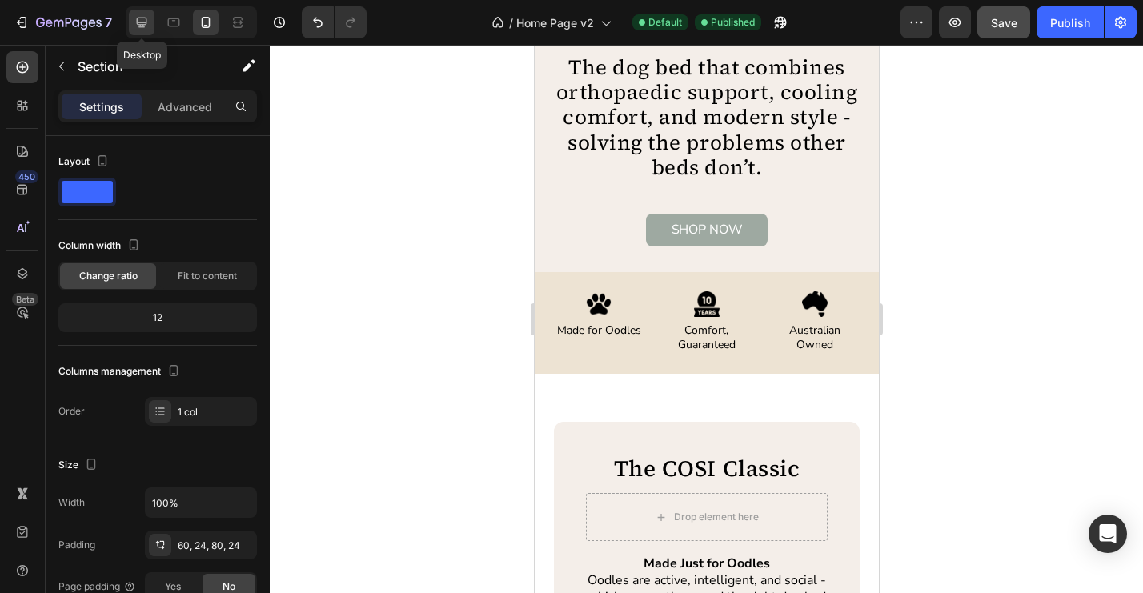
click at [146, 30] on icon at bounding box center [142, 22] width 16 height 16
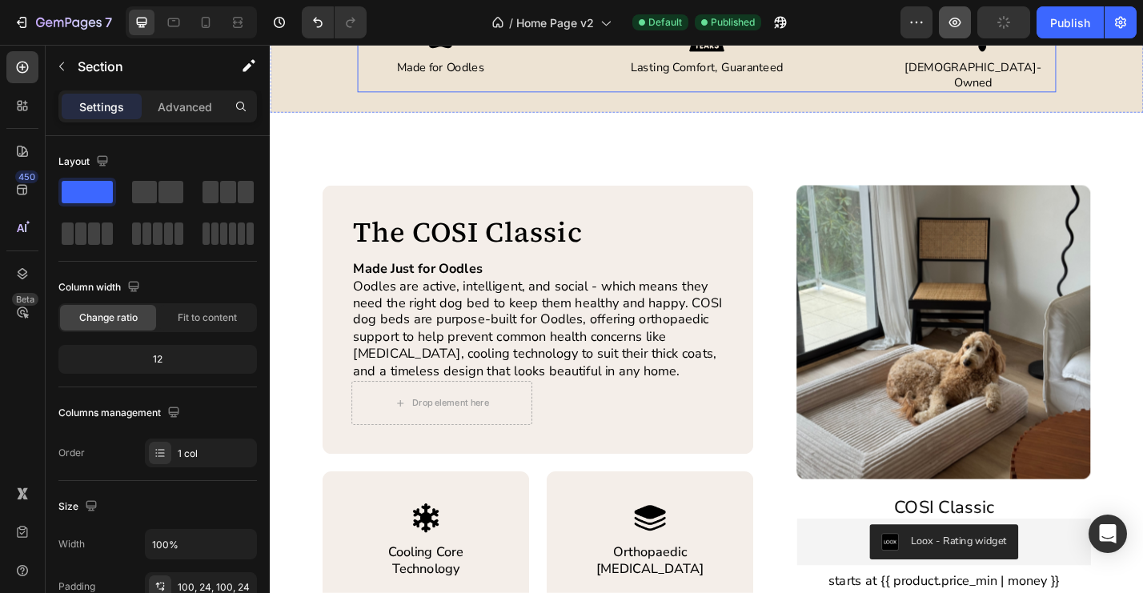
scroll to position [424, 0]
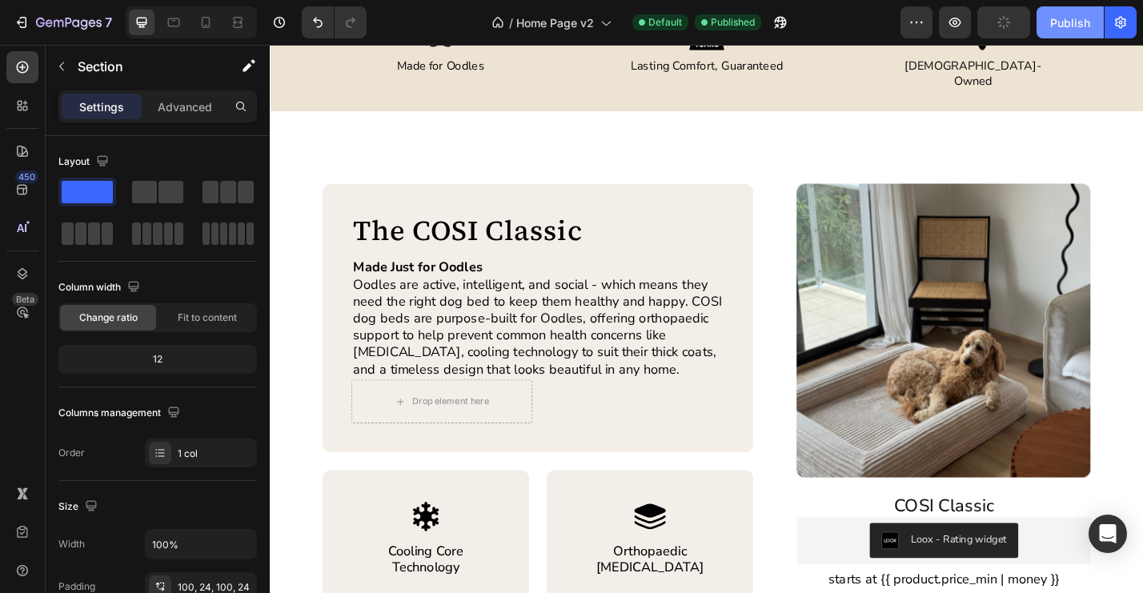
click at [1053, 34] on button "Publish" at bounding box center [1070, 22] width 67 height 32
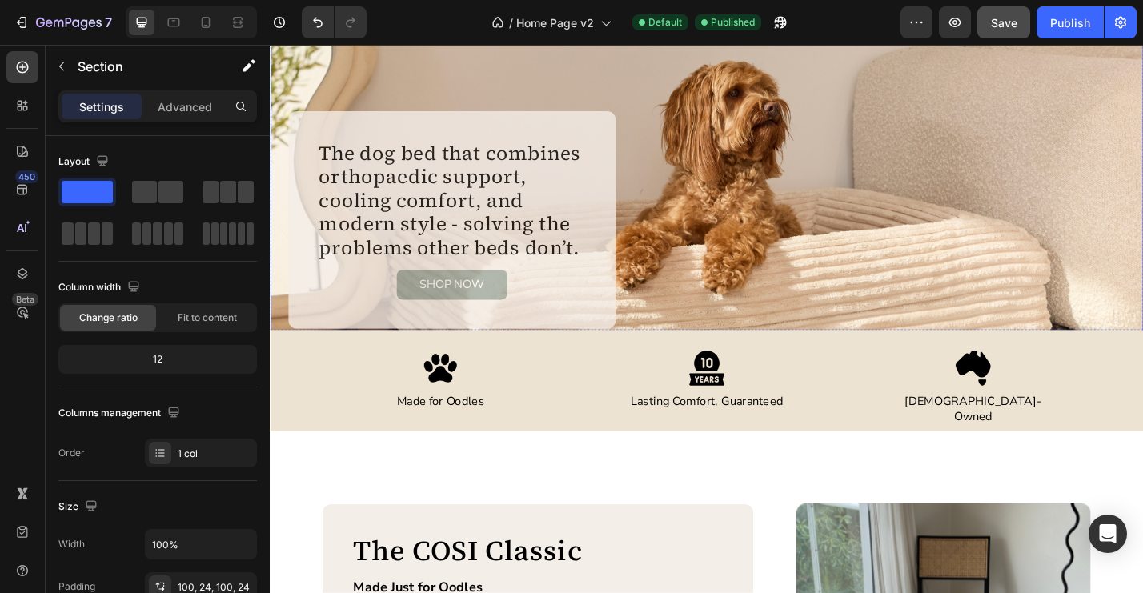
scroll to position [44, 0]
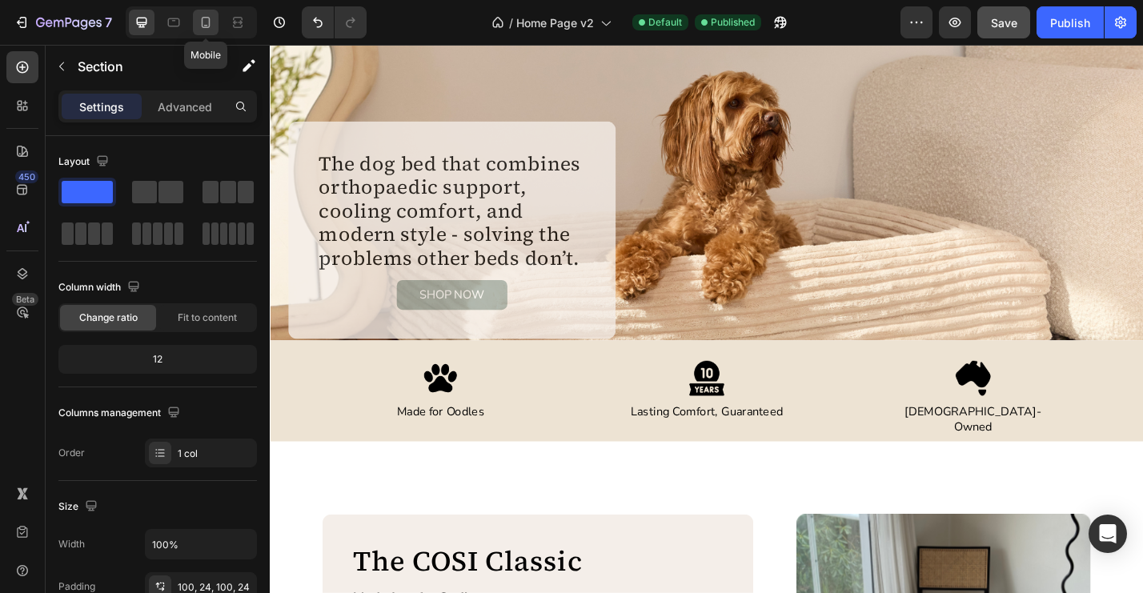
click at [209, 30] on div at bounding box center [206, 23] width 26 height 26
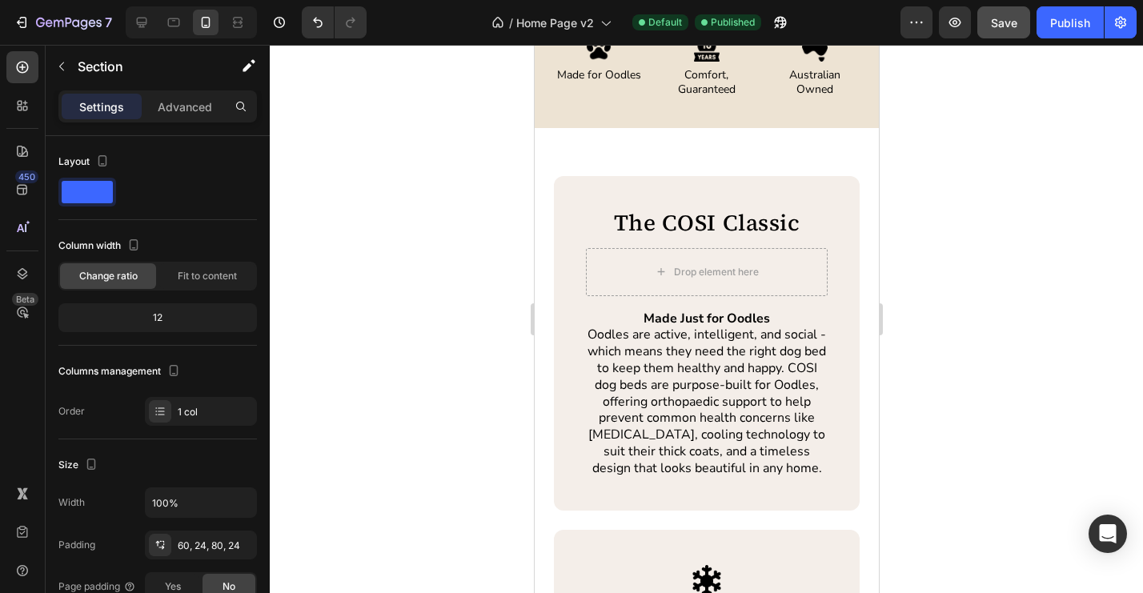
scroll to position [668, 0]
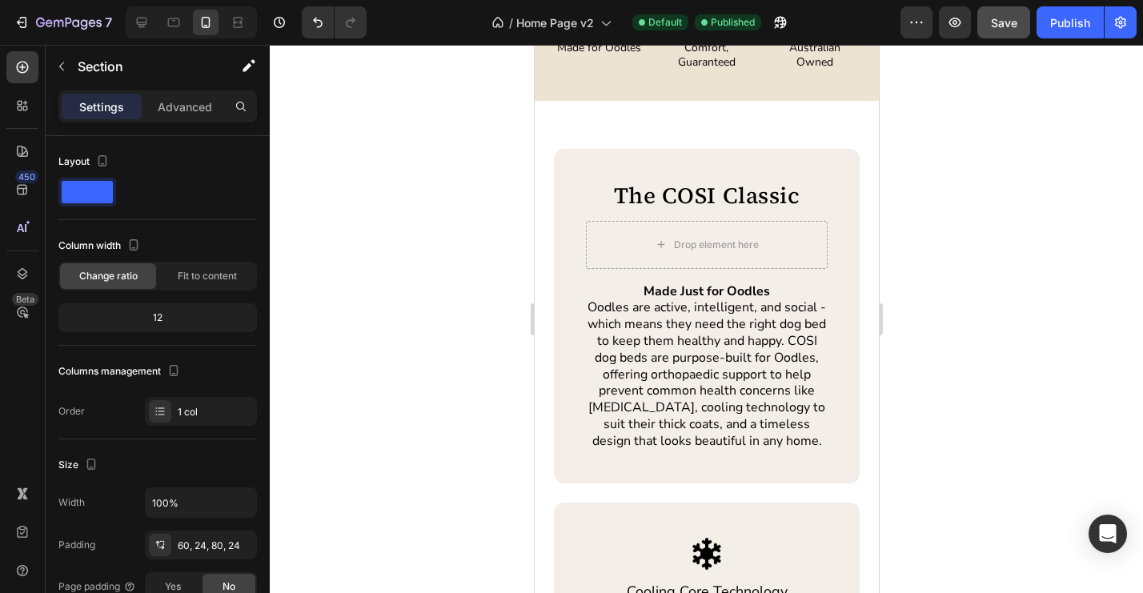
click at [1077, 39] on div "7 Version history / Home Page v2 Default Published Preview Save Publish" at bounding box center [571, 23] width 1143 height 46
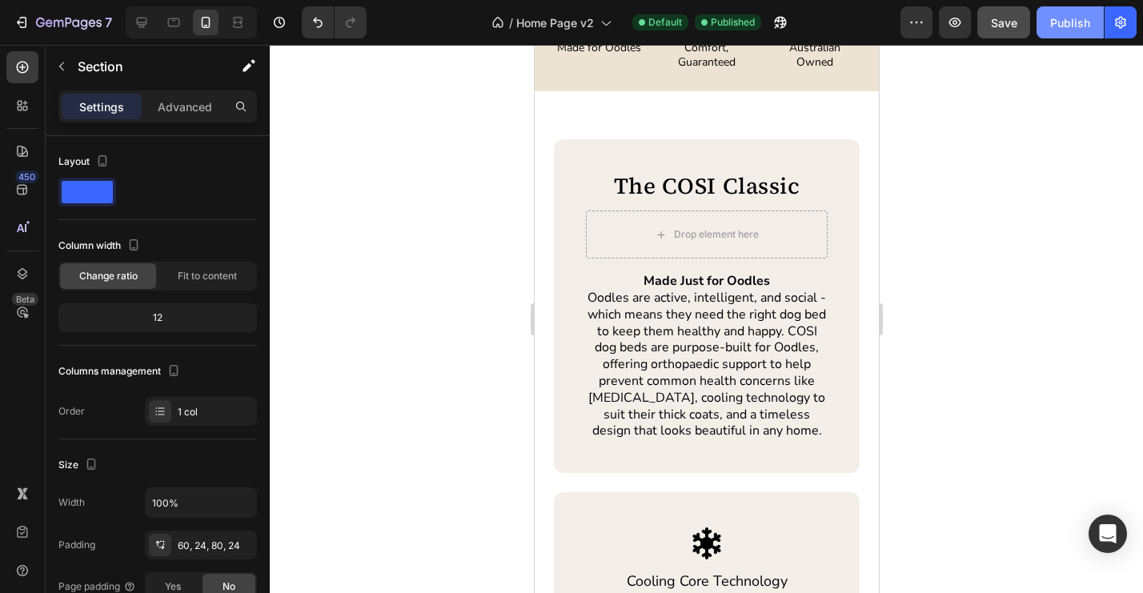
click at [1077, 25] on div "Publish" at bounding box center [1070, 22] width 40 height 17
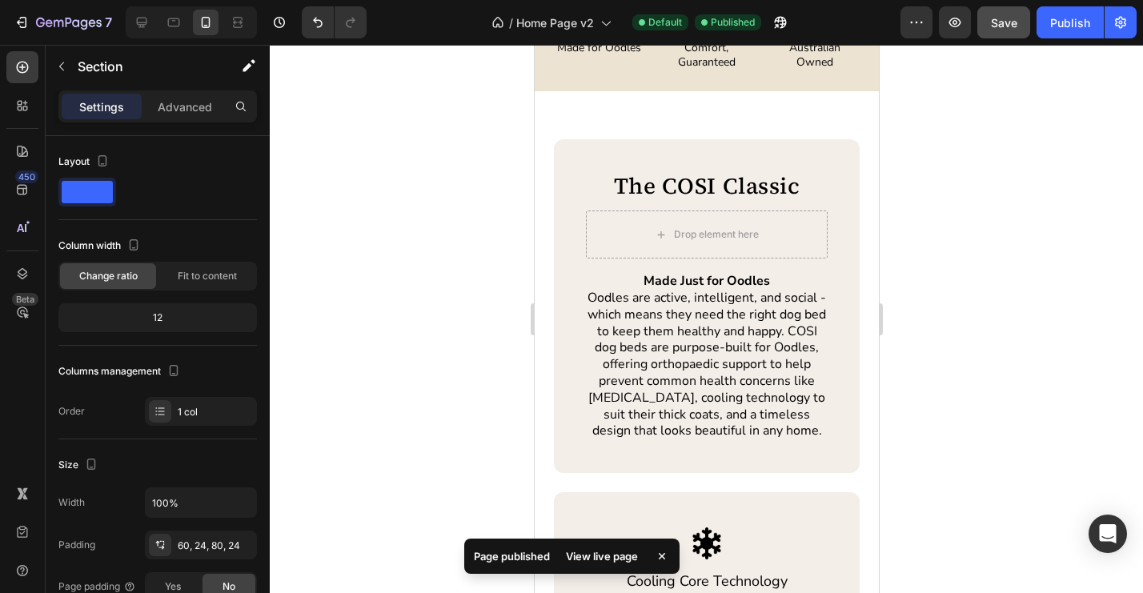
click at [146, 35] on div at bounding box center [191, 22] width 131 height 32
click at [91, 22] on icon "button" at bounding box center [69, 24] width 66 height 14
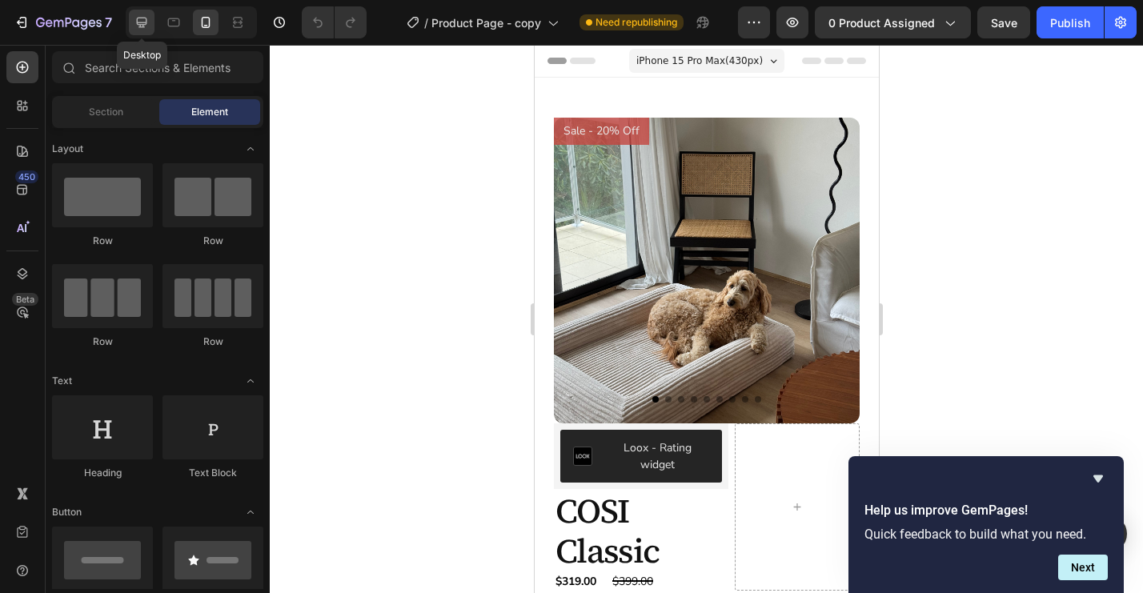
click at [140, 25] on icon at bounding box center [142, 23] width 10 height 10
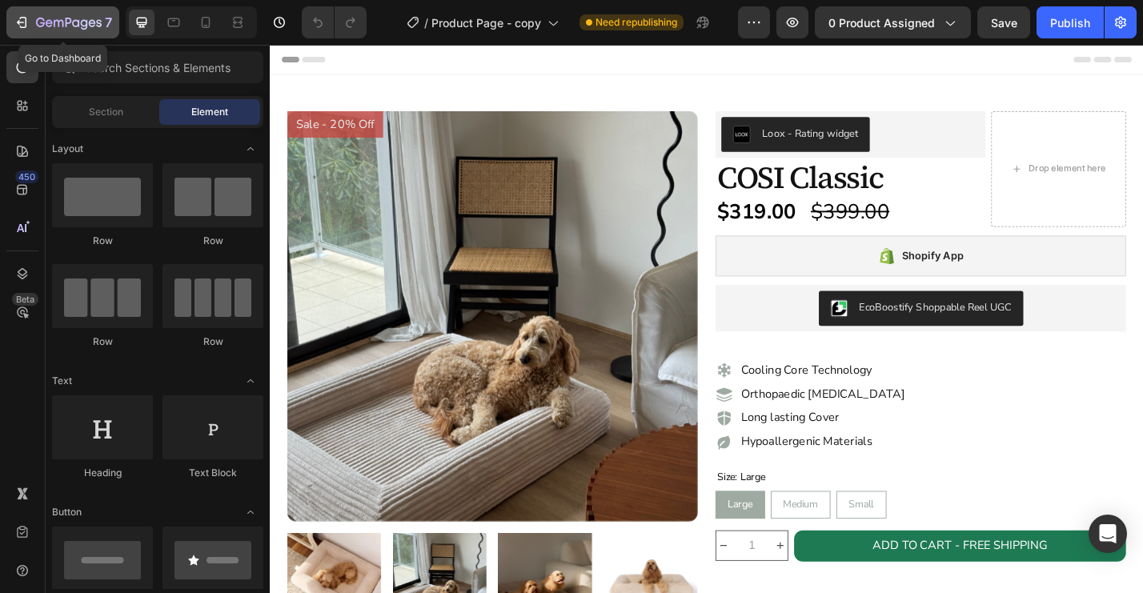
click at [79, 28] on icon "button" at bounding box center [69, 24] width 66 height 14
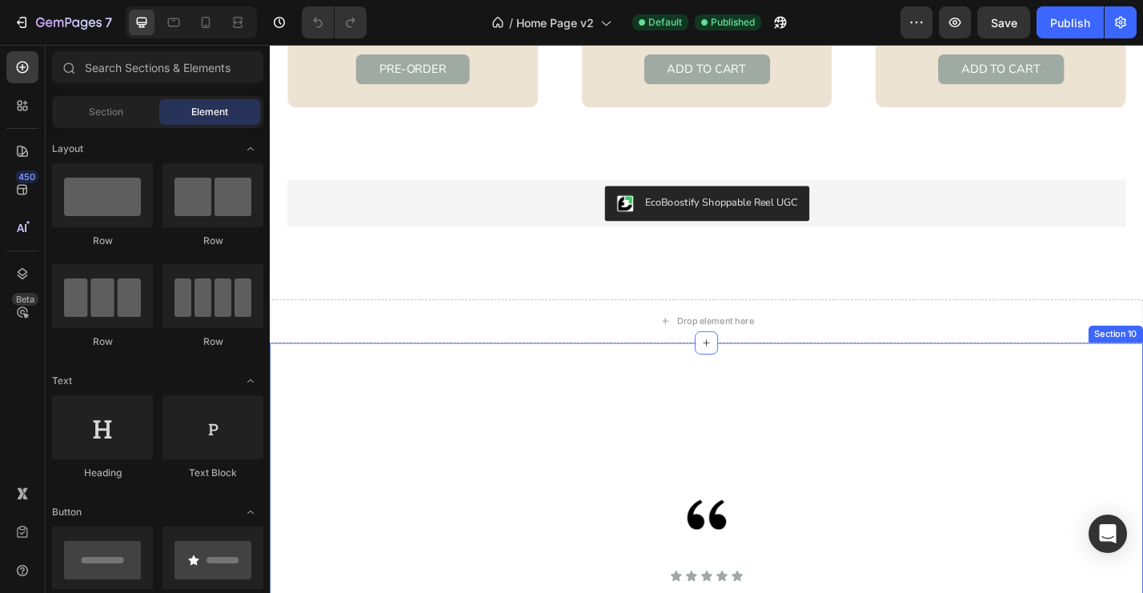
scroll to position [2970, 0]
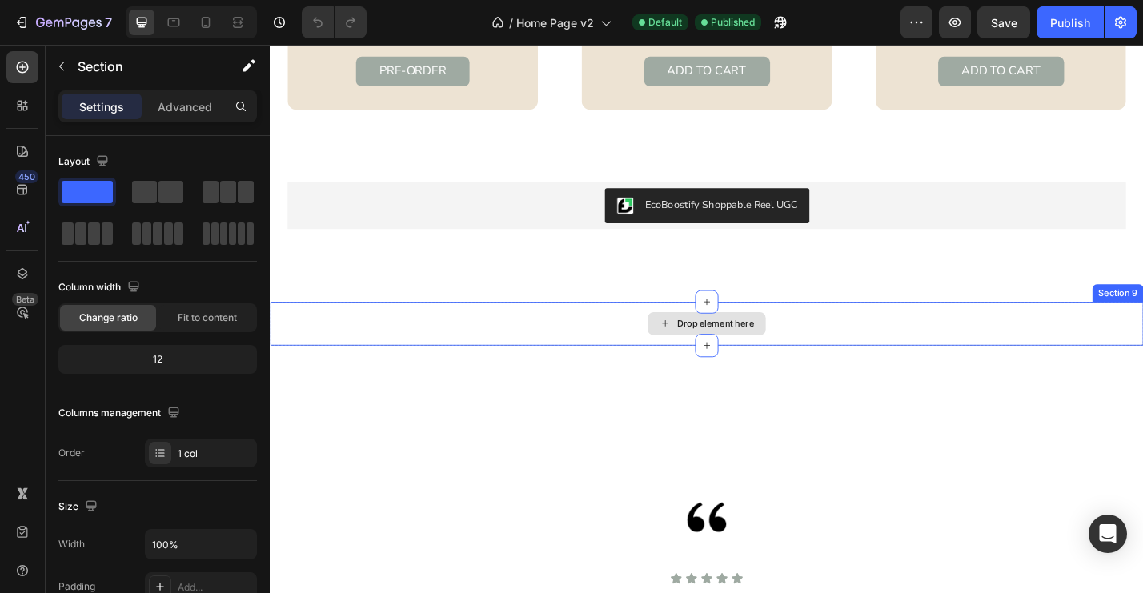
click at [859, 350] on div "Drop element here" at bounding box center [750, 351] width 961 height 48
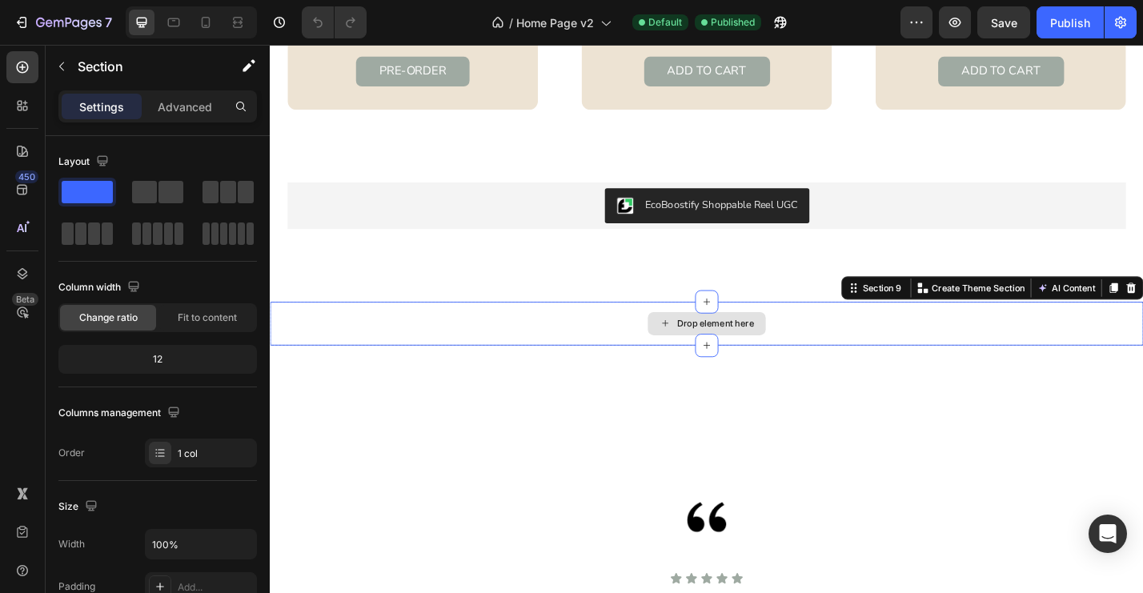
click at [1120, 355] on div "Drop element here" at bounding box center [750, 351] width 961 height 48
click at [205, 28] on icon at bounding box center [206, 22] width 16 height 16
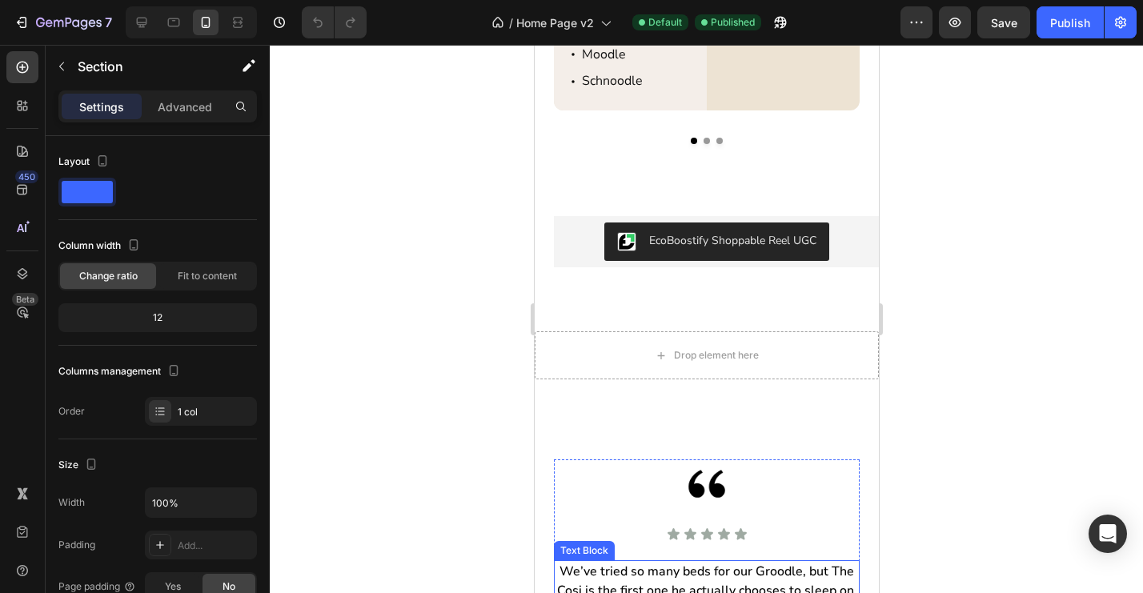
scroll to position [2885, 0]
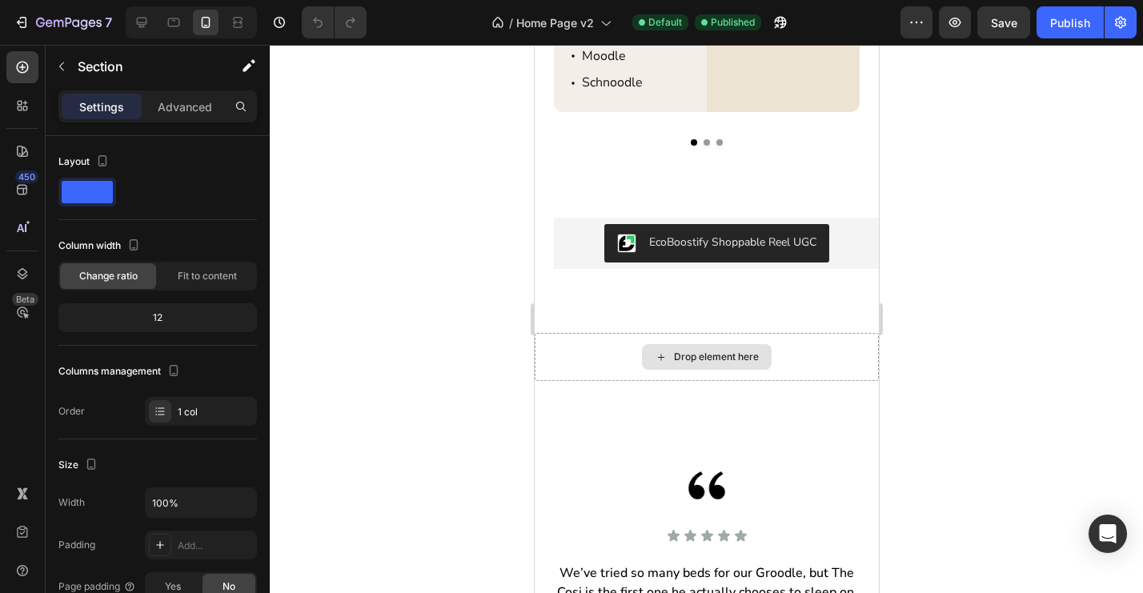
click at [578, 357] on div "Drop element here" at bounding box center [706, 357] width 344 height 48
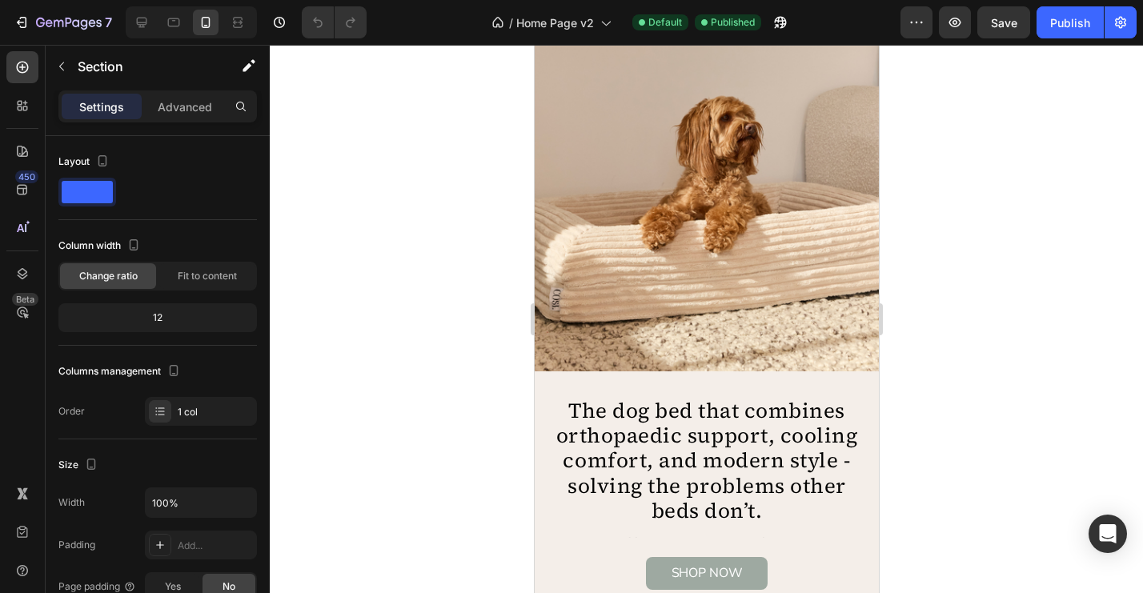
scroll to position [0, 0]
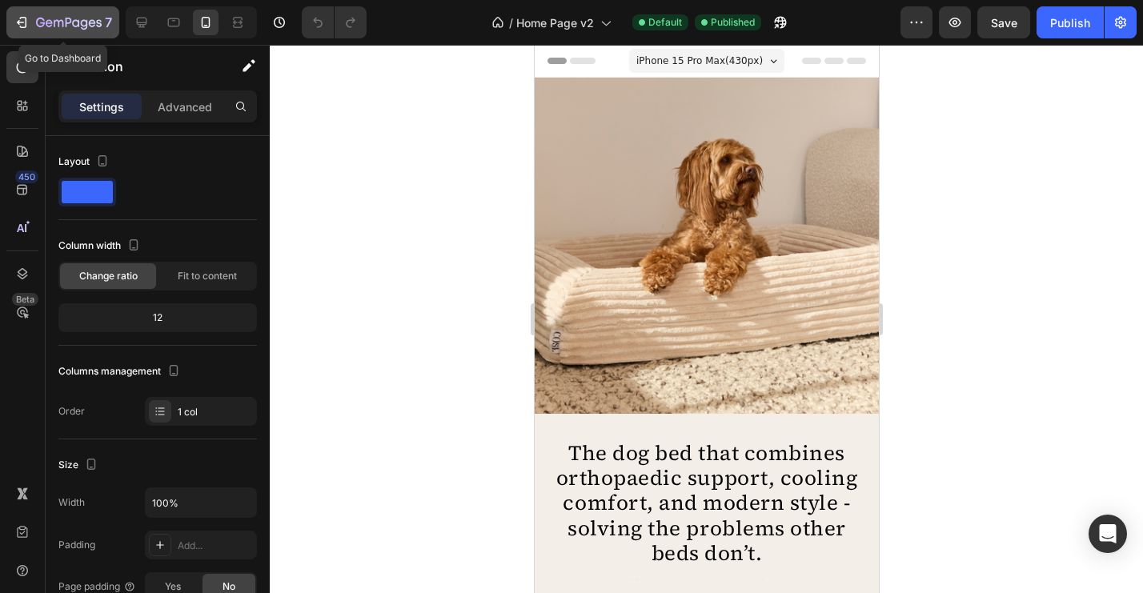
click at [62, 25] on icon "button" at bounding box center [59, 23] width 10 height 7
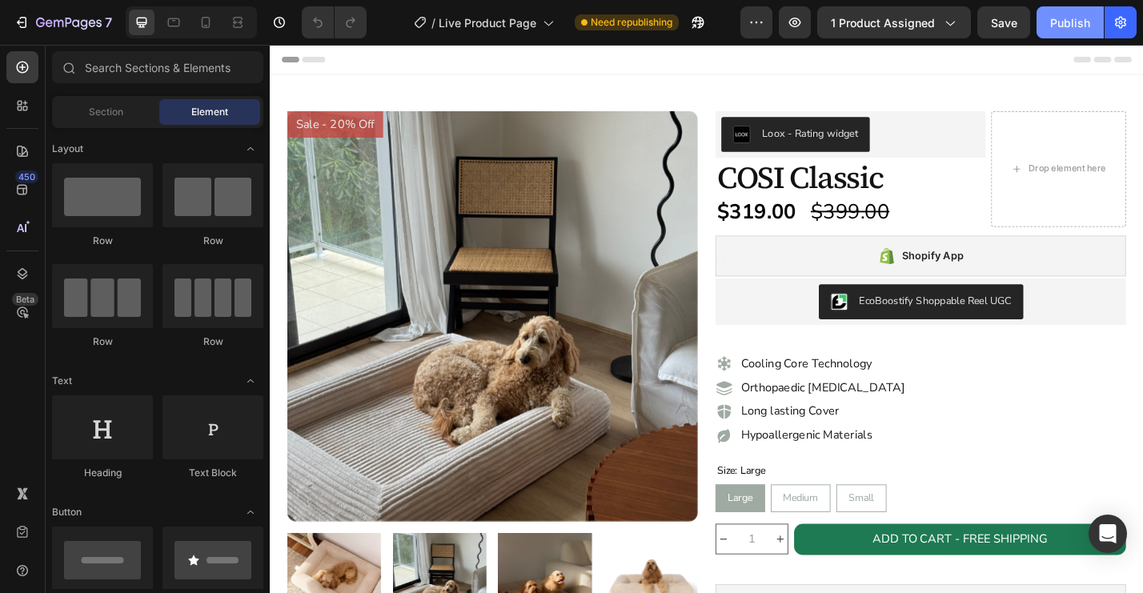
click at [1080, 30] on div "Publish" at bounding box center [1070, 22] width 40 height 17
